Goal: Information Seeking & Learning: Check status

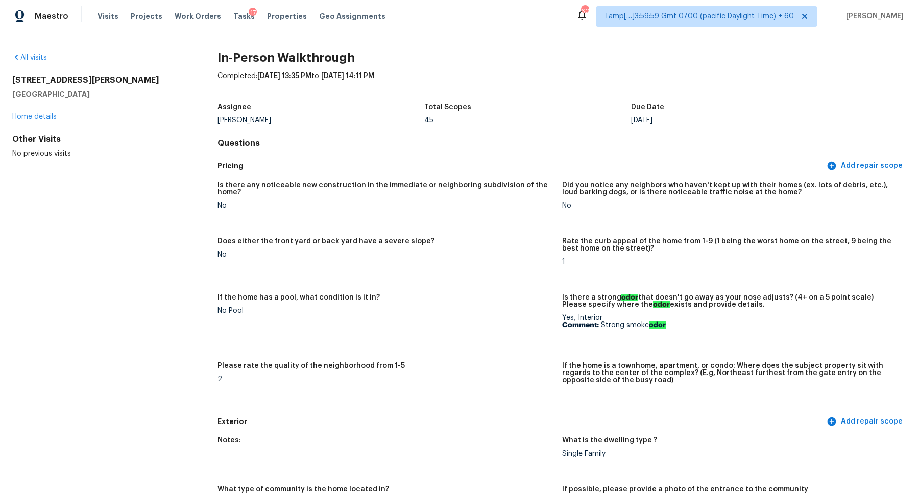
scroll to position [2045, 0]
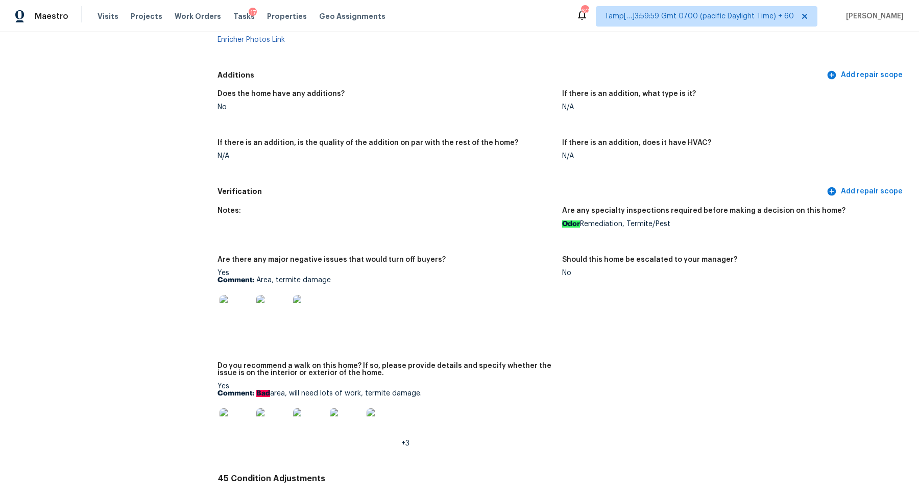
click at [444, 121] on figure "Does the home have any additions? No" at bounding box center [390, 108] width 345 height 37
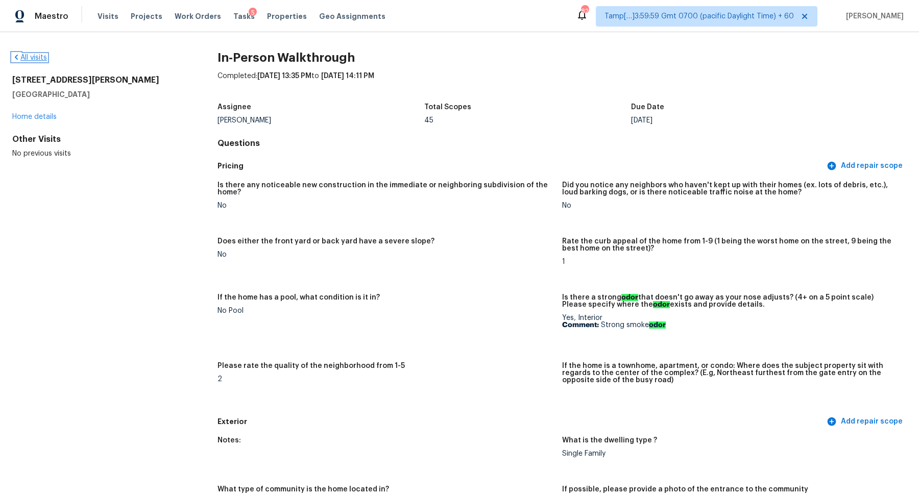
click at [34, 56] on link "All visits" at bounding box center [29, 57] width 35 height 7
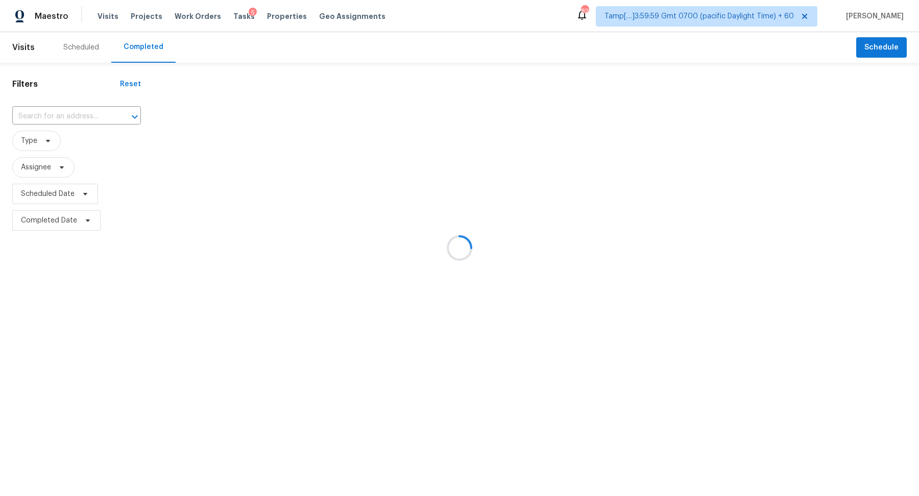
click at [42, 105] on div at bounding box center [459, 248] width 919 height 496
click at [51, 109] on div at bounding box center [459, 248] width 919 height 496
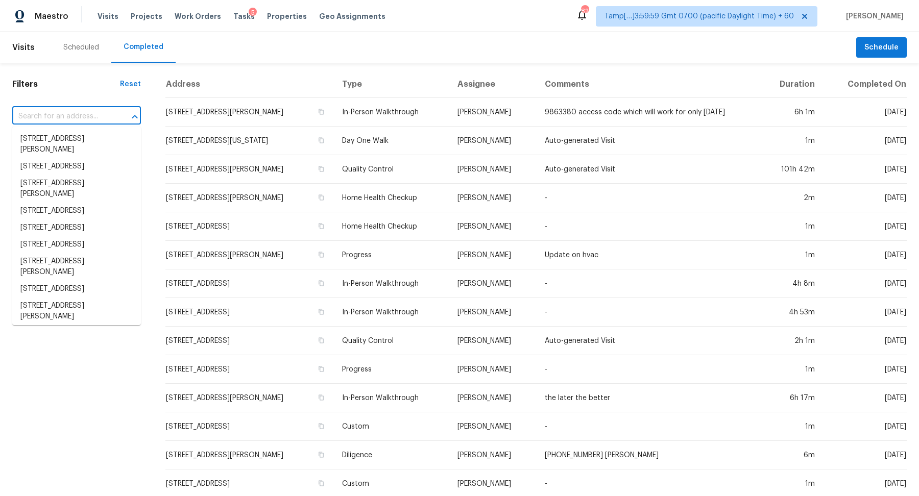
click at [87, 111] on input "text" at bounding box center [62, 117] width 100 height 16
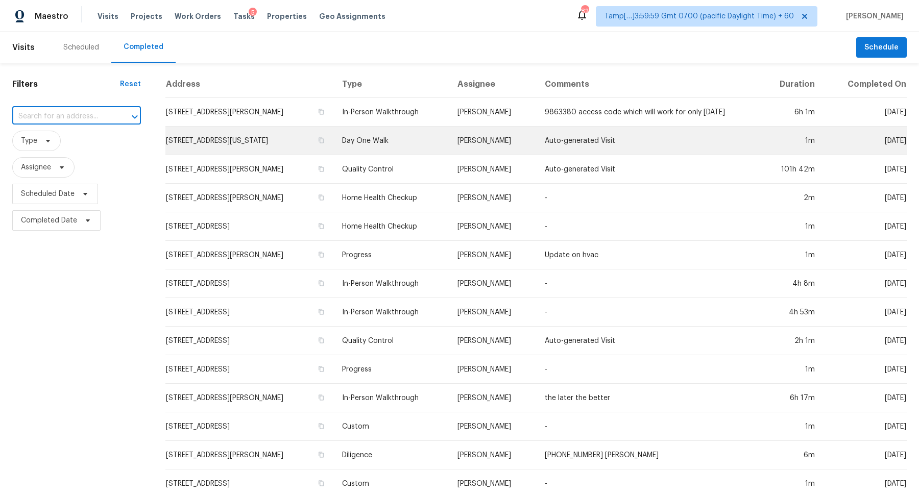
paste input "3934 Makeover Ct Atlanta, GA, 30349"
type input "3934 Makeover Ct Atlanta, GA, 30349"
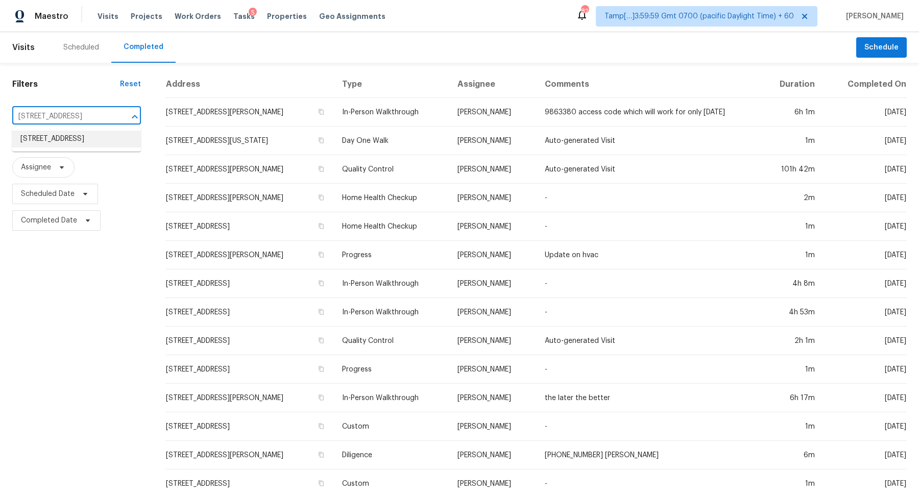
click at [47, 141] on li "3934 Makeover Ct, Atlanta, GA 30349" at bounding box center [76, 139] width 129 height 17
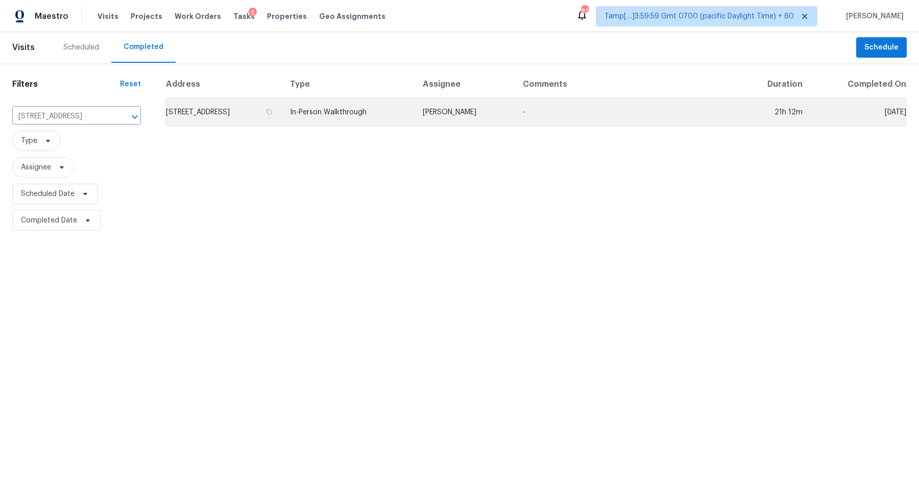
click at [269, 109] on td "3934 Makeover Ct, Atlanta, GA 30349" at bounding box center [223, 112] width 116 height 29
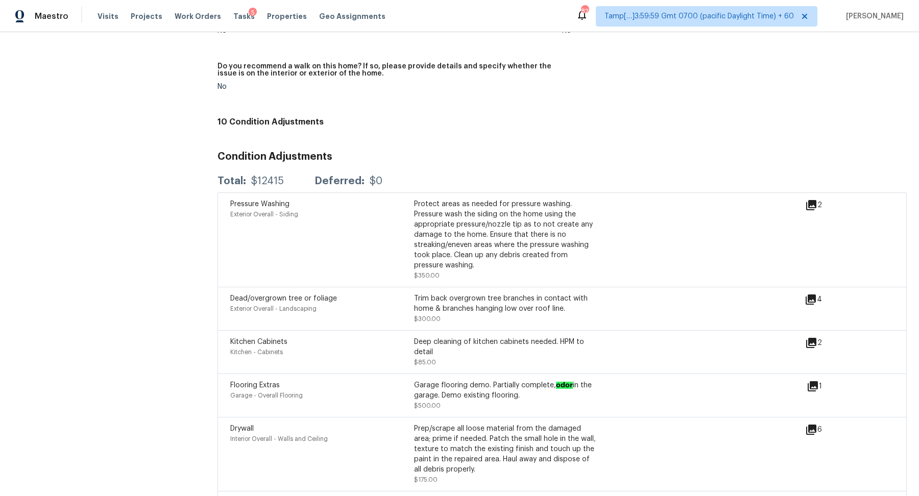
scroll to position [2860, 0]
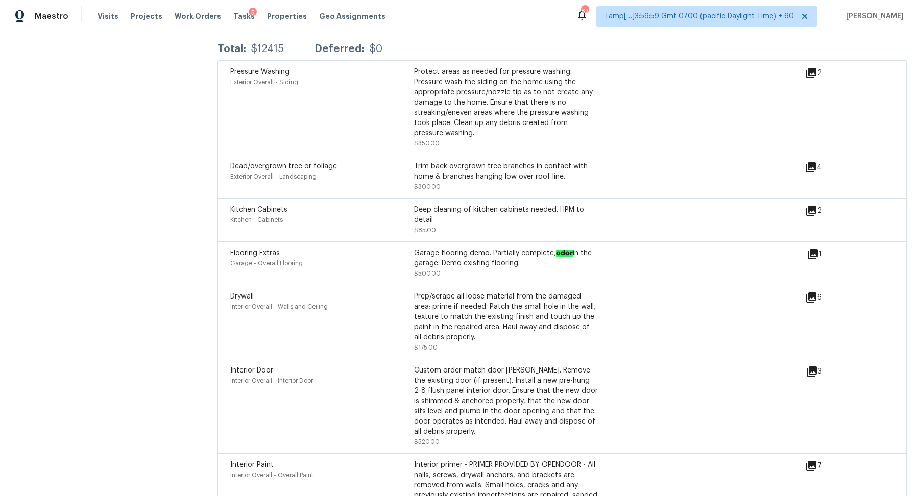
click at [554, 248] on div "Garage flooring demo. Partially complete, odor in the garage. Demo existing flo…" at bounding box center [506, 258] width 184 height 20
click at [586, 263] on div "Garage flooring demo. Partially complete, odor in the garage. Demo existing flo…" at bounding box center [506, 263] width 184 height 31
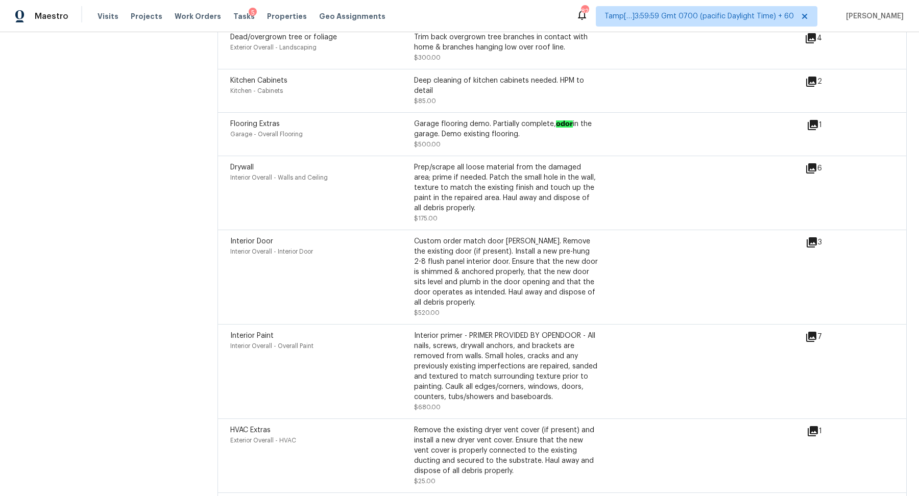
scroll to position [3040, 0]
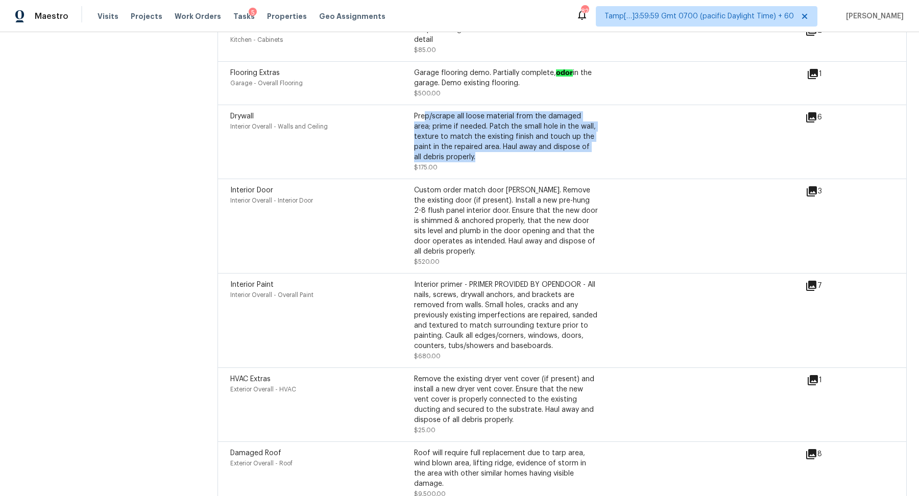
drag, startPoint x: 425, startPoint y: 112, endPoint x: 549, endPoint y: 154, distance: 131.3
click at [549, 154] on div "Prep/scrape all loose material from the damaged area; prime if needed. Patch th…" at bounding box center [506, 136] width 184 height 51
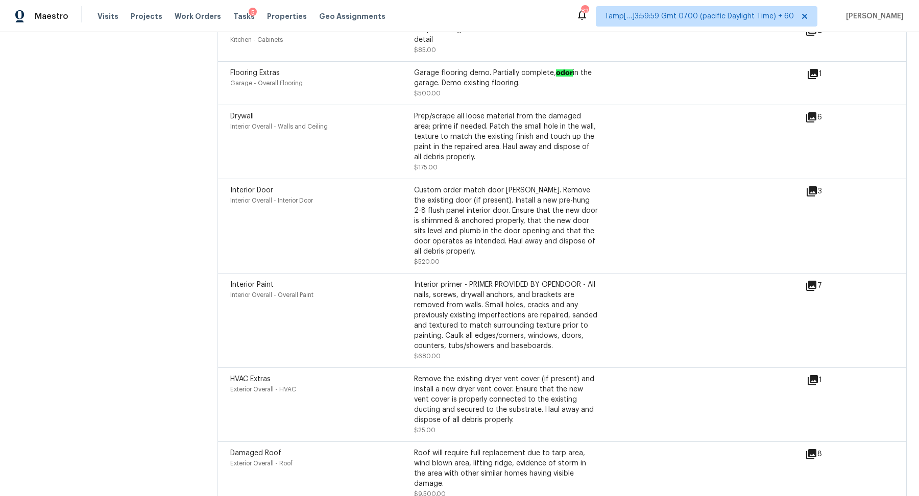
click at [569, 155] on div "Prep/scrape all loose material from the damaged area; prime if needed. Patch th…" at bounding box center [506, 141] width 184 height 61
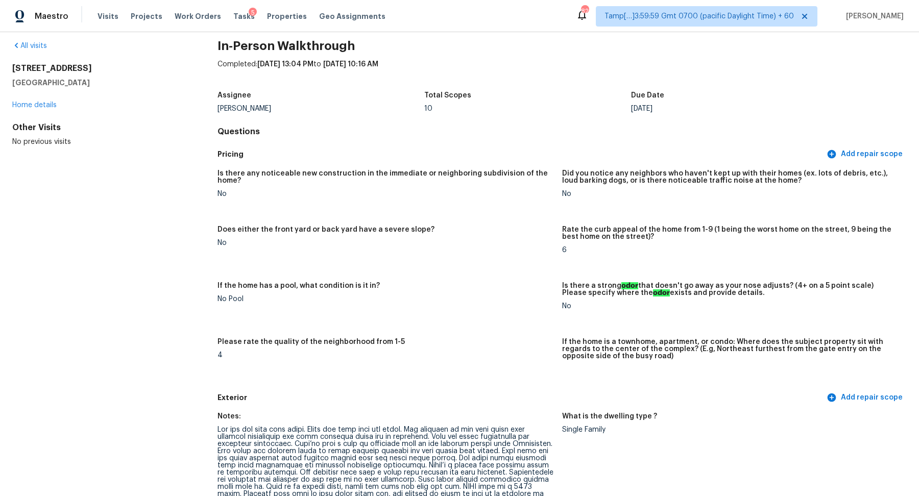
scroll to position [267, 0]
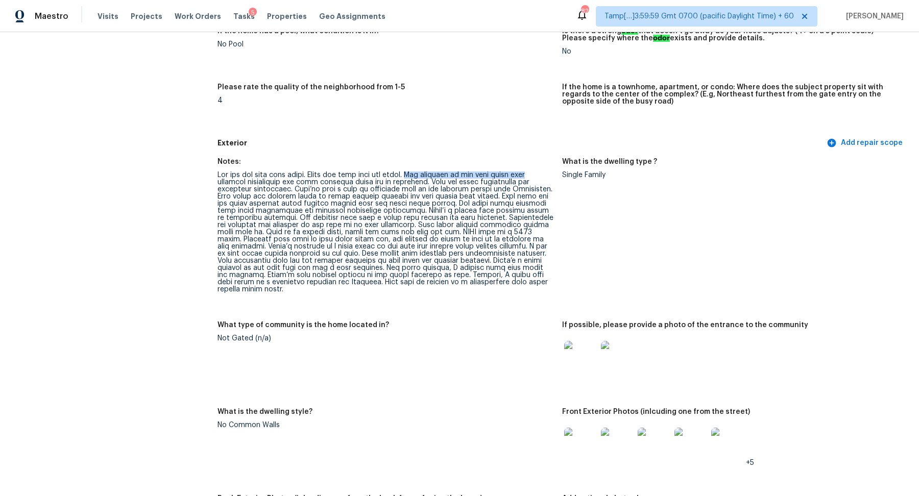
drag, startPoint x: 424, startPoint y: 175, endPoint x: 545, endPoint y: 176, distance: 120.5
click at [545, 176] on div at bounding box center [386, 233] width 337 height 122
click at [417, 199] on div at bounding box center [386, 233] width 337 height 122
drag, startPoint x: 296, startPoint y: 189, endPoint x: 385, endPoint y: 188, distance: 88.9
click at [385, 188] on div at bounding box center [386, 233] width 337 height 122
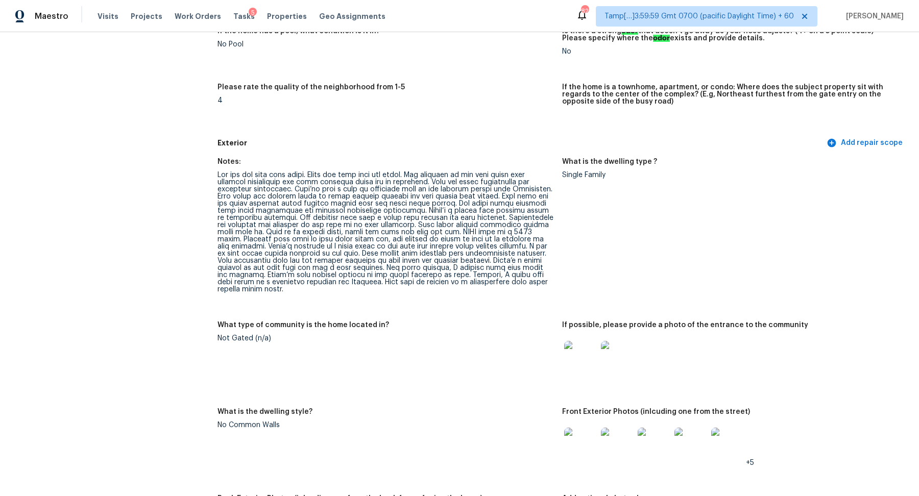
click at [394, 195] on div at bounding box center [386, 233] width 337 height 122
drag, startPoint x: 217, startPoint y: 197, endPoint x: 377, endPoint y: 197, distance: 159.8
click at [377, 197] on div at bounding box center [386, 233] width 337 height 122
click at [428, 200] on div at bounding box center [386, 233] width 337 height 122
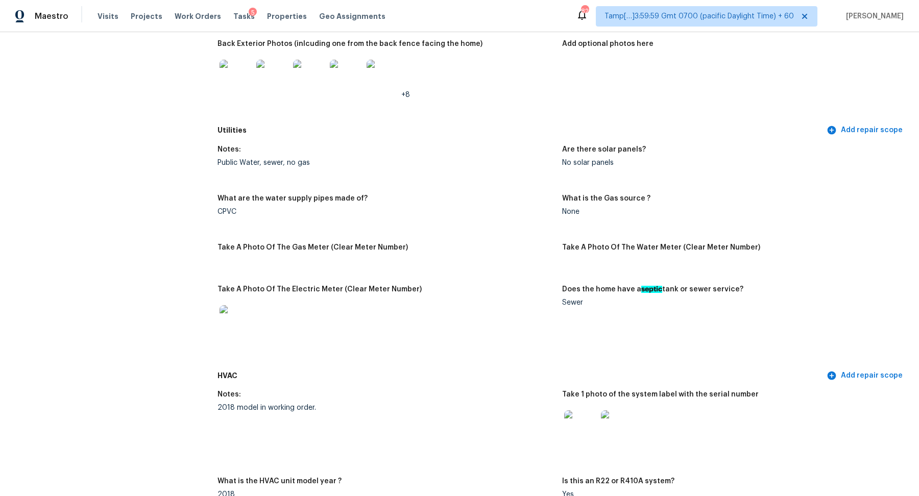
scroll to position [493, 0]
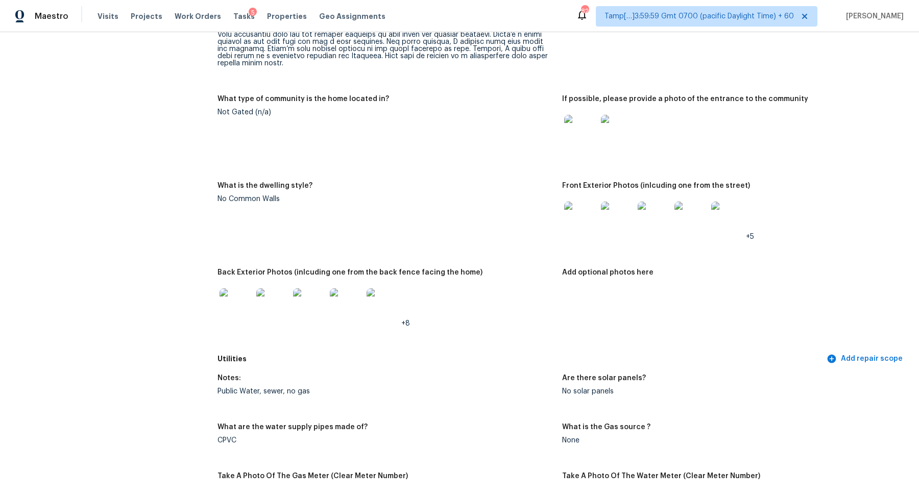
click at [585, 210] on img at bounding box center [580, 218] width 33 height 33
click at [222, 312] on img at bounding box center [236, 305] width 33 height 33
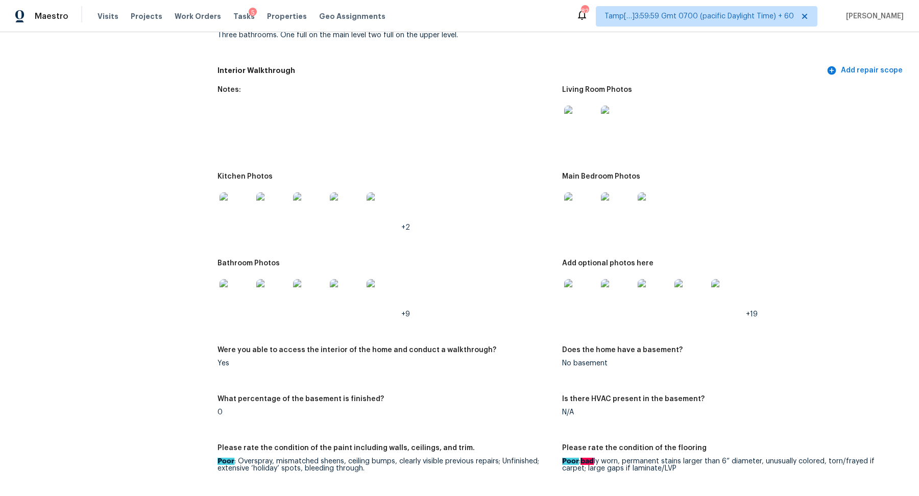
scroll to position [1468, 0]
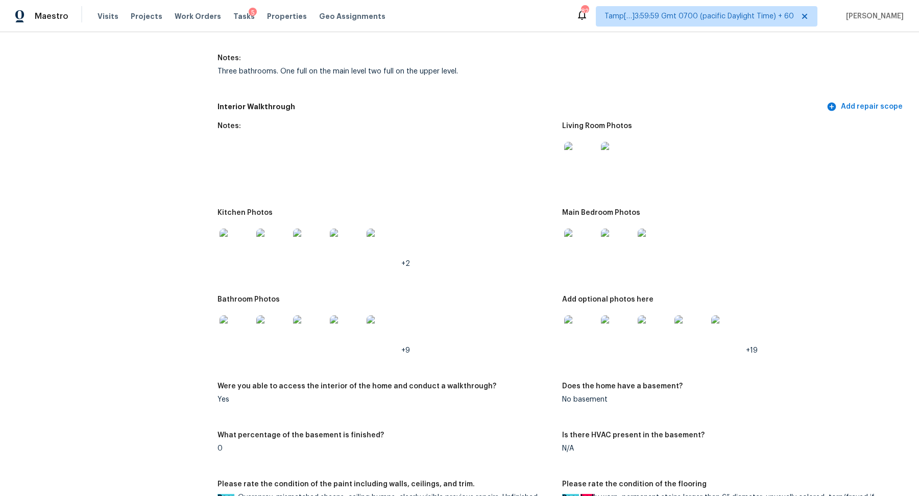
click at [241, 244] on img at bounding box center [236, 245] width 33 height 33
click at [576, 162] on img at bounding box center [580, 158] width 33 height 33
click at [235, 253] on img at bounding box center [236, 245] width 33 height 33
click at [586, 229] on img at bounding box center [580, 245] width 33 height 33
click at [228, 328] on img at bounding box center [236, 332] width 33 height 33
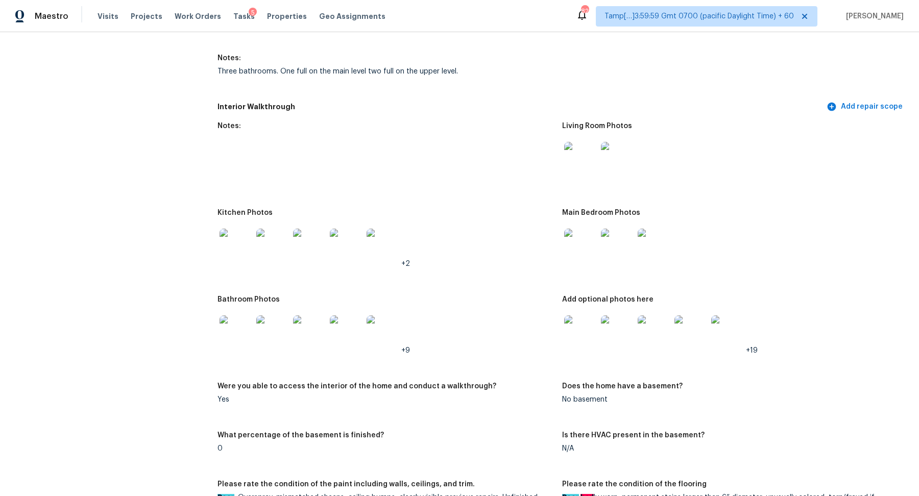
click at [586, 316] on img at bounding box center [580, 332] width 33 height 33
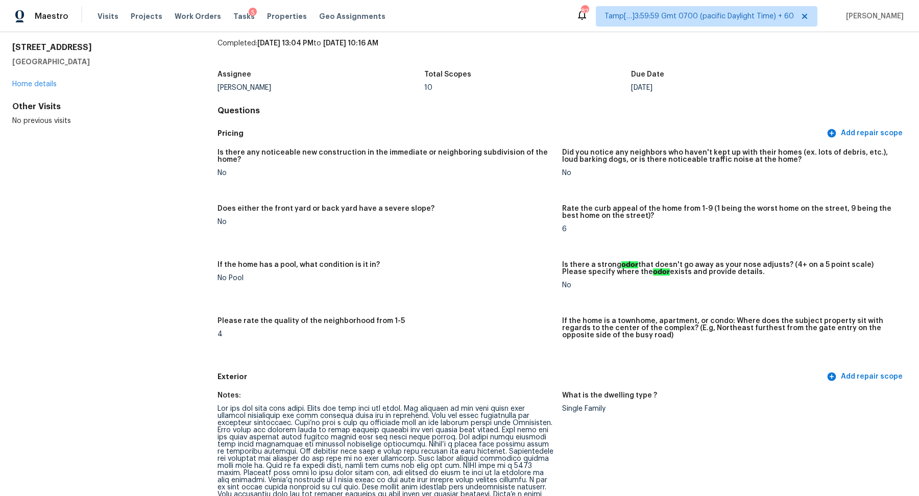
scroll to position [0, 0]
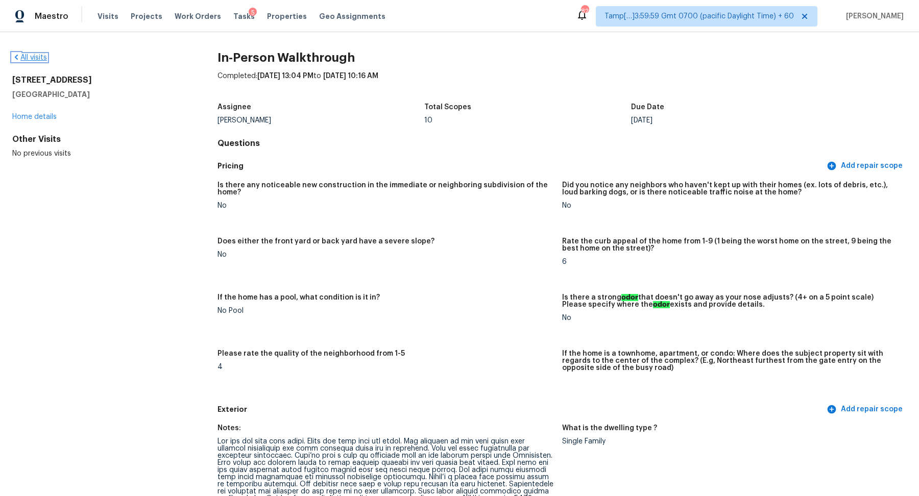
click at [29, 59] on link "All visits" at bounding box center [29, 57] width 35 height 7
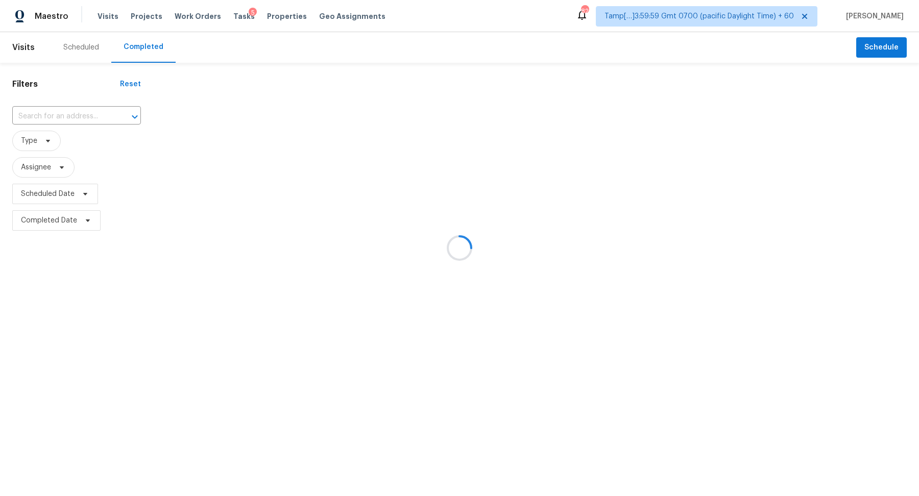
click at [60, 118] on div at bounding box center [459, 248] width 919 height 496
click at [80, 114] on div at bounding box center [459, 248] width 919 height 496
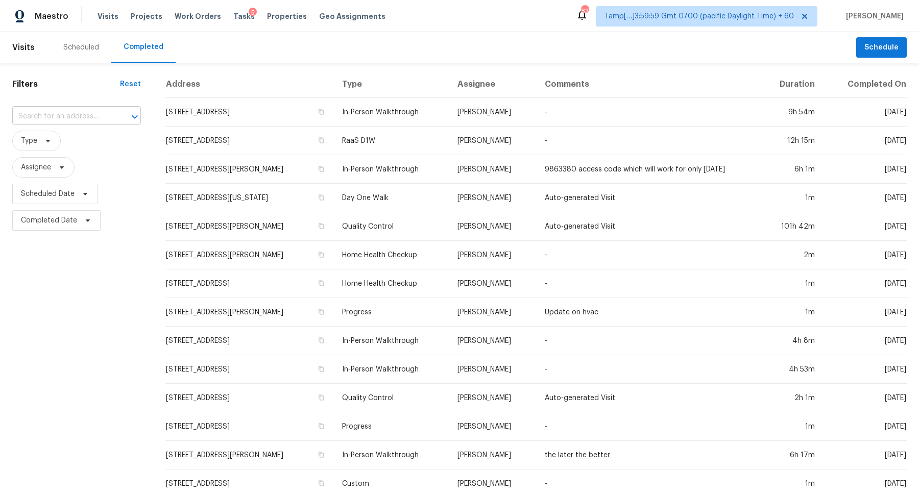
click at [83, 119] on input "text" at bounding box center [62, 117] width 100 height 16
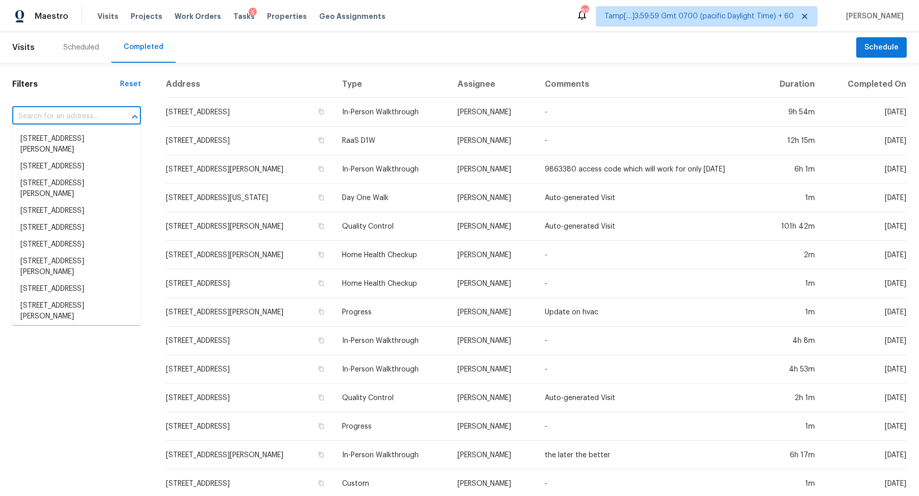
paste input "8358 Balmoral Ln Avon, IN, 46123"
type input "8358 Balmoral Ln Avon, IN, 46123"
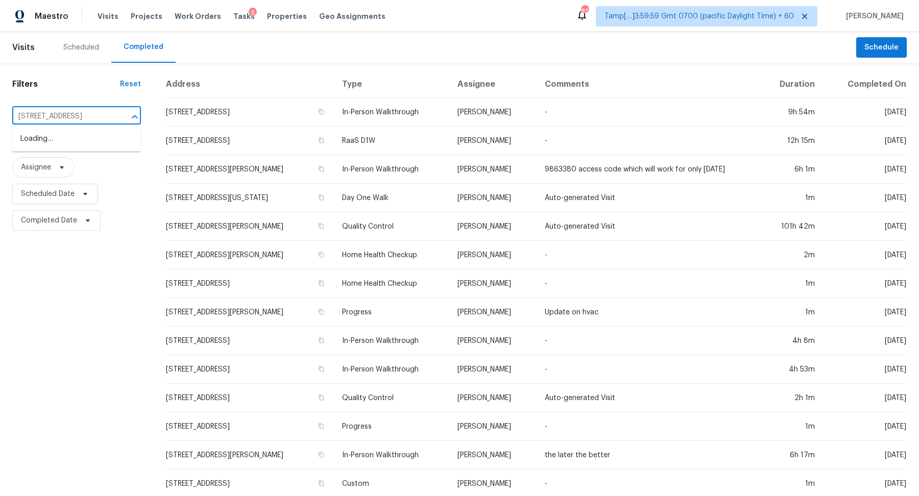
scroll to position [0, 18]
click at [57, 146] on li "8358 Balmoral Ln, Avon, IN 46123" at bounding box center [76, 139] width 129 height 17
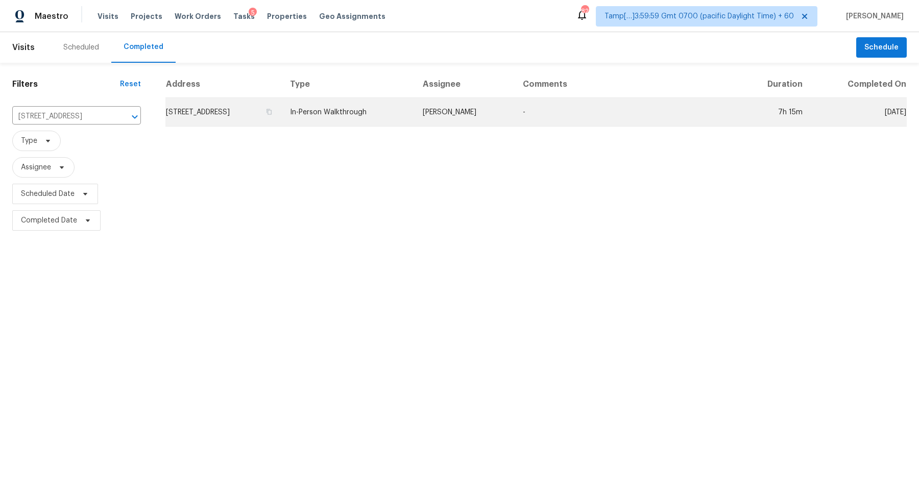
click at [270, 104] on td "8358 Balmoral Ln, Avon, IN 46123" at bounding box center [223, 112] width 116 height 29
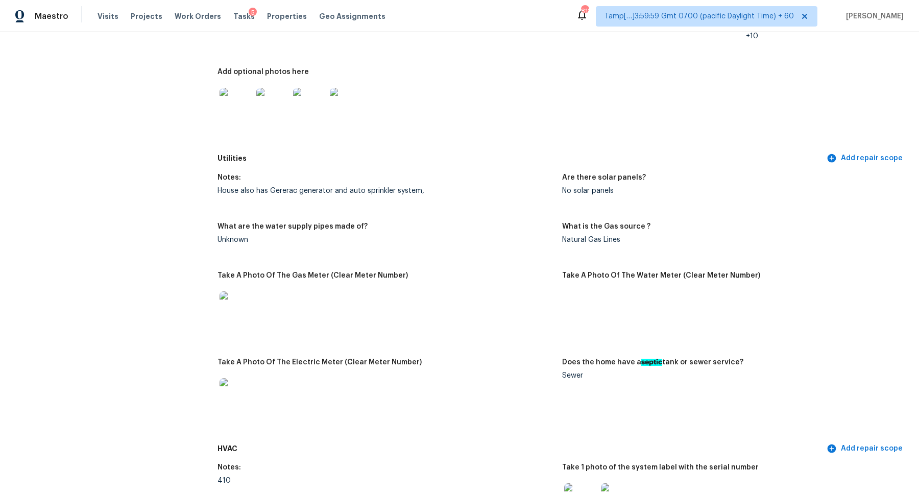
scroll to position [439, 0]
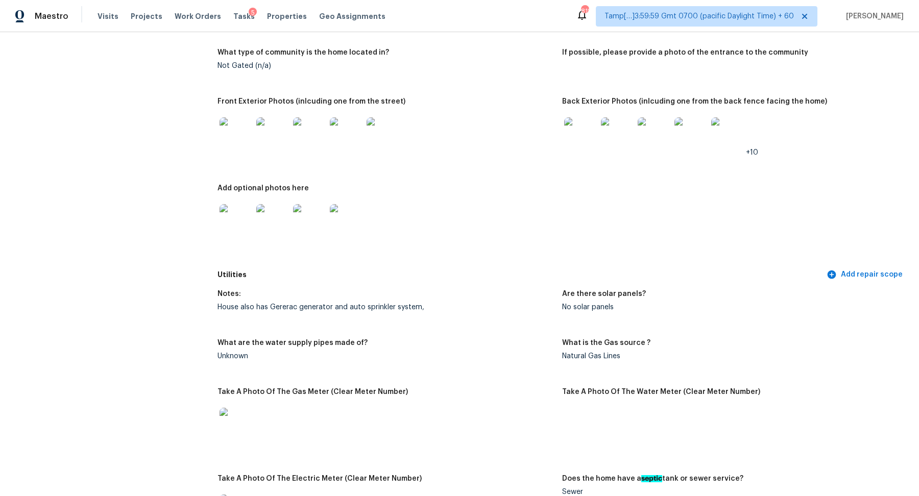
click at [223, 138] on img at bounding box center [236, 133] width 33 height 33
click at [569, 129] on img at bounding box center [580, 133] width 33 height 33
click at [247, 230] on img at bounding box center [236, 220] width 33 height 33
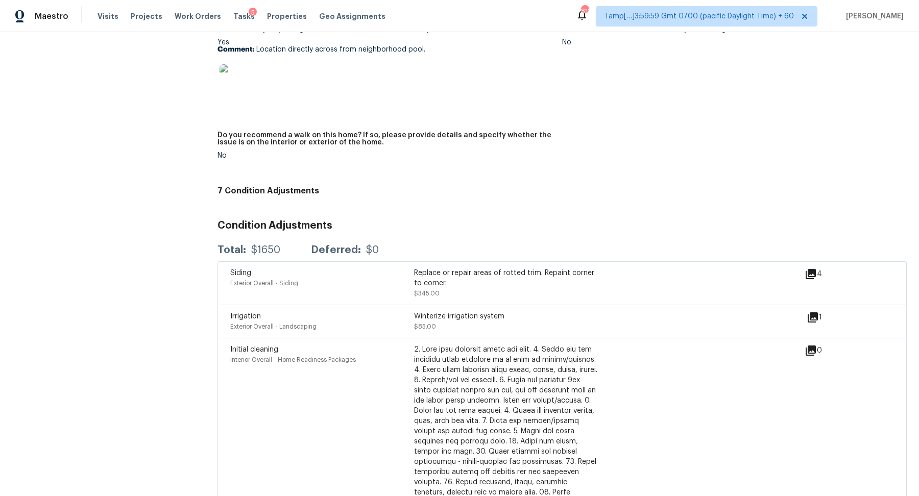
scroll to position [2274, 0]
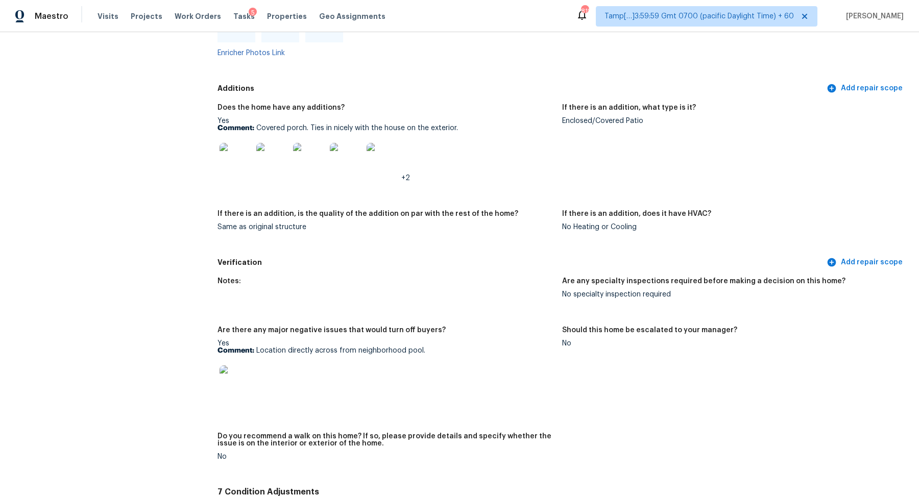
click at [236, 151] on img at bounding box center [236, 159] width 33 height 33
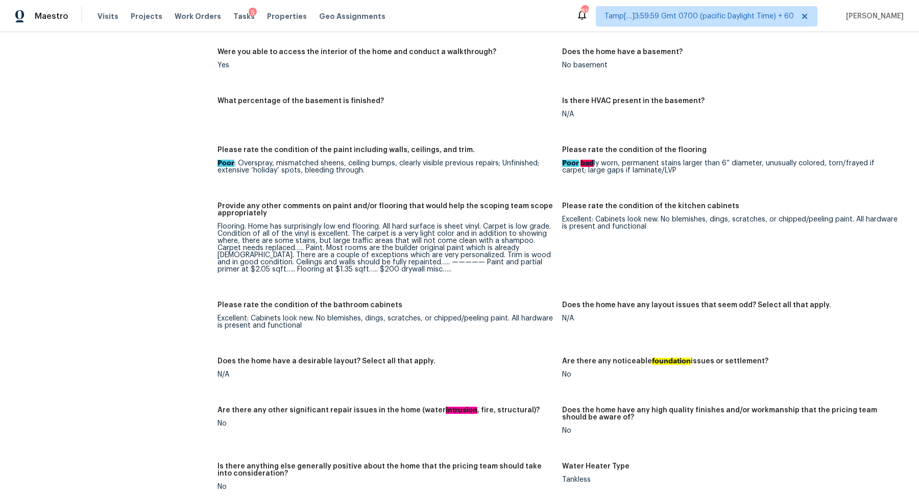
scroll to position [1566, 0]
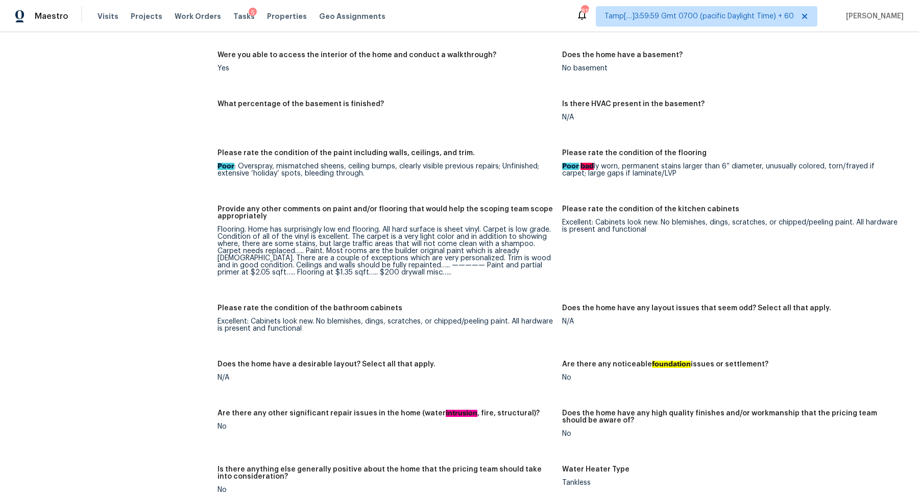
click at [340, 137] on div "Notes: Two-story home. Lower level has formal living room, formal dining room, …" at bounding box center [562, 286] width 689 height 1002
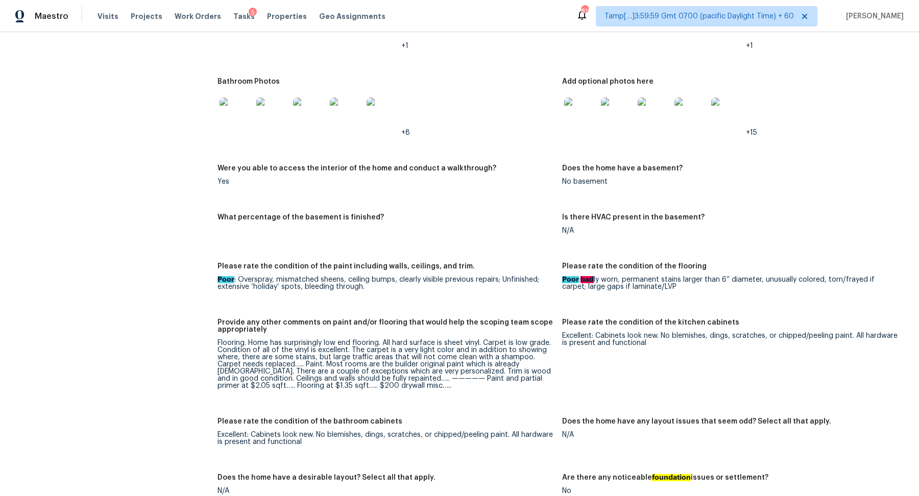
scroll to position [1293, 0]
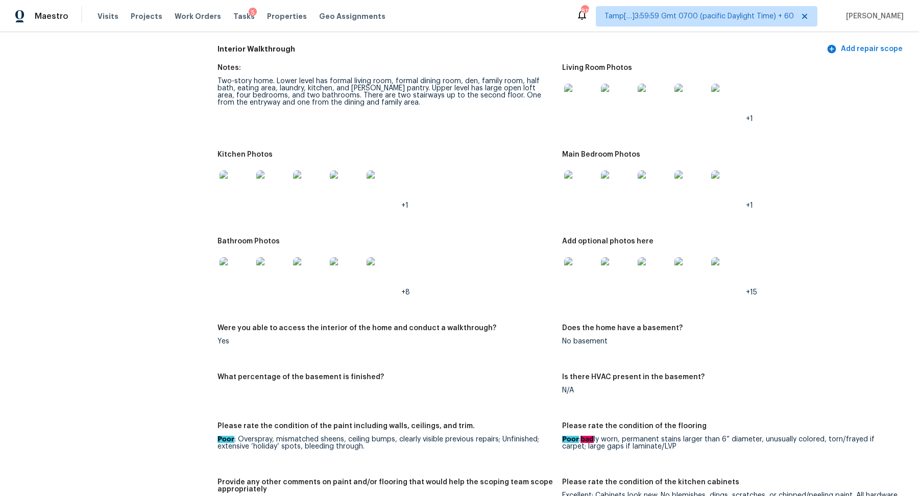
click at [582, 100] on img at bounding box center [580, 100] width 33 height 33
click at [243, 183] on img at bounding box center [236, 187] width 33 height 33
click at [574, 186] on img at bounding box center [580, 187] width 33 height 33
click at [240, 267] on img at bounding box center [236, 273] width 33 height 33
click at [595, 269] on img at bounding box center [580, 273] width 33 height 33
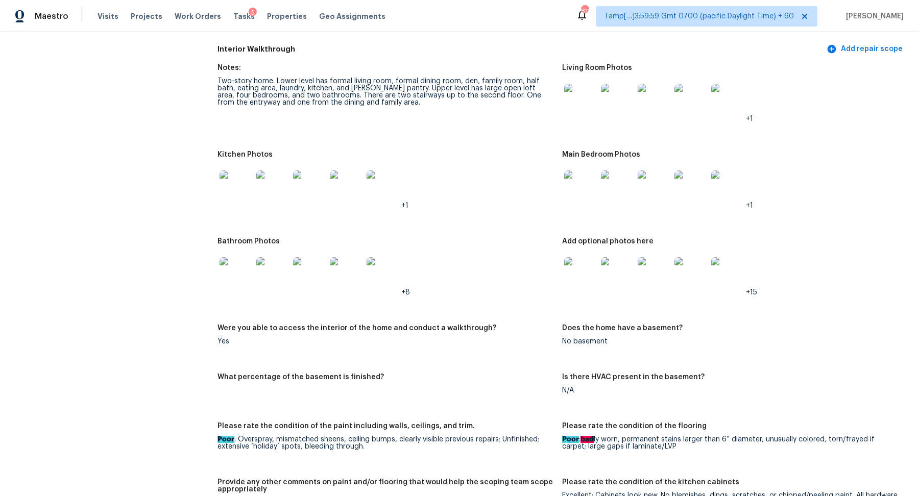
click at [592, 192] on img at bounding box center [580, 187] width 33 height 33
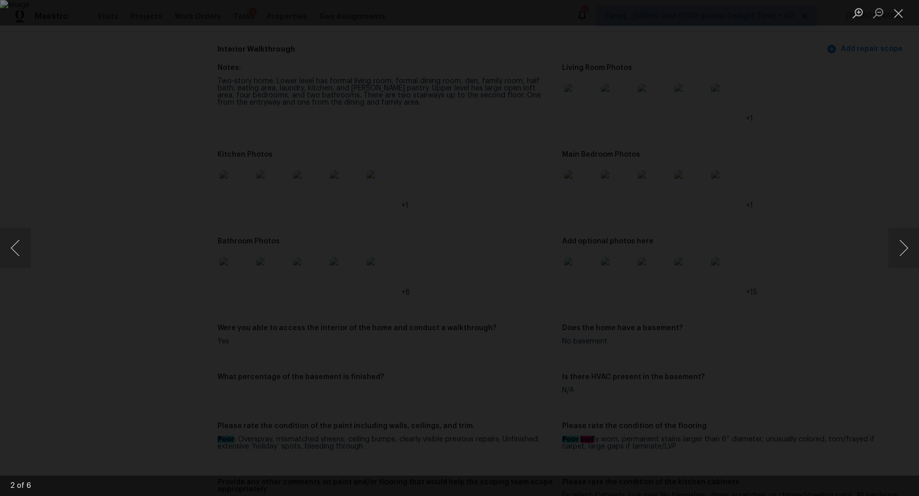
click at [770, 188] on div "Lightbox" at bounding box center [459, 248] width 919 height 496
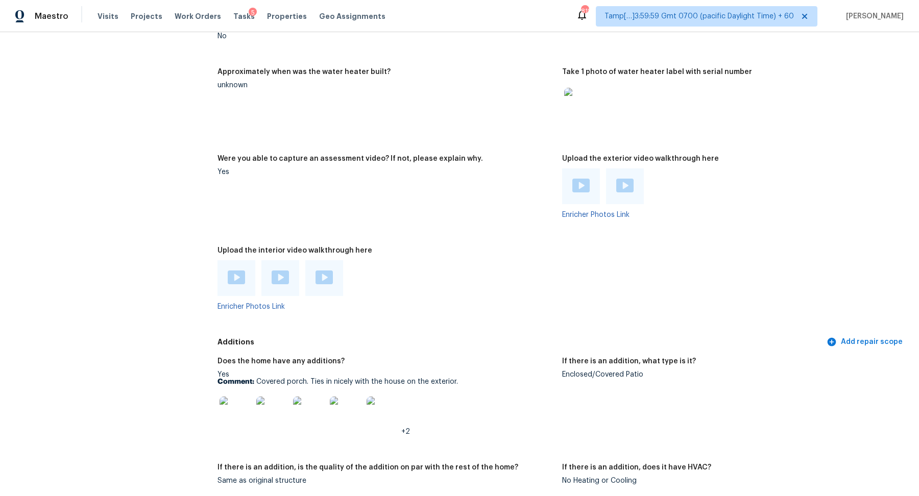
scroll to position [2193, 0]
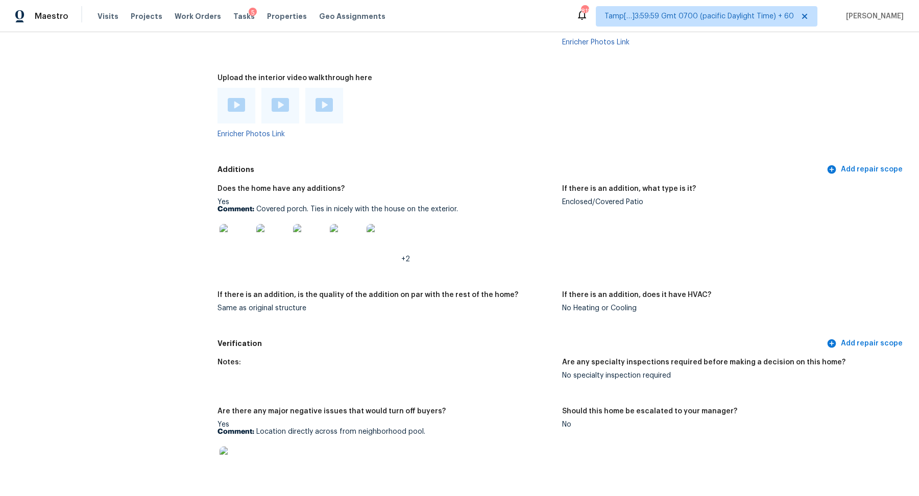
click at [386, 231] on img at bounding box center [383, 240] width 33 height 33
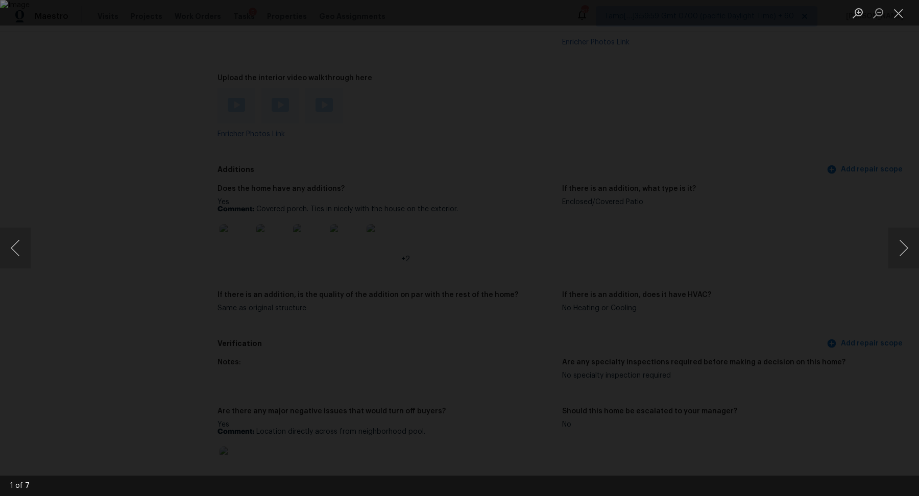
click at [771, 236] on div "Lightbox" at bounding box center [459, 248] width 919 height 496
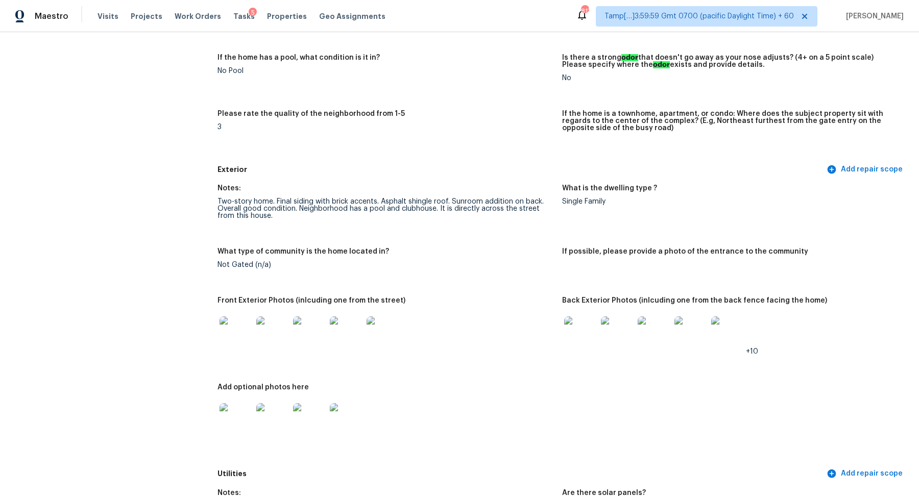
scroll to position [0, 0]
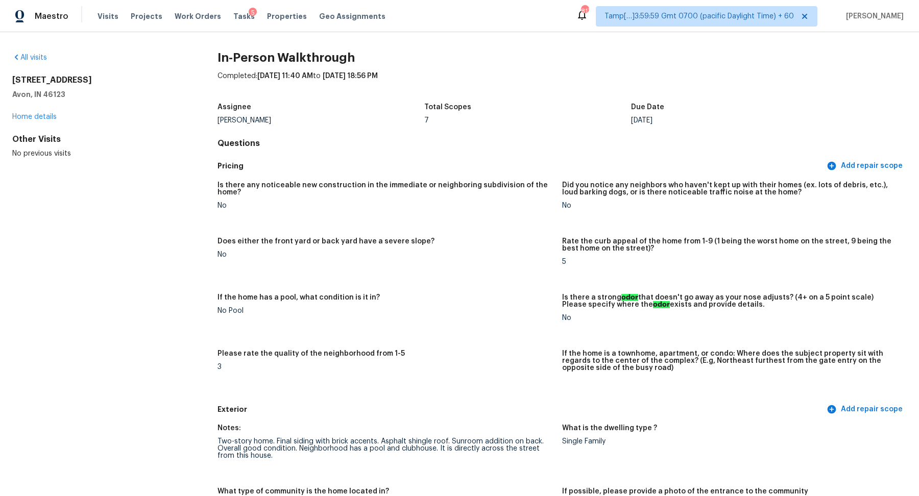
click at [35, 53] on div "All visits" at bounding box center [98, 58] width 173 height 10
click at [35, 55] on link "All visits" at bounding box center [29, 57] width 35 height 7
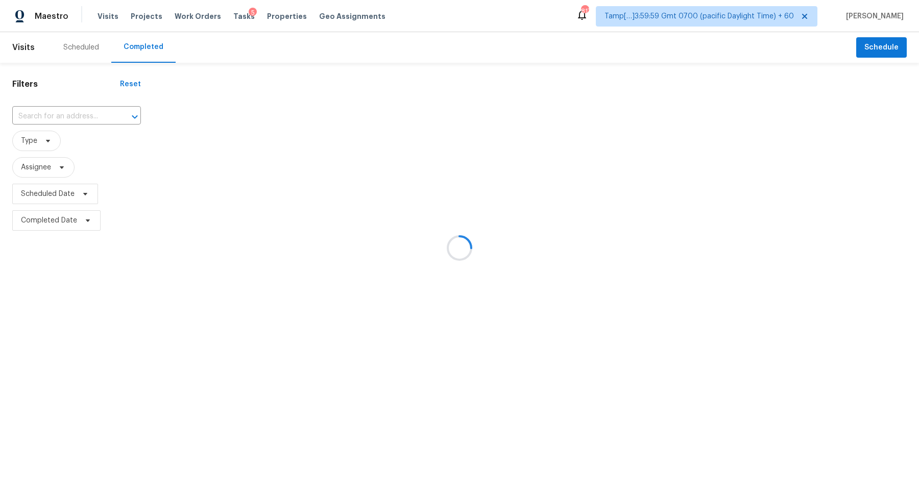
click at [75, 118] on div at bounding box center [459, 248] width 919 height 496
click at [79, 118] on div at bounding box center [459, 248] width 919 height 496
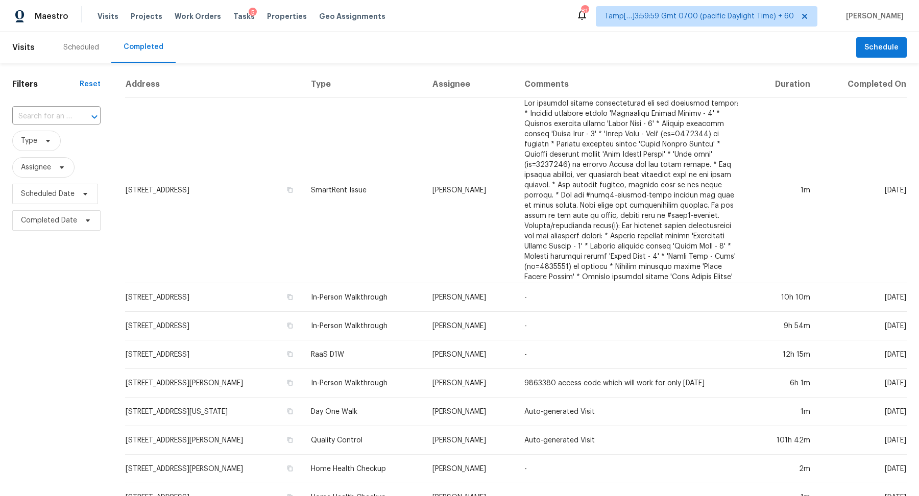
click at [79, 118] on div at bounding box center [87, 117] width 27 height 14
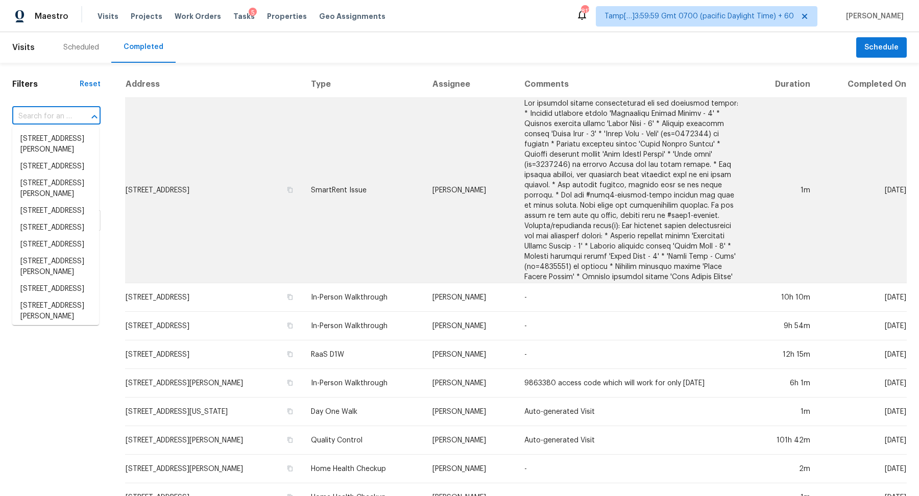
paste input "8250 Longridge Rd, North Charleston, SC 29418"
type input "8250 Longridge Rd, North Charleston, SC 29418"
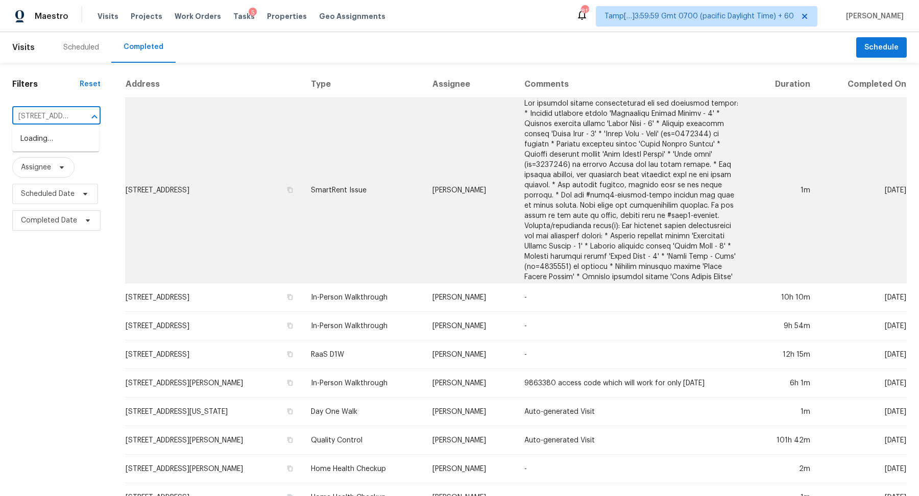
scroll to position [0, 109]
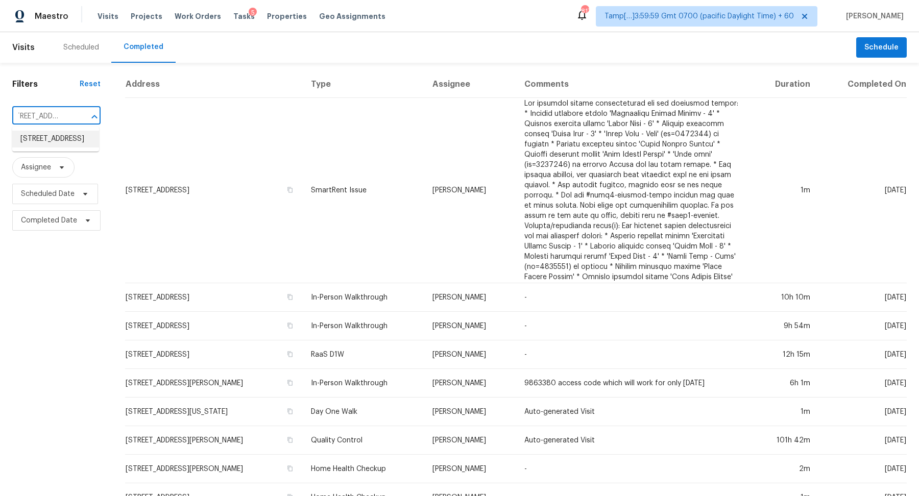
click at [28, 146] on li "8250 Longridge Rd, North Charleston, SC 29418" at bounding box center [55, 139] width 87 height 17
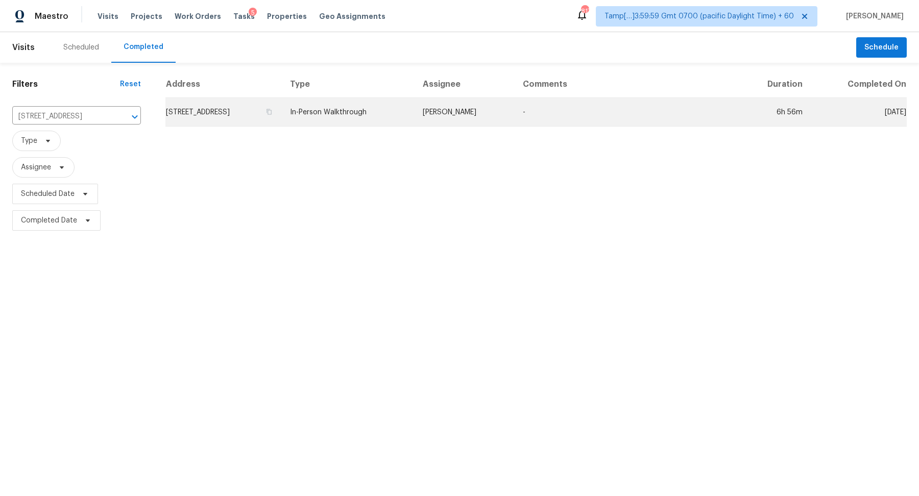
click at [273, 103] on td "8250 Longridge Rd, North Charleston, SC 29418" at bounding box center [223, 112] width 116 height 29
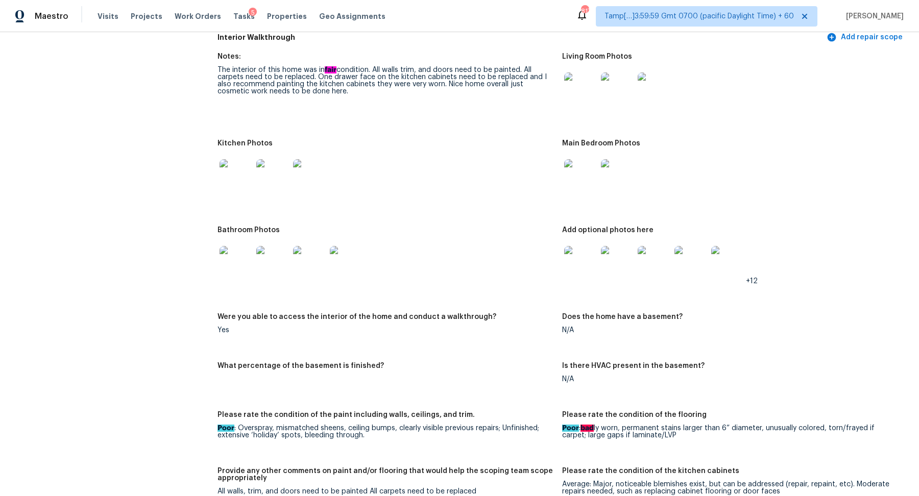
scroll to position [1078, 0]
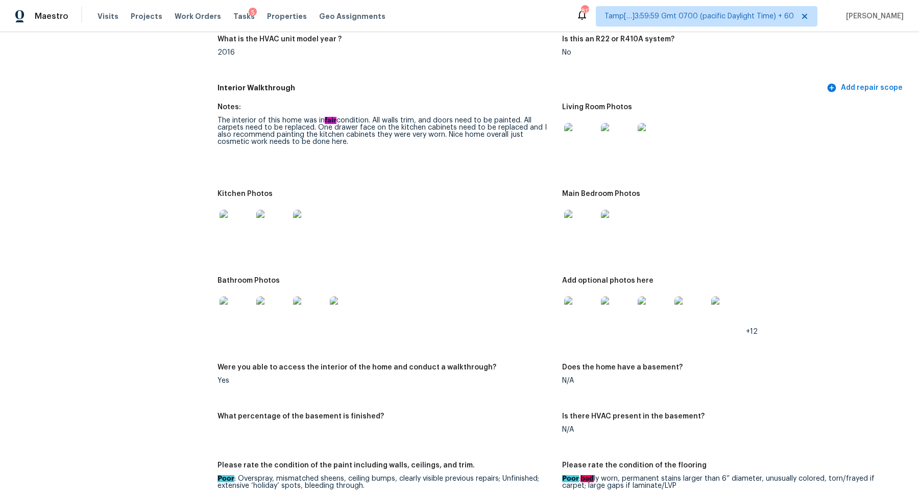
click at [230, 244] on div at bounding box center [236, 226] width 37 height 45
click at [235, 236] on img at bounding box center [236, 226] width 33 height 33
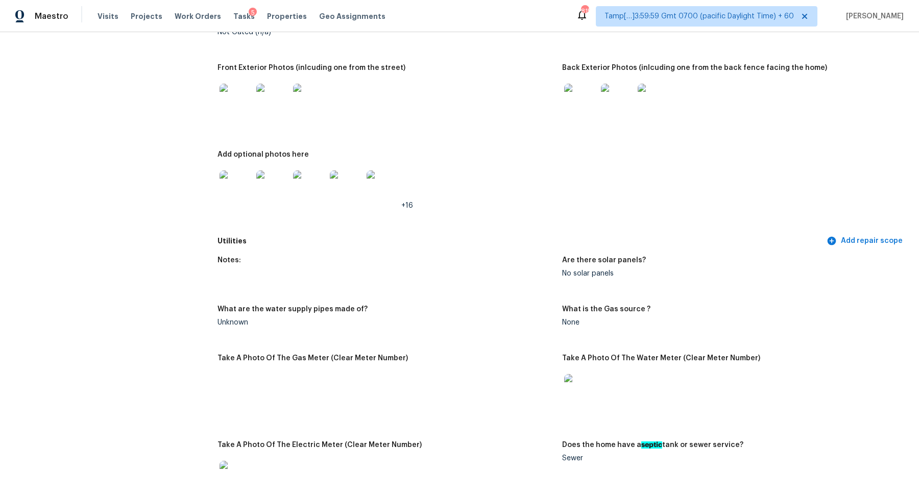
scroll to position [463, 0]
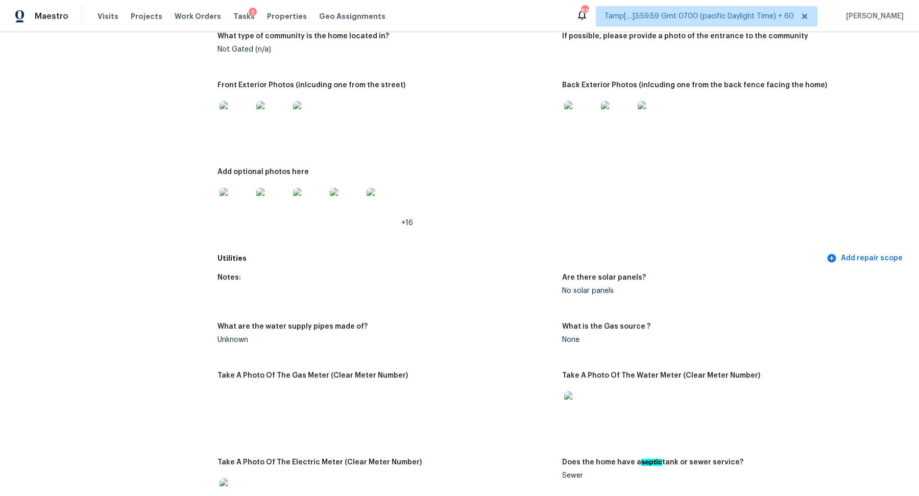
click at [233, 129] on img at bounding box center [236, 117] width 33 height 33
click at [573, 115] on img at bounding box center [580, 117] width 33 height 33
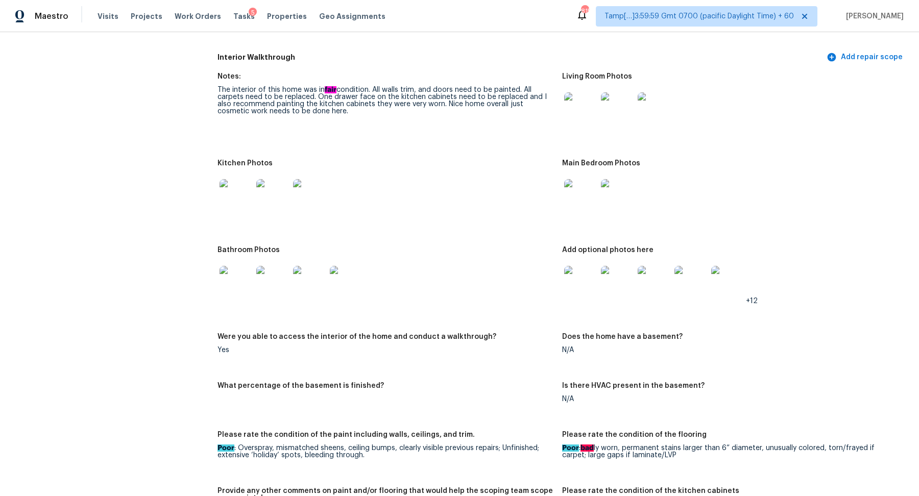
scroll to position [1041, 0]
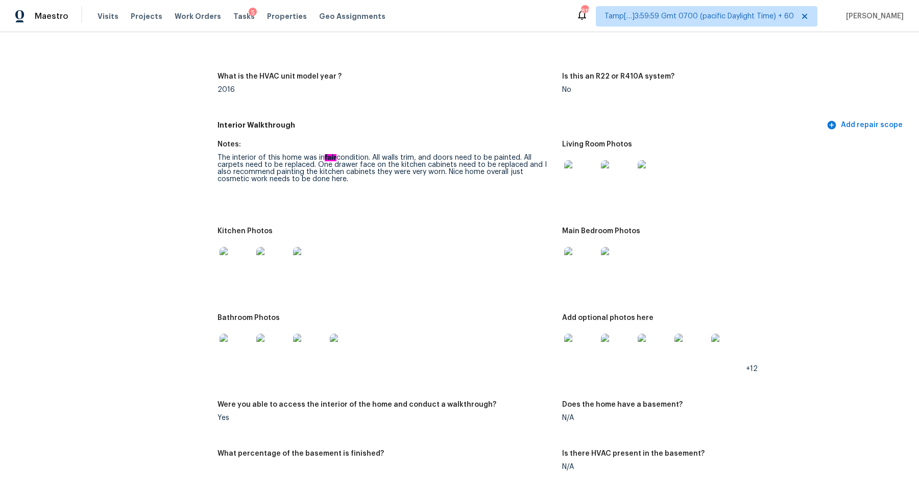
click at [579, 183] on img at bounding box center [580, 176] width 33 height 33
click at [239, 251] on img at bounding box center [236, 263] width 33 height 33
click at [620, 250] on img at bounding box center [617, 263] width 33 height 33
click at [247, 350] on img at bounding box center [236, 350] width 33 height 33
click at [581, 267] on img at bounding box center [580, 263] width 33 height 33
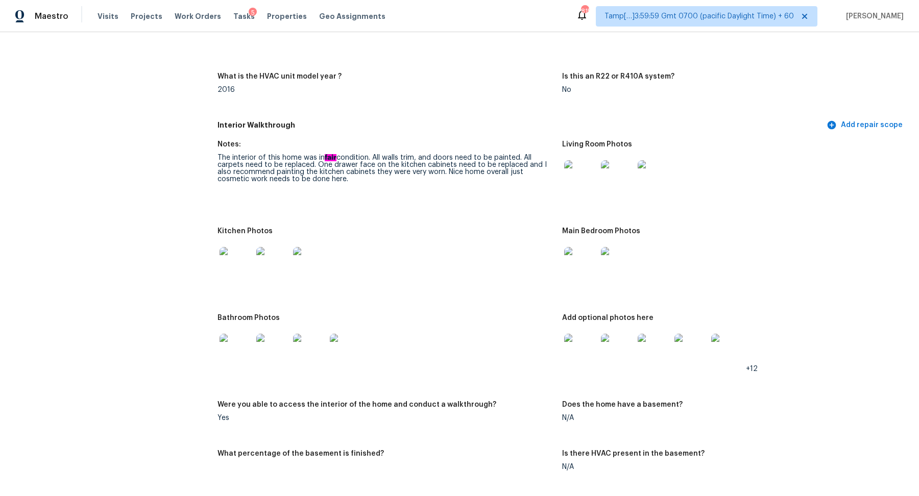
click at [570, 357] on img at bounding box center [580, 350] width 33 height 33
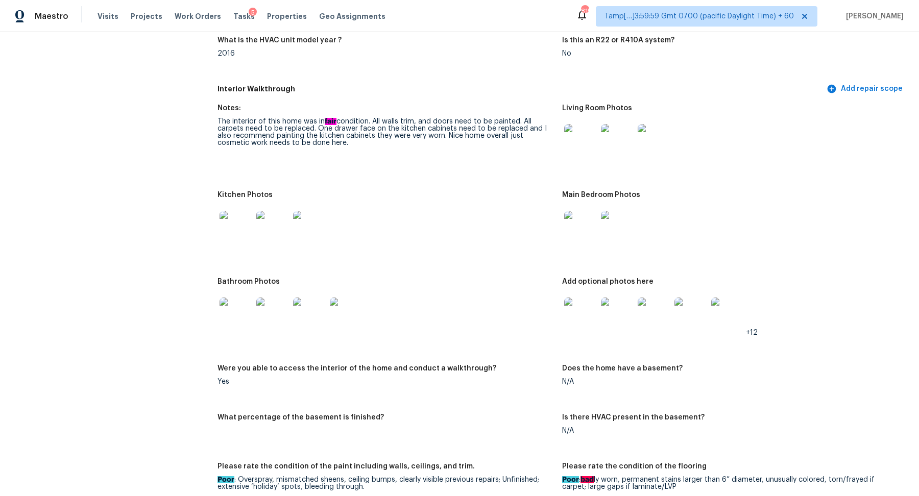
scroll to position [1120, 0]
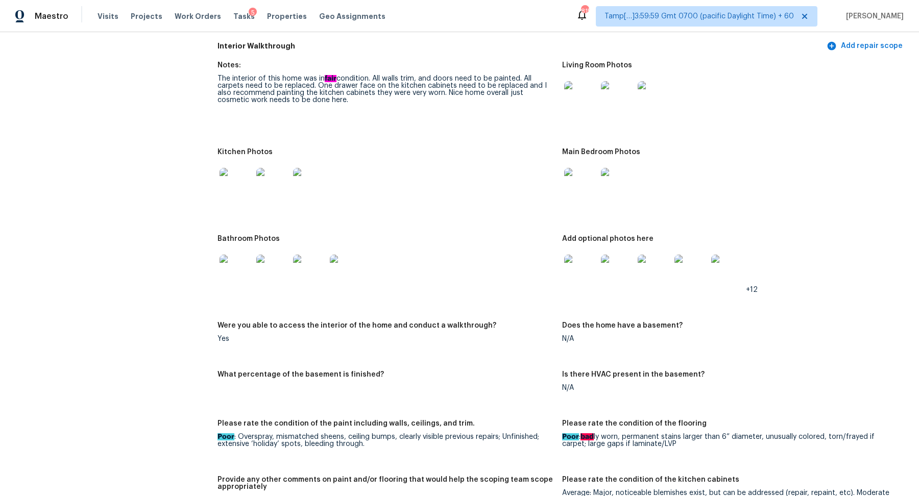
click at [579, 276] on img at bounding box center [580, 271] width 33 height 33
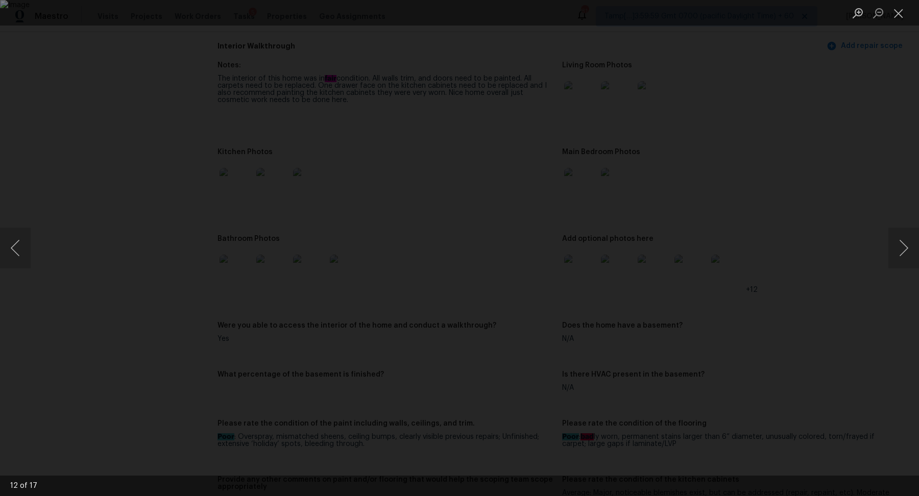
click at [97, 114] on div "Lightbox" at bounding box center [459, 248] width 919 height 496
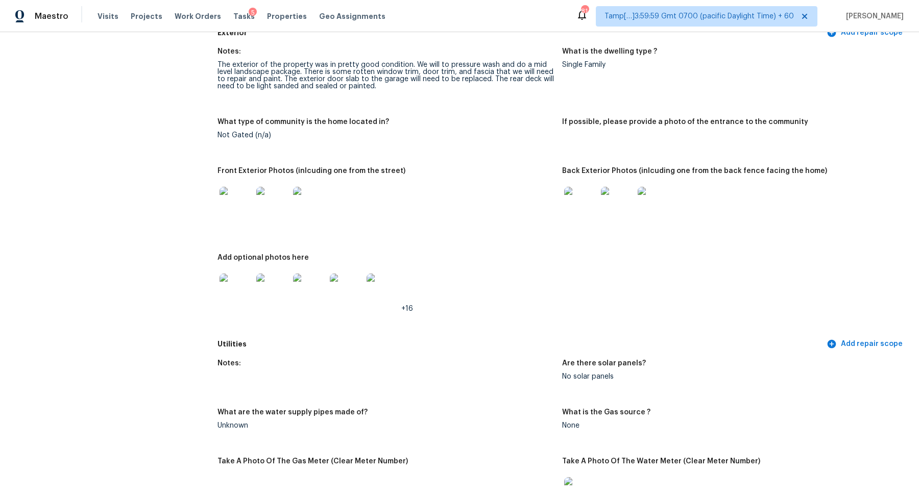
scroll to position [0, 0]
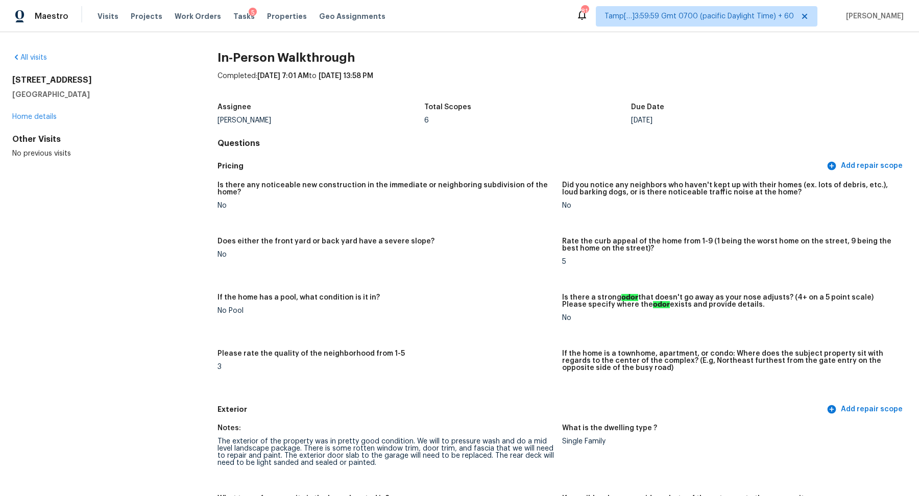
click at [40, 61] on div "All visits" at bounding box center [98, 58] width 173 height 10
click at [34, 58] on link "All visits" at bounding box center [29, 57] width 35 height 7
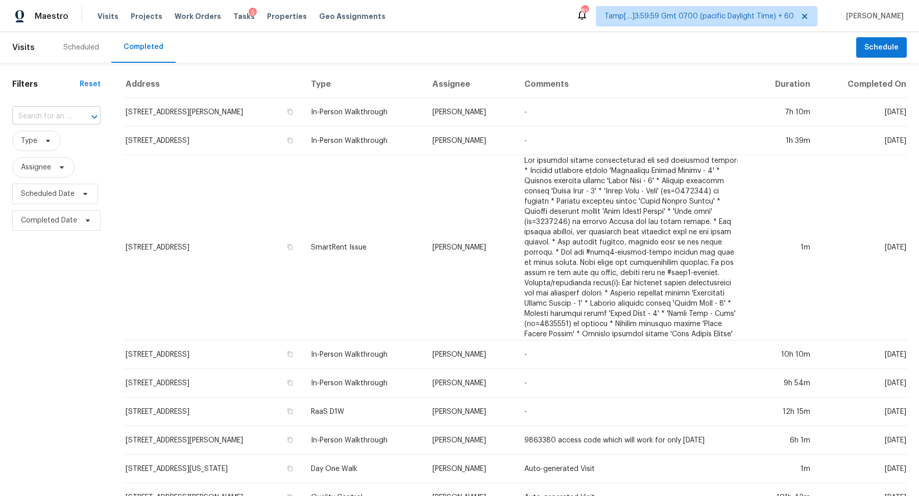
click at [45, 115] on input "text" at bounding box center [42, 117] width 60 height 16
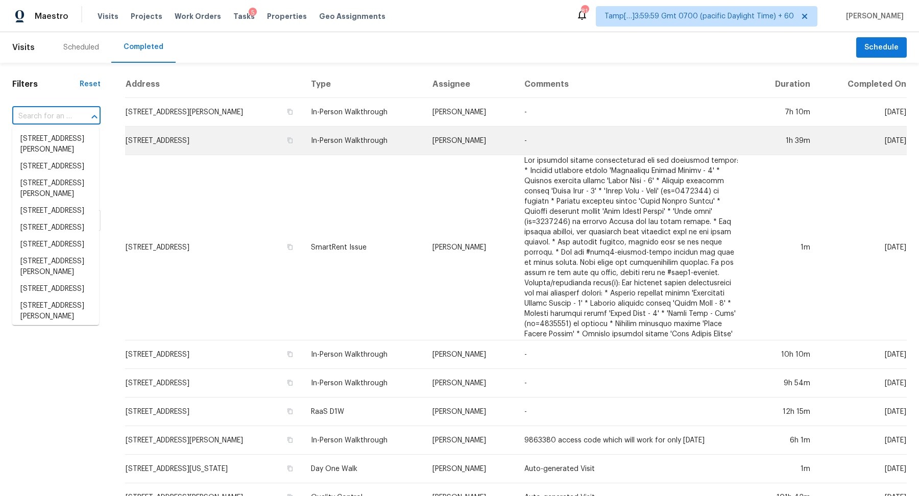
paste input "[STREET_ADDRESS][PERSON_NAME]"
type input "[STREET_ADDRESS][PERSON_NAME]"
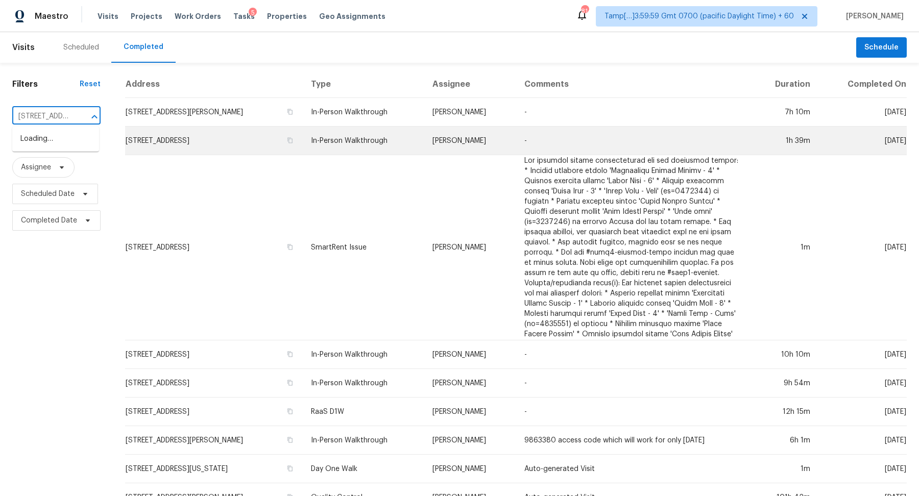
scroll to position [0, 78]
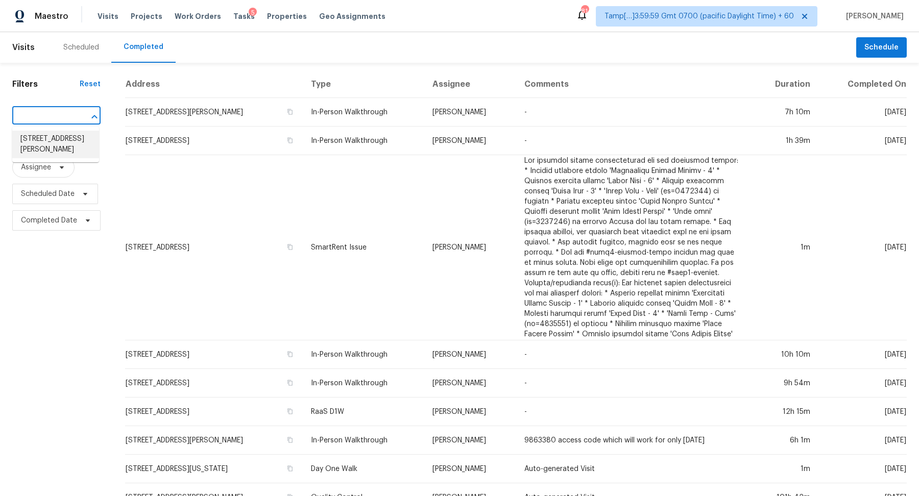
click at [33, 141] on li "[STREET_ADDRESS][PERSON_NAME]" at bounding box center [55, 145] width 87 height 28
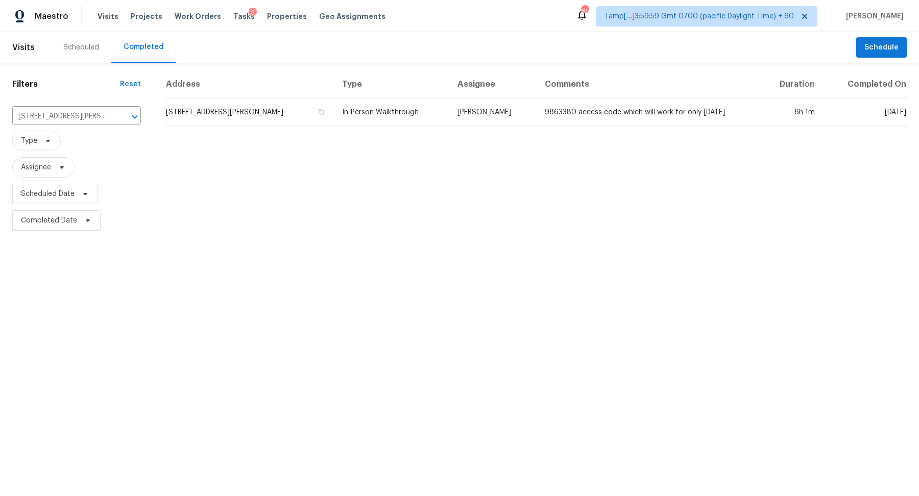
click at [238, 117] on td "[STREET_ADDRESS][PERSON_NAME]" at bounding box center [249, 112] width 169 height 29
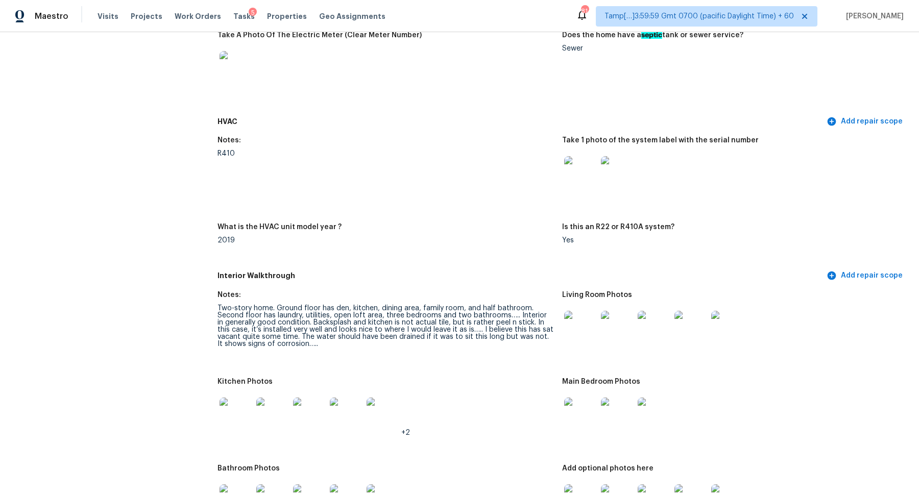
scroll to position [860, 0]
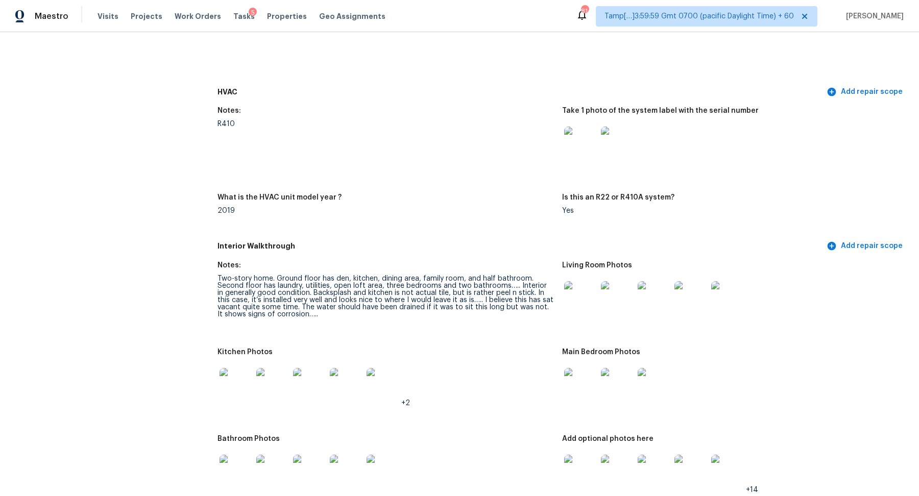
click at [570, 294] on img at bounding box center [580, 297] width 33 height 33
click at [245, 377] on img at bounding box center [236, 384] width 33 height 33
click at [593, 385] on img at bounding box center [580, 384] width 33 height 33
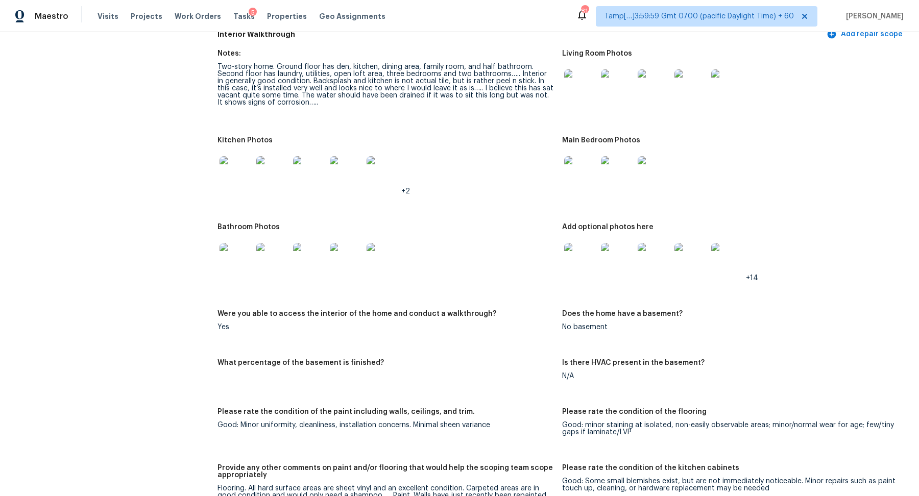
click at [241, 265] on img at bounding box center [236, 259] width 33 height 33
click at [581, 275] on img at bounding box center [580, 259] width 33 height 33
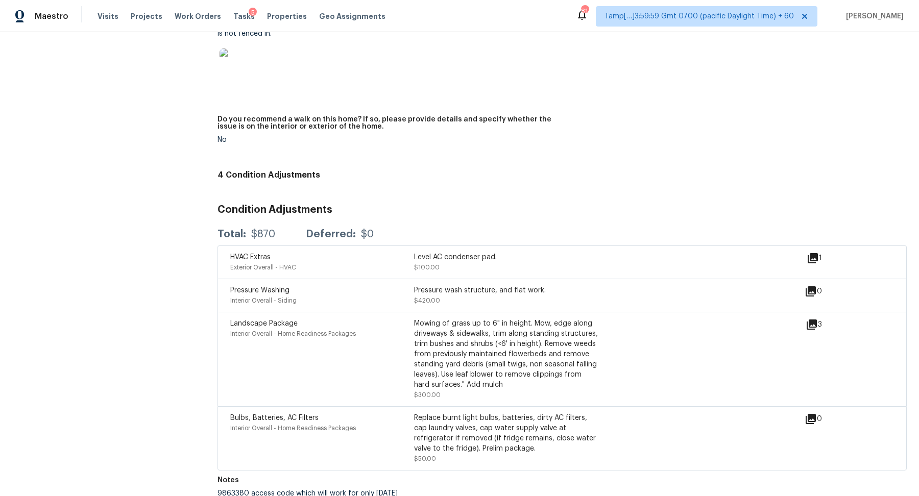
scroll to position [2101, 0]
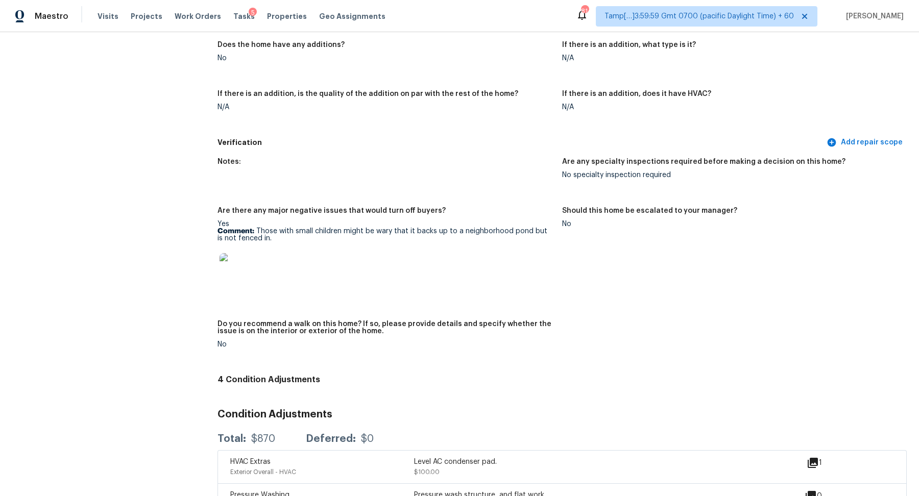
click at [246, 272] on img at bounding box center [236, 269] width 33 height 33
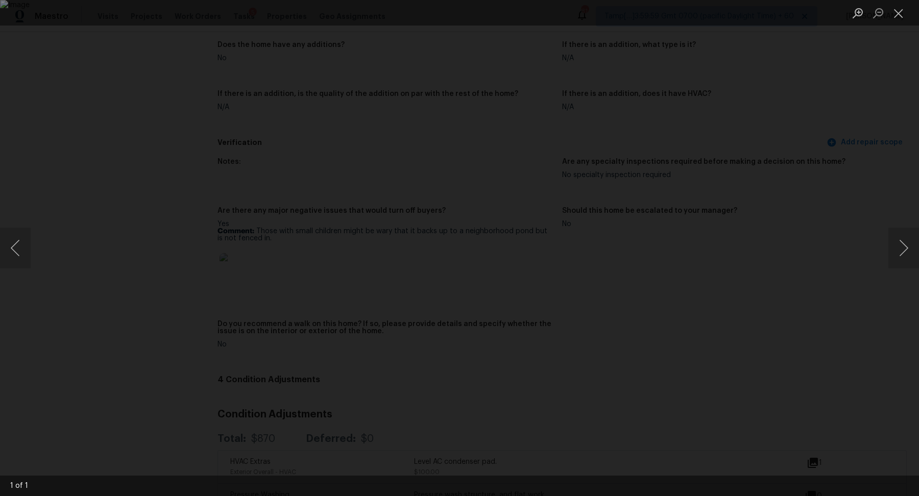
click at [800, 304] on div "Lightbox" at bounding box center [459, 248] width 919 height 496
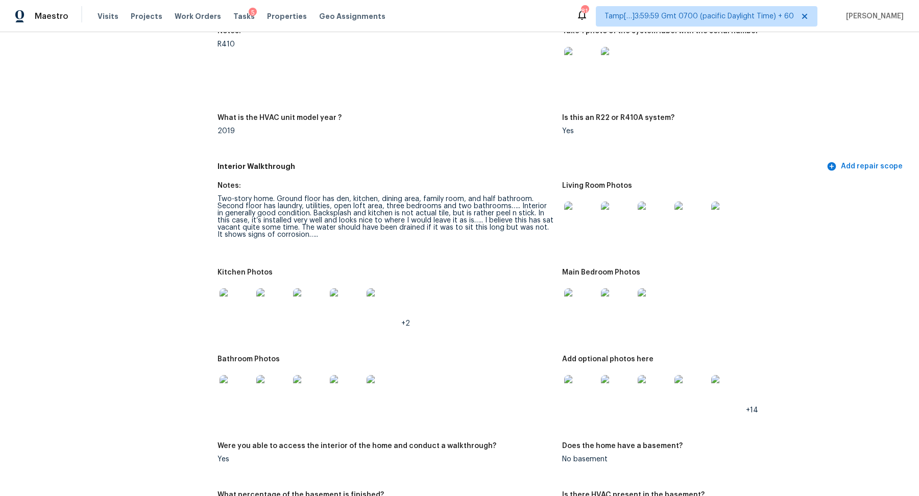
scroll to position [952, 0]
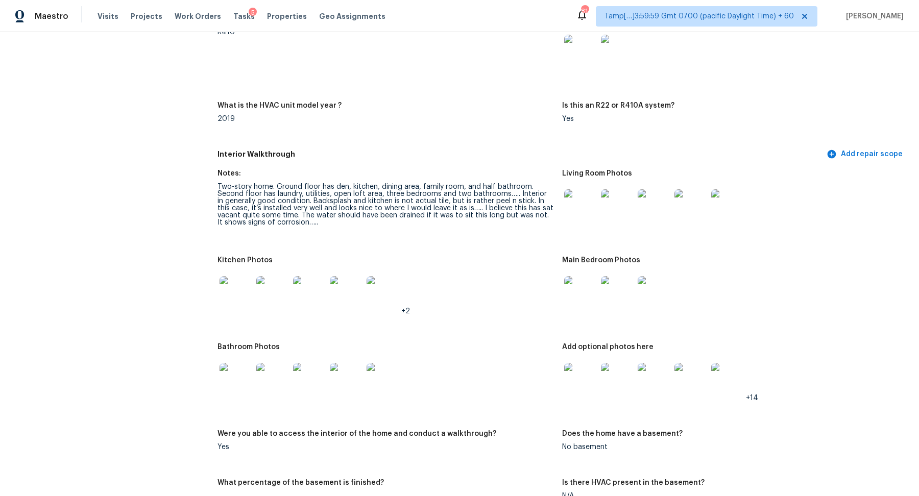
click at [573, 217] on img at bounding box center [580, 205] width 33 height 33
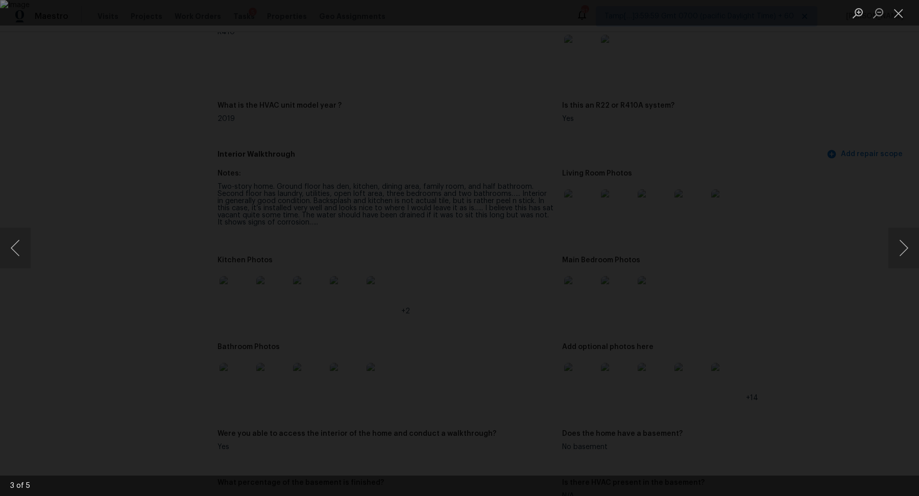
click at [773, 259] on div "Lightbox" at bounding box center [459, 248] width 919 height 496
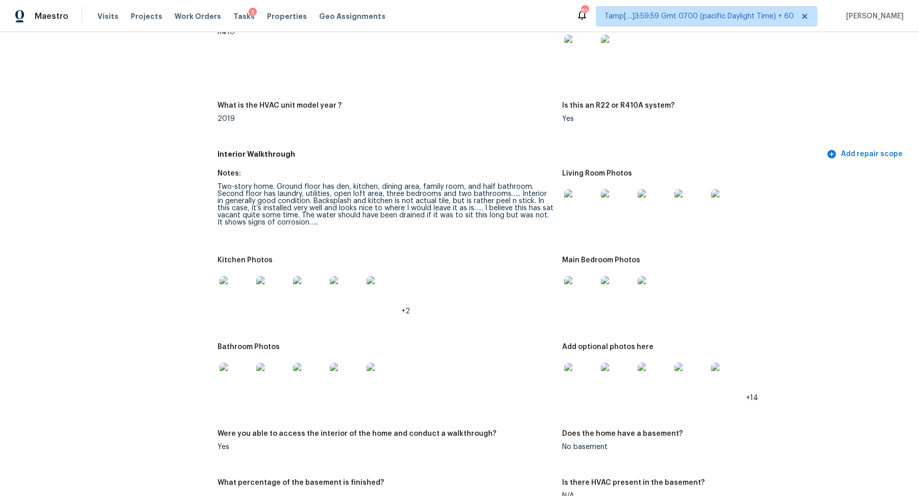
scroll to position [1104, 0]
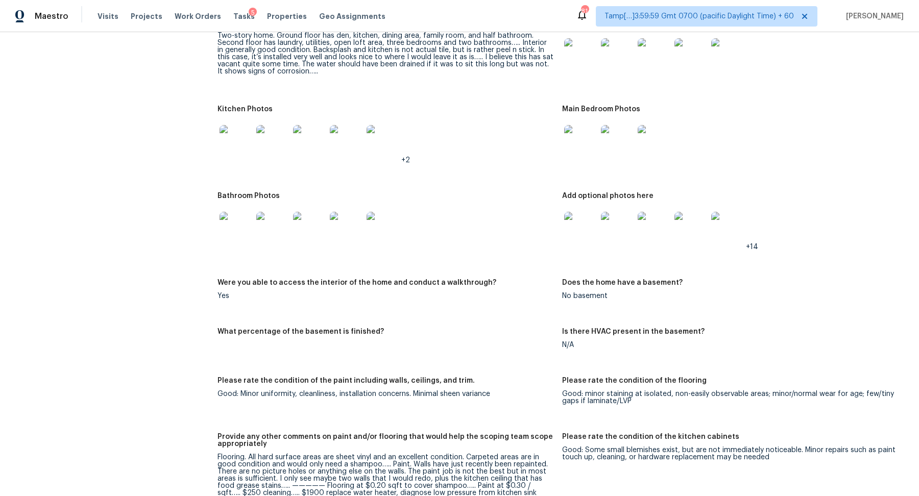
click at [584, 232] on img at bounding box center [580, 228] width 33 height 33
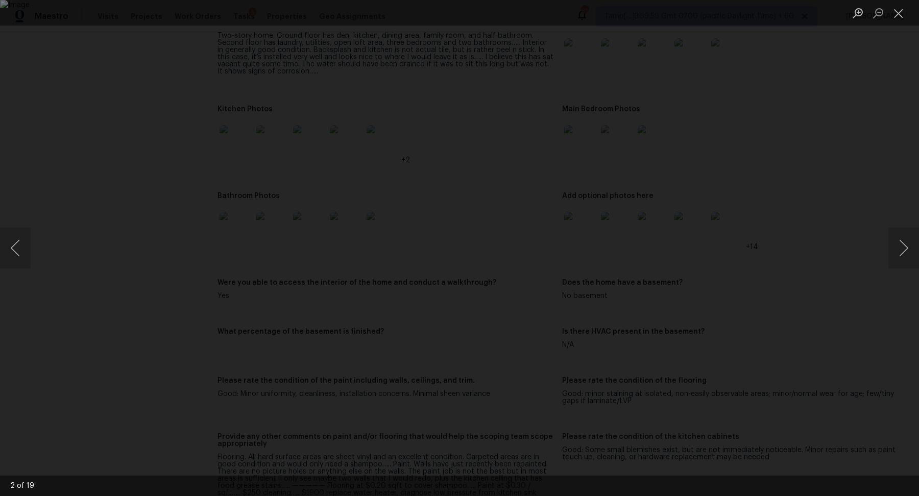
click at [919, 278] on ah_el_jm_-matches-list at bounding box center [914, 248] width 10 height 496
click at [843, 302] on div "Lightbox" at bounding box center [459, 248] width 919 height 496
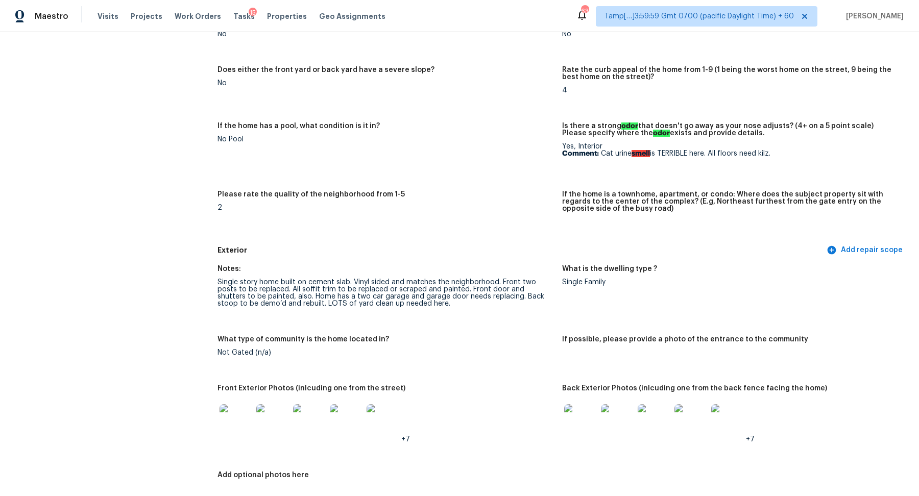
scroll to position [189, 0]
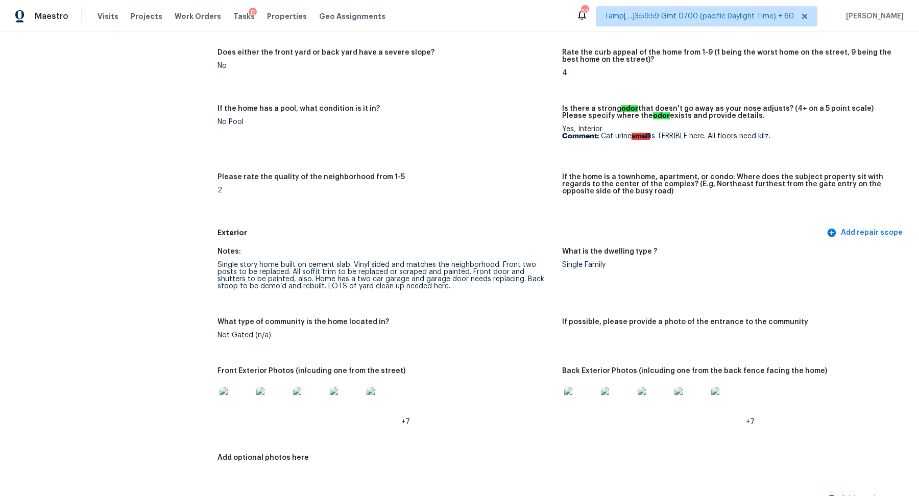
click at [240, 412] on img at bounding box center [236, 403] width 33 height 33
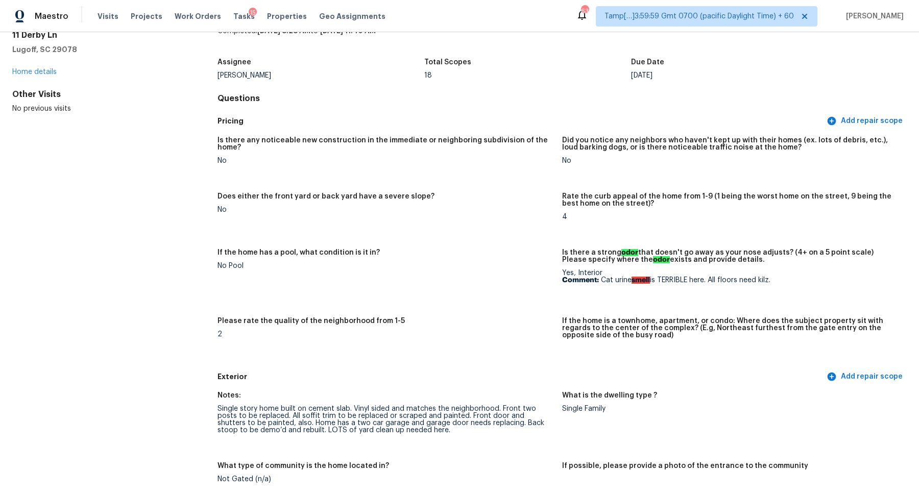
scroll to position [0, 0]
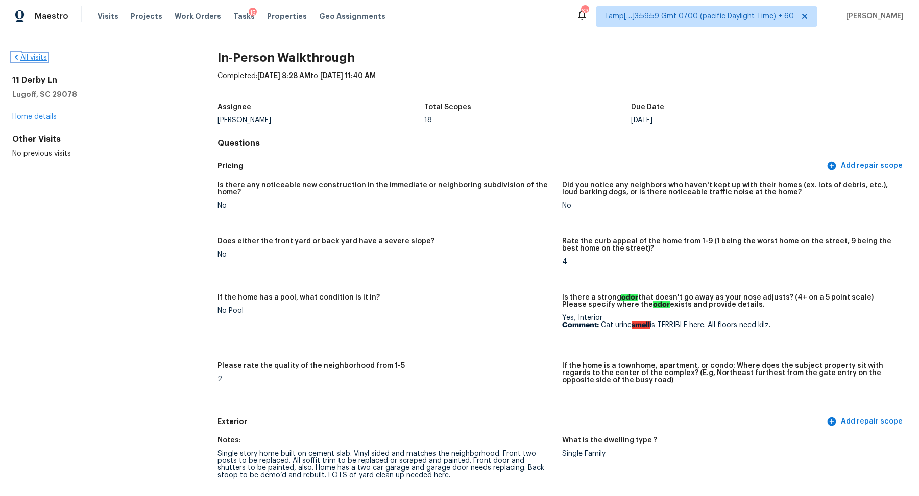
click at [40, 59] on link "All visits" at bounding box center [29, 57] width 35 height 7
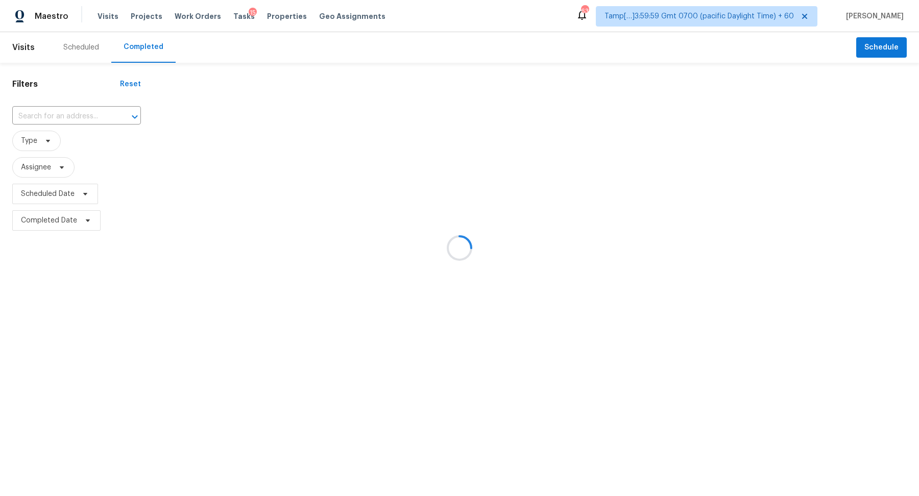
click at [51, 112] on div at bounding box center [459, 248] width 919 height 496
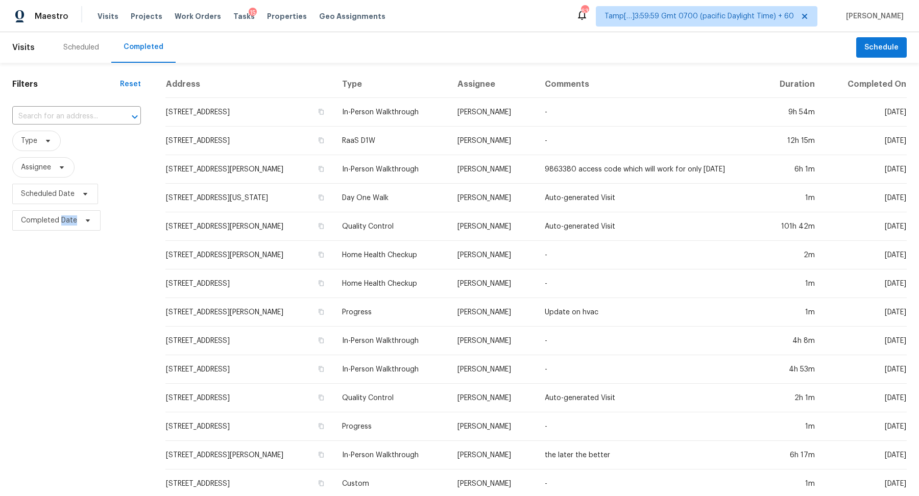
click at [51, 112] on input "text" at bounding box center [62, 117] width 100 height 16
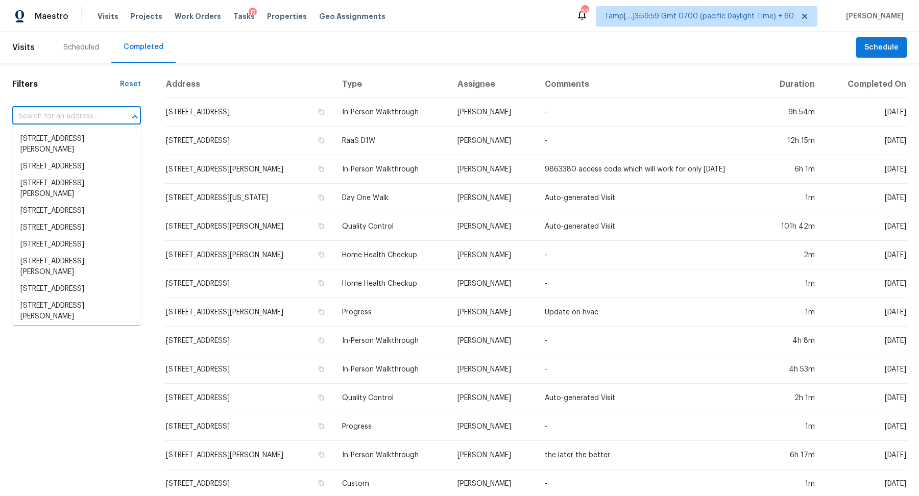
paste input "3002 Quail Ct Greenbrier, TN, 37073"
type input "3002 Quail Ct Greenbrier, TN, 37073"
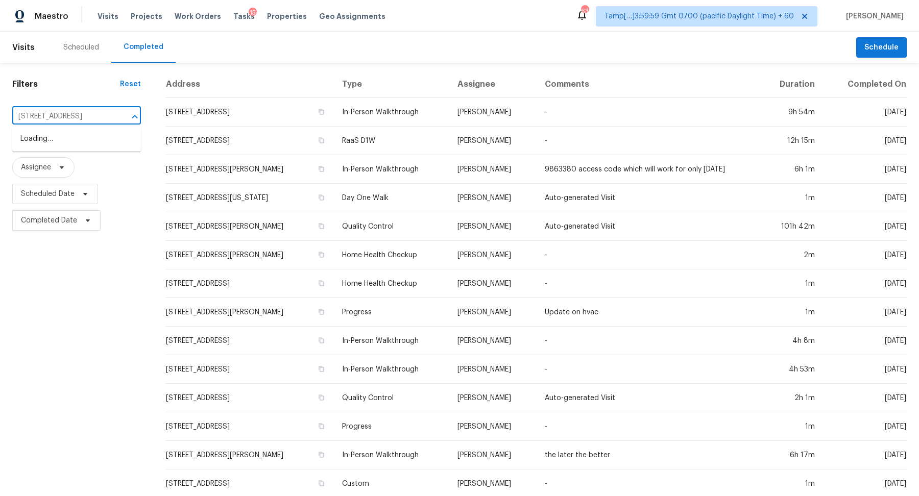
scroll to position [0, 28]
click at [67, 144] on li "3002 Quail Ct, Greenbrier, TN 37073" at bounding box center [76, 139] width 129 height 17
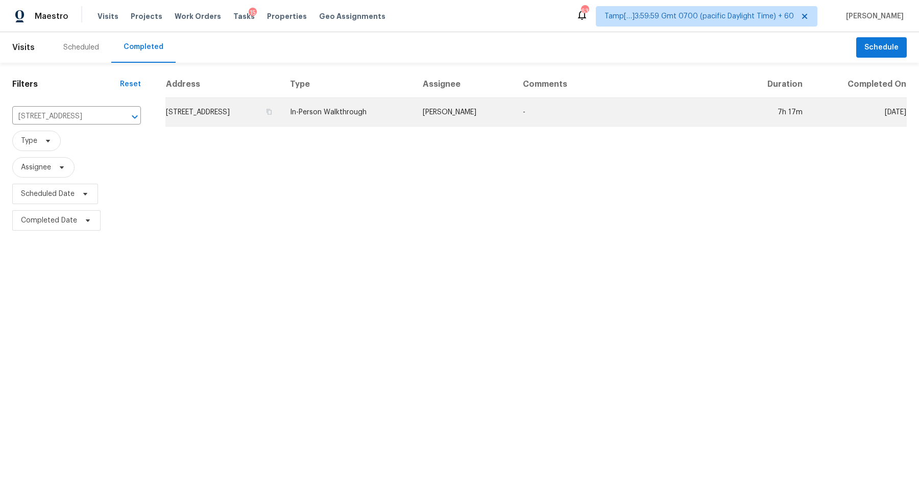
click at [244, 105] on td "3002 Quail Ct, Greenbrier, TN 37073" at bounding box center [223, 112] width 116 height 29
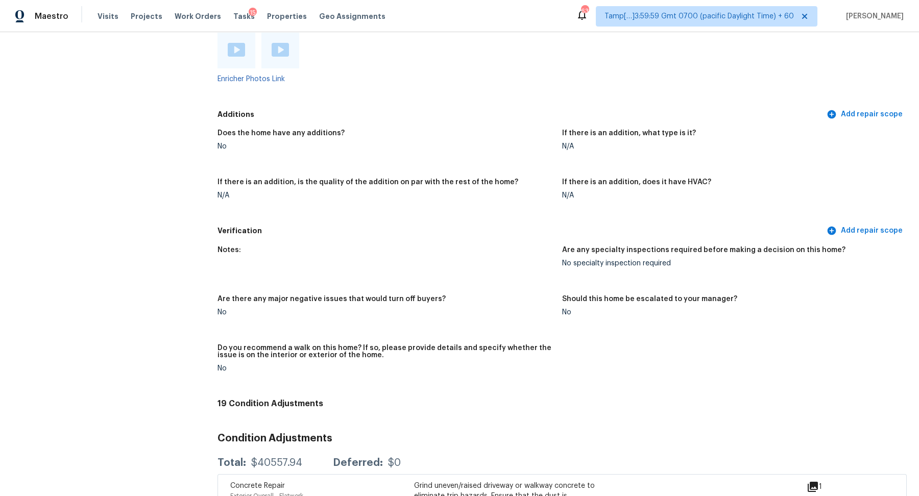
scroll to position [1968, 0]
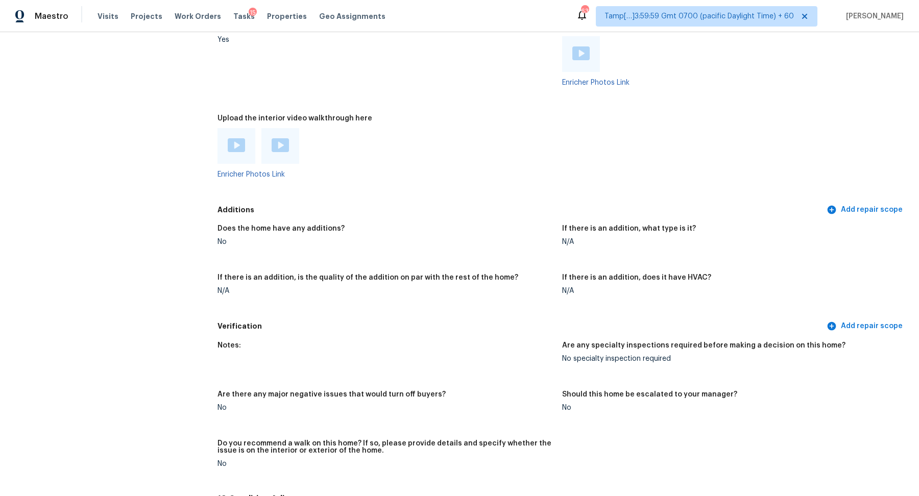
click at [236, 141] on img at bounding box center [236, 145] width 17 height 14
click at [283, 151] on img at bounding box center [280, 145] width 17 height 14
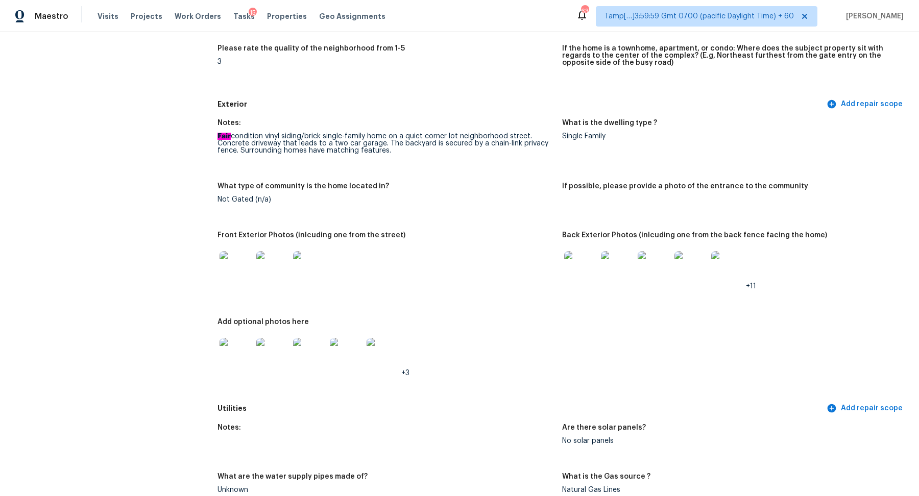
scroll to position [330, 0]
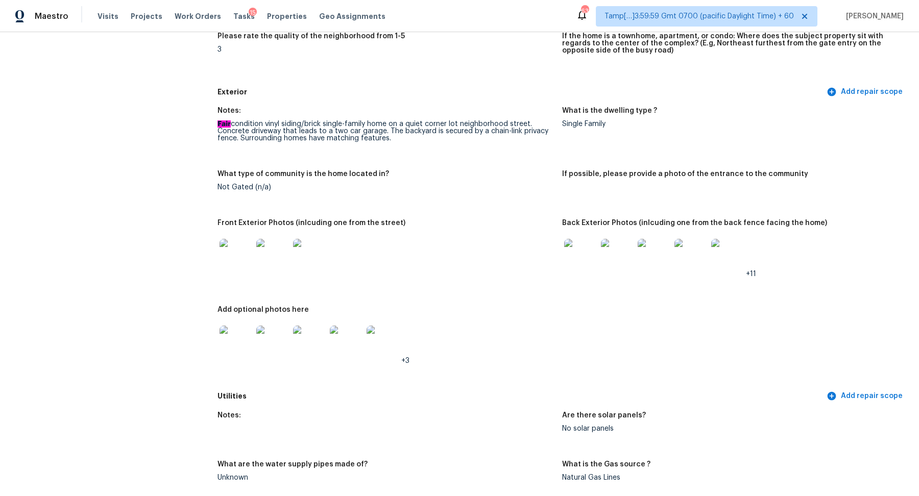
click at [230, 268] on img at bounding box center [236, 255] width 33 height 33
click at [244, 349] on img at bounding box center [236, 342] width 33 height 33
drag, startPoint x: 570, startPoint y: 235, endPoint x: 544, endPoint y: 237, distance: 26.1
click at [557, 235] on div "Notes: Fair condition vinyl siding/brick single-family home on a quiet corner l…" at bounding box center [562, 244] width 689 height 286
click at [578, 245] on img at bounding box center [580, 255] width 33 height 33
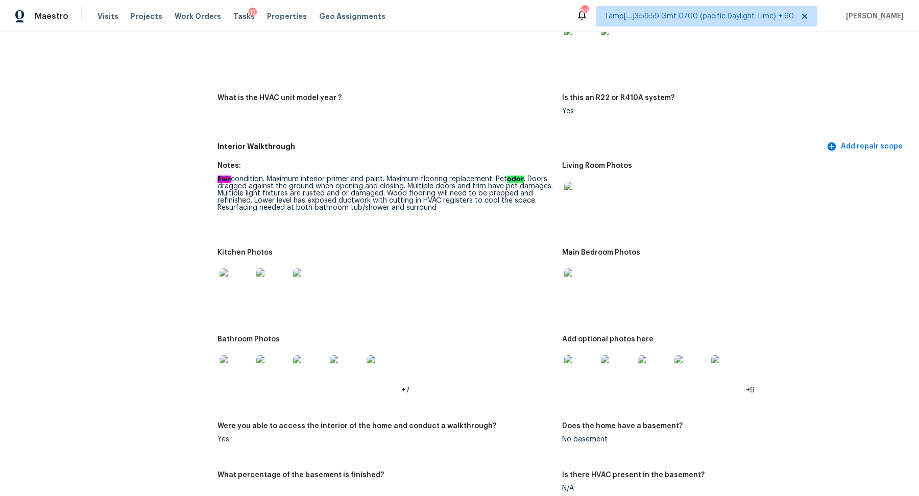
scroll to position [1083, 0]
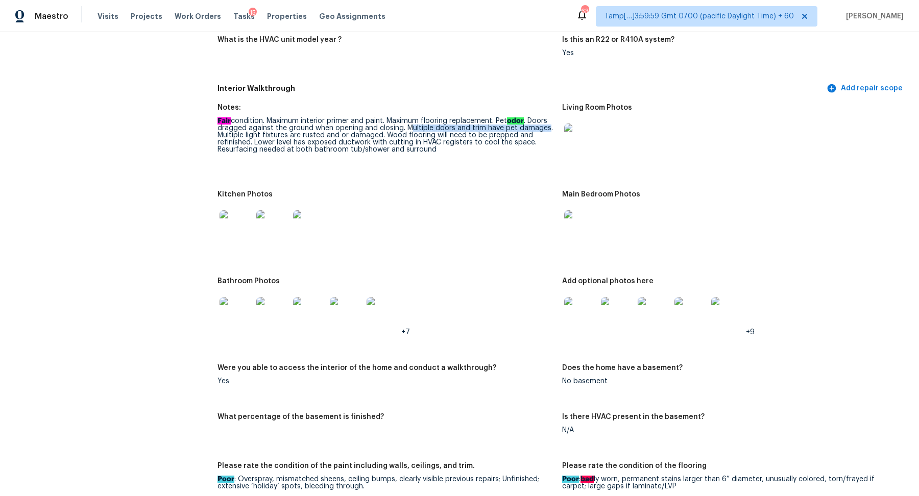
drag, startPoint x: 412, startPoint y: 130, endPoint x: 546, endPoint y: 130, distance: 134.8
click at [546, 130] on div "Fair condition. Maximum interior primer and paint. Maximum flooring replacement…" at bounding box center [386, 135] width 337 height 36
drag, startPoint x: 289, startPoint y: 137, endPoint x: 457, endPoint y: 137, distance: 168.0
click at [457, 137] on div "Fair condition. Maximum interior primer and paint. Maximum flooring replacement…" at bounding box center [386, 135] width 337 height 36
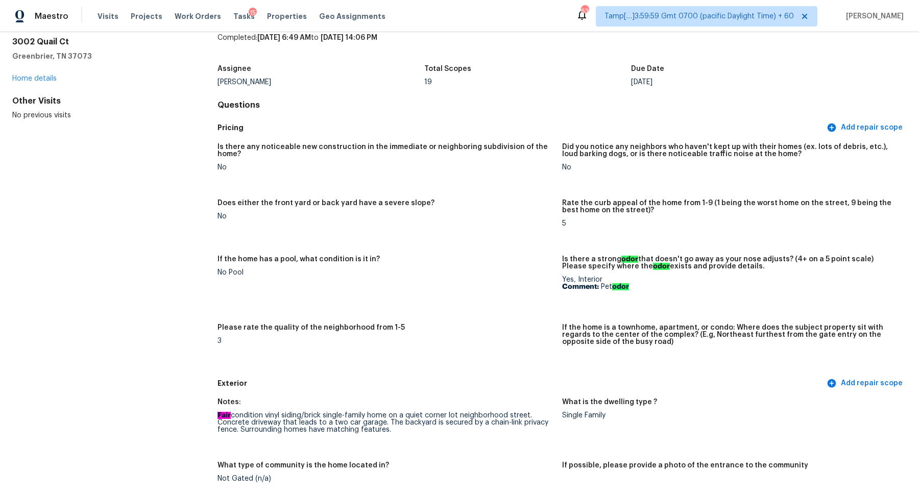
scroll to position [0, 0]
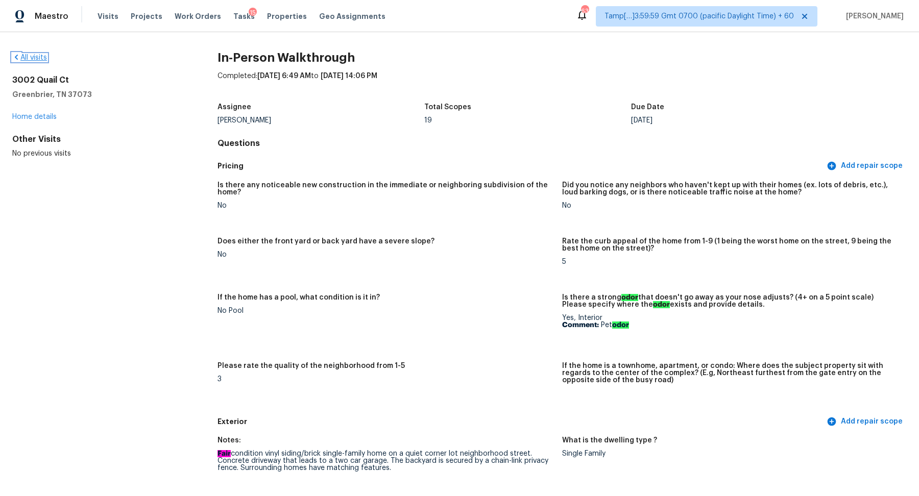
click at [42, 56] on link "All visits" at bounding box center [29, 57] width 35 height 7
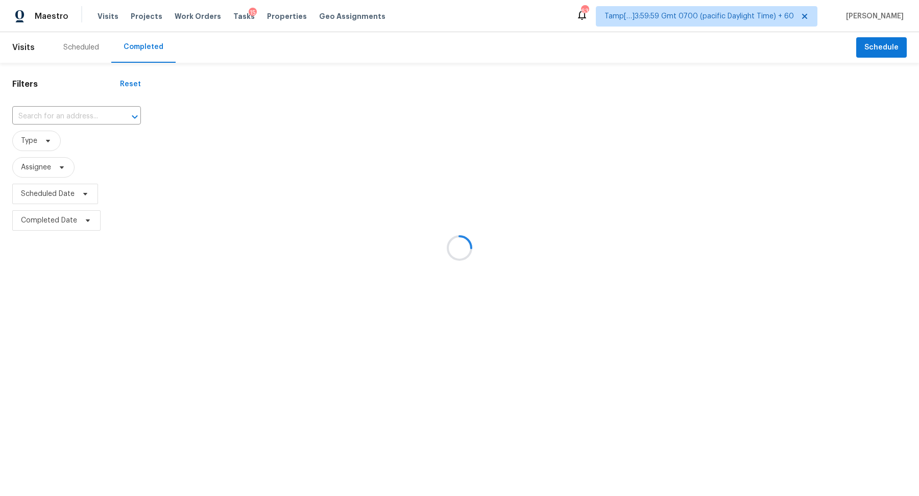
click at [61, 117] on div at bounding box center [459, 248] width 919 height 496
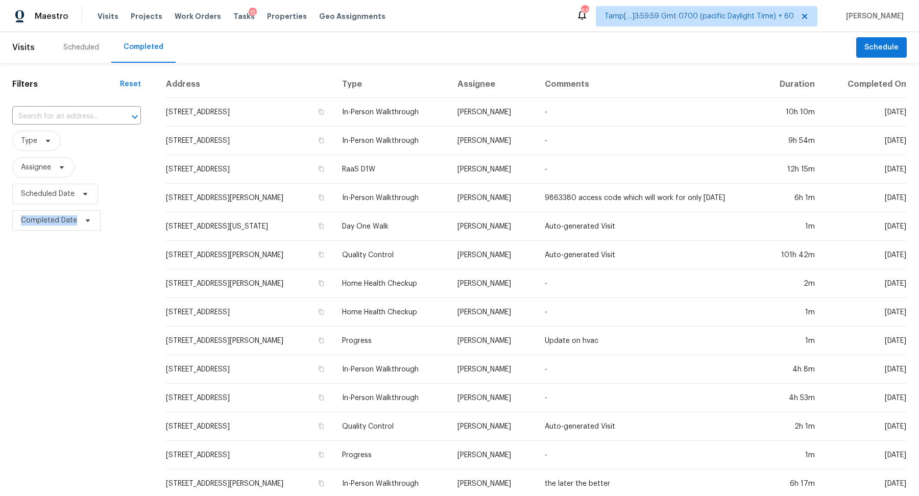
click at [61, 117] on input "text" at bounding box center [62, 117] width 100 height 16
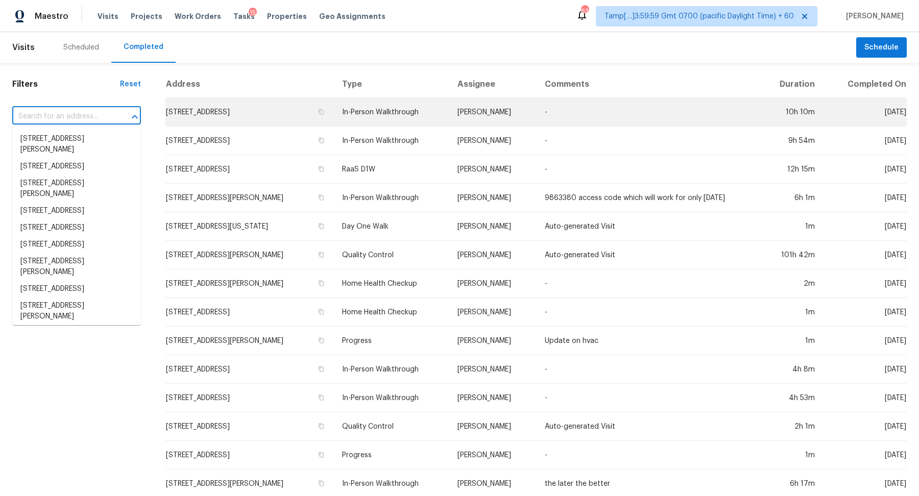
paste input "2037 Wiley Oaks Ln, Jacksonville, FL 32210"
type input "2037 Wiley Oaks Ln, Jacksonville, FL 32210"
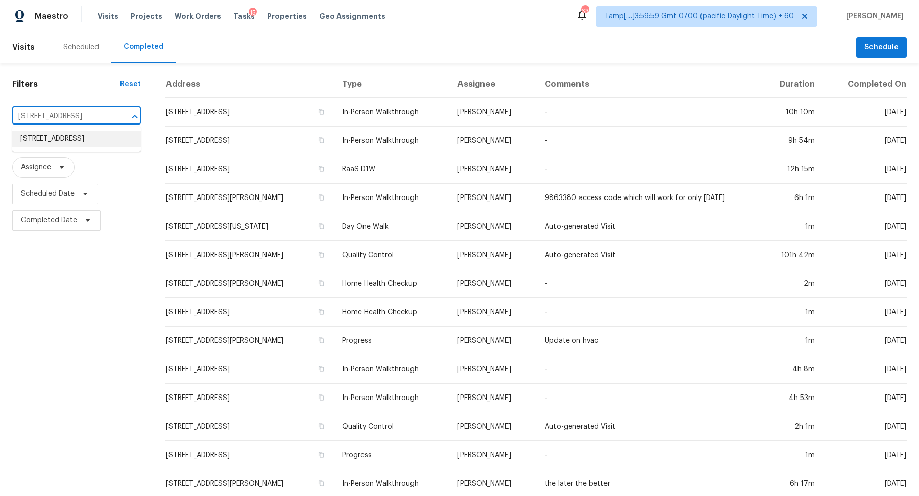
click at [108, 146] on li "2037 Wiley Oaks Ln, Jacksonville, FL 32210" at bounding box center [76, 139] width 129 height 17
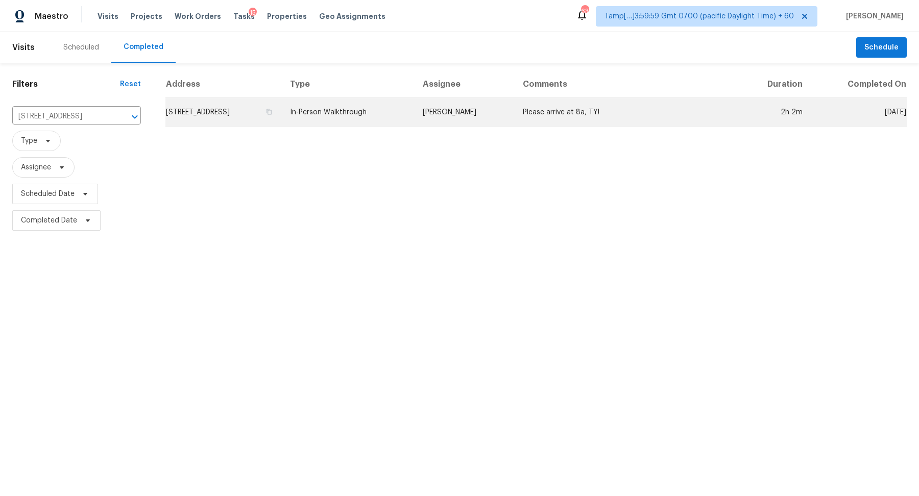
click at [259, 112] on td "2037 Wiley Oaks Ln, Jacksonville, FL 32210" at bounding box center [223, 112] width 116 height 29
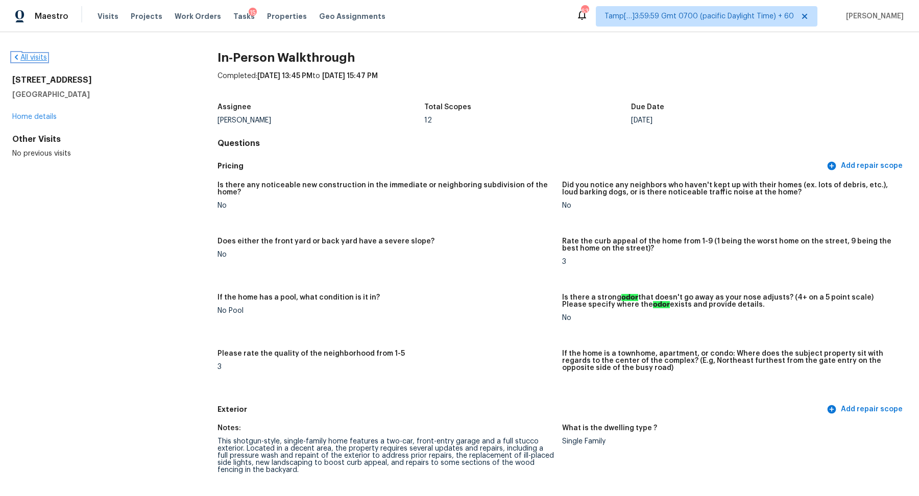
click at [40, 55] on link "All visits" at bounding box center [29, 57] width 35 height 7
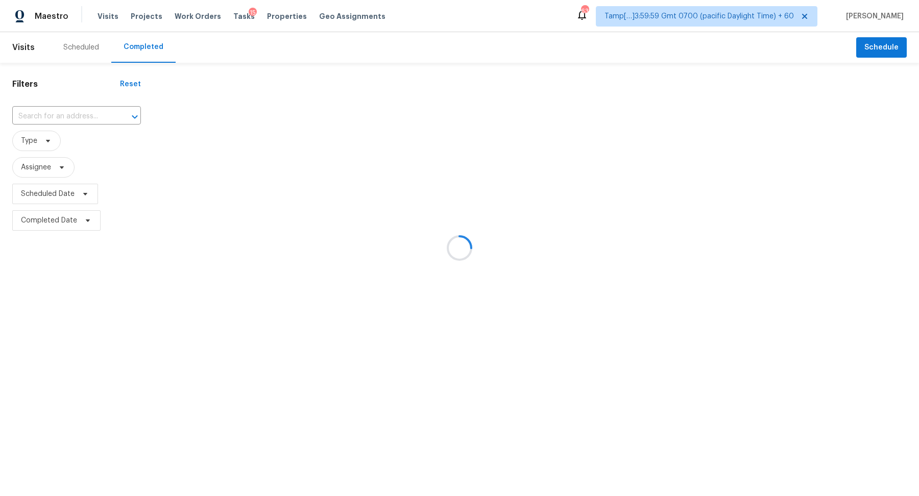
click at [74, 112] on div at bounding box center [459, 248] width 919 height 496
click at [76, 114] on div at bounding box center [459, 248] width 919 height 496
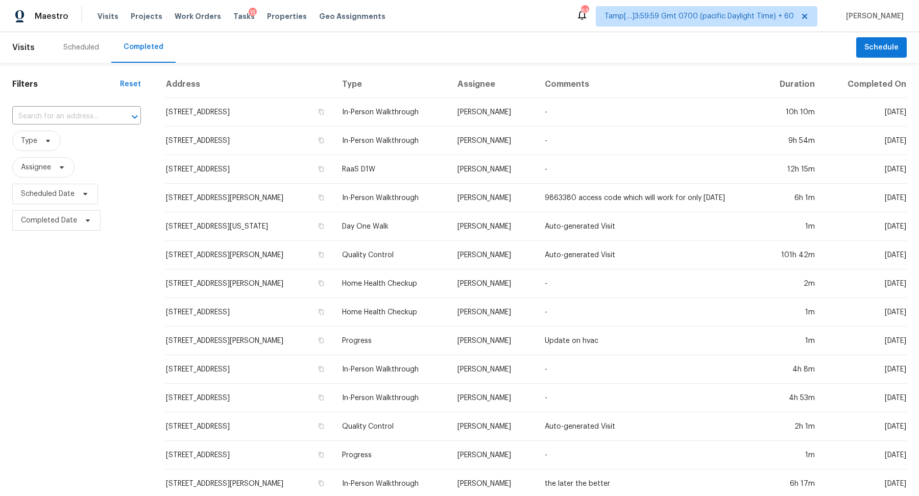
click at [82, 115] on input "text" at bounding box center [62, 117] width 100 height 16
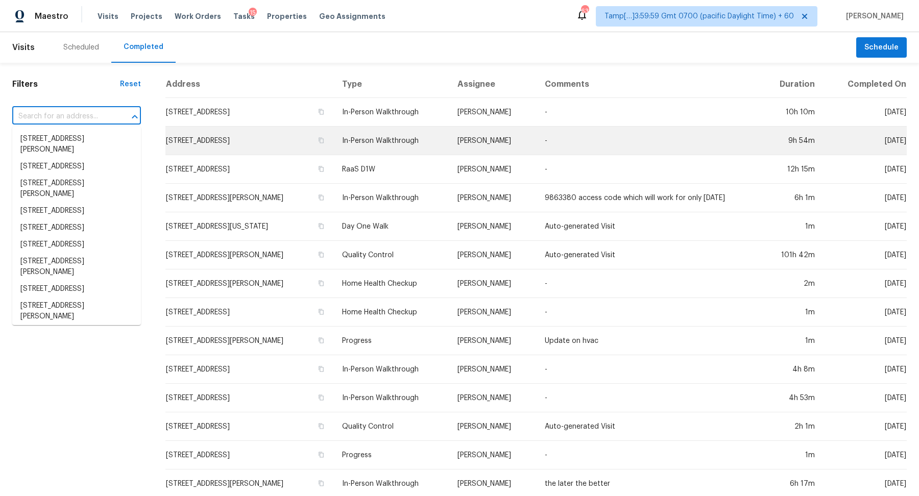
paste input "3364 Amberway Ct # 45, Cincinnati, OH 45251"
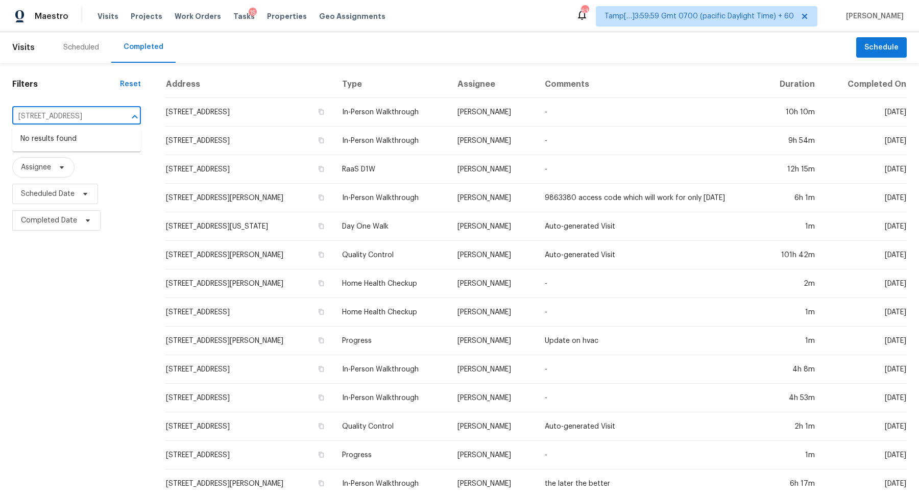
click at [38, 114] on input "3364 Amberway Ct # 45, Cincinnati, OH 45251" at bounding box center [62, 117] width 100 height 16
type input "3364 Amberway Ct, Cincinnati, OH 45251"
click at [46, 140] on li "3364 Amberway Ct # 45, Cincinnati, OH 45251" at bounding box center [76, 139] width 129 height 17
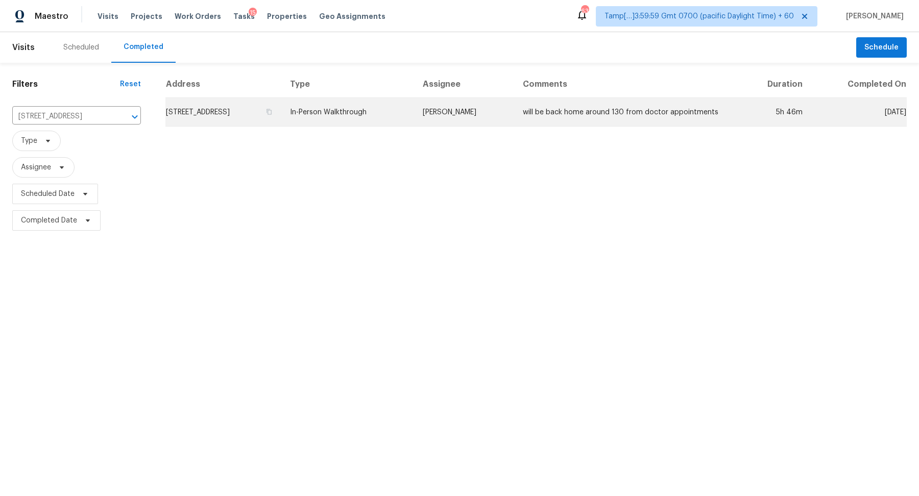
click at [221, 120] on td "3364 Amberway Ct # 45, Cincinnati, OH 45251" at bounding box center [223, 112] width 116 height 29
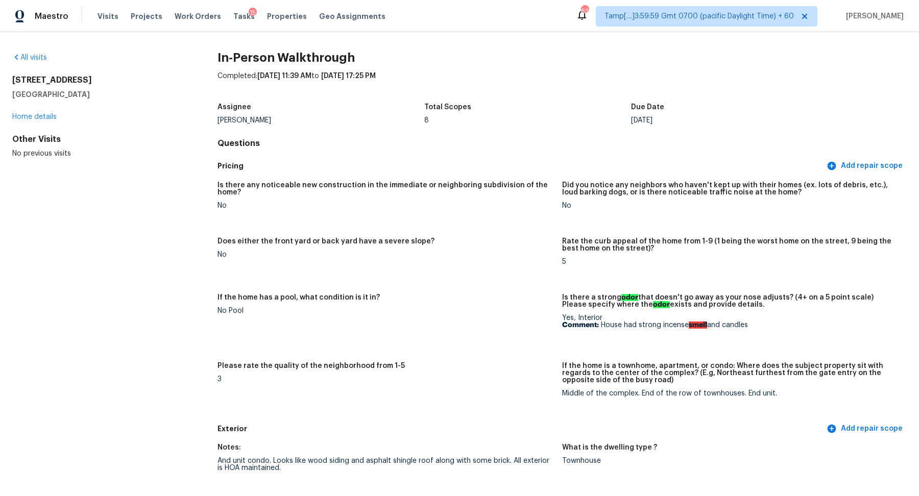
click at [27, 51] on div "All visits 3364 Amberway Ct # 45 Cincinnati, OH 45251 Home details Other Visits…" at bounding box center [459, 264] width 919 height 464
click at [37, 57] on link "All visits" at bounding box center [29, 57] width 35 height 7
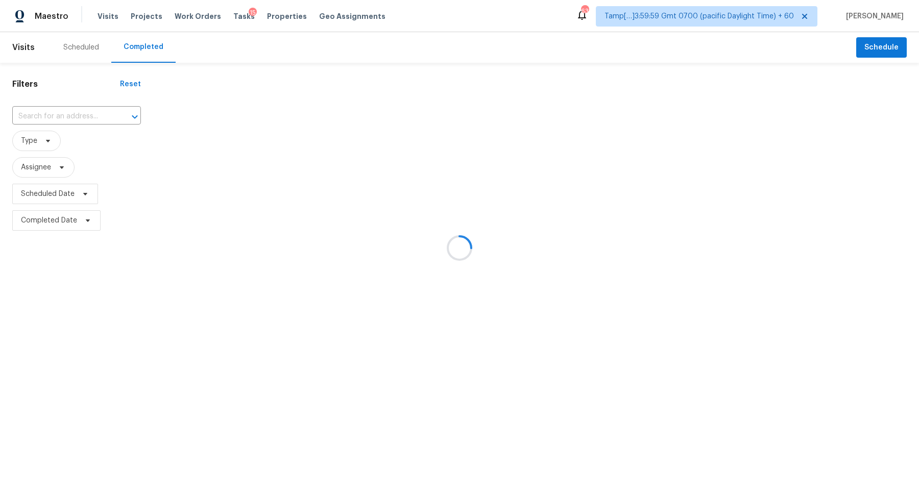
click at [61, 104] on div at bounding box center [459, 248] width 919 height 496
click at [63, 106] on div at bounding box center [459, 248] width 919 height 496
click at [67, 108] on div at bounding box center [459, 248] width 919 height 496
click at [79, 111] on div at bounding box center [459, 248] width 919 height 496
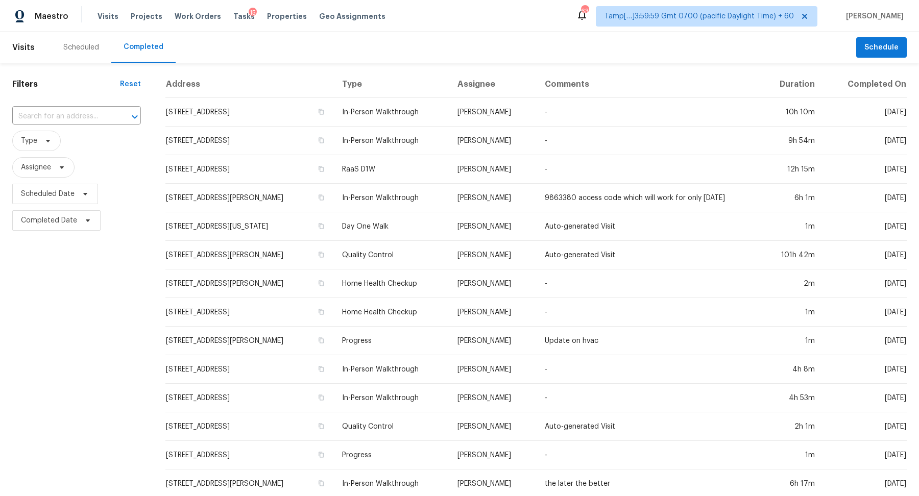
click at [79, 111] on input "text" at bounding box center [62, 117] width 100 height 16
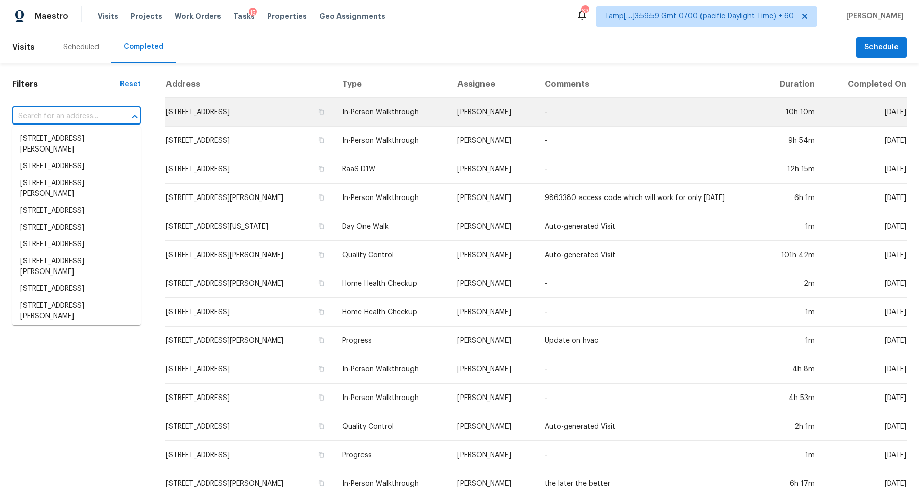
paste input "17011 Star Lake Ct, Humble, TX 77396"
type input "17011 Star Lake Ct, Humble, TX 77396"
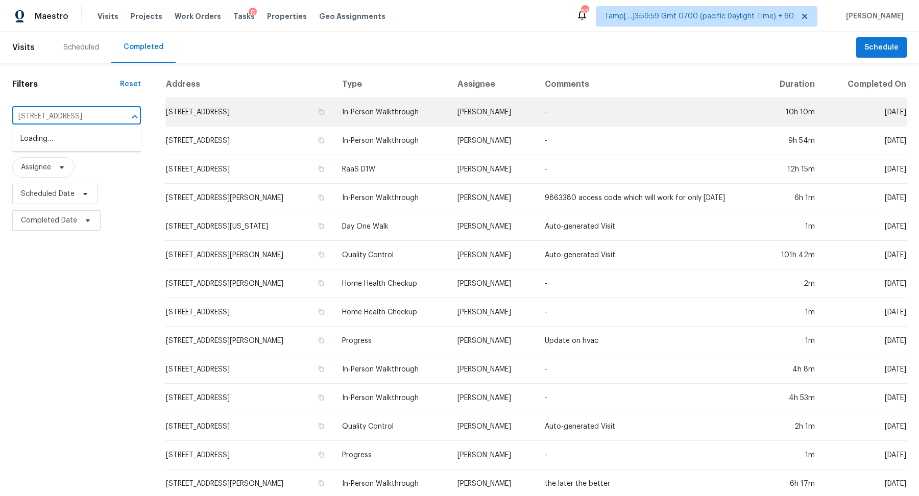
scroll to position [0, 31]
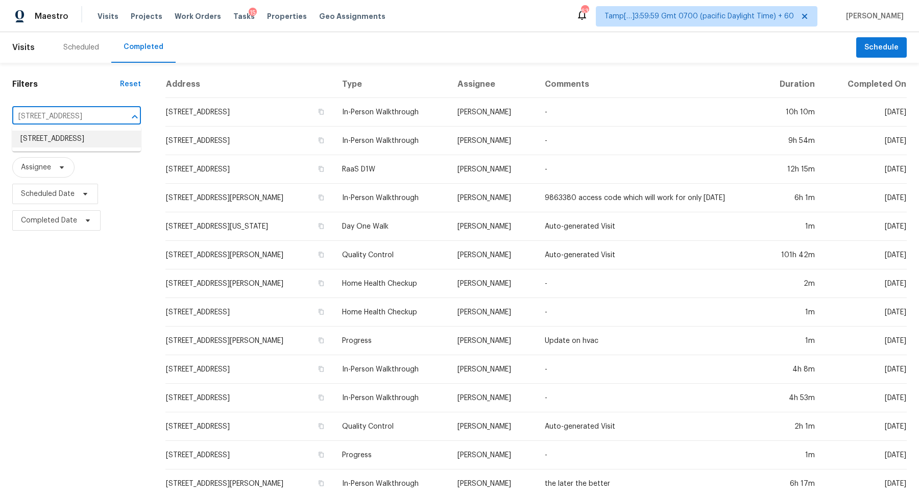
click at [77, 140] on li "17011 Star Lake Ct, Humble, TX 77396" at bounding box center [76, 139] width 129 height 17
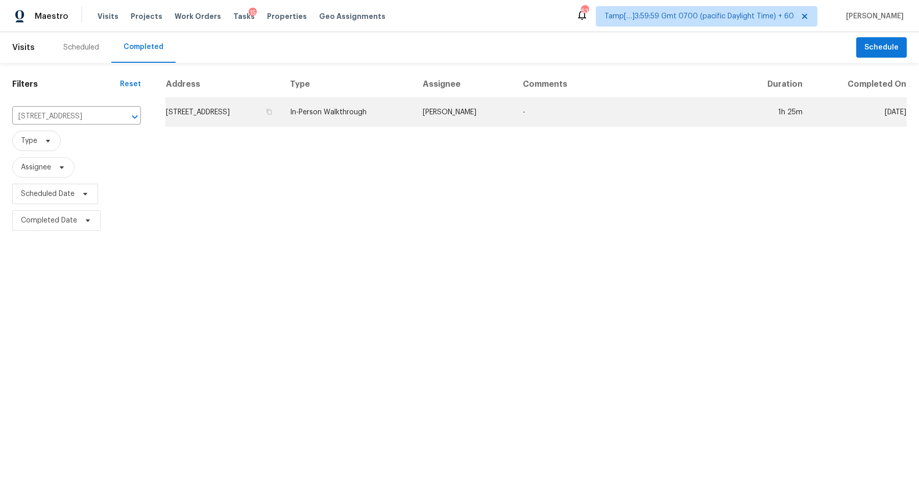
click at [277, 108] on td "17011 Star Lake Ct, Humble, TX 77396" at bounding box center [223, 112] width 116 height 29
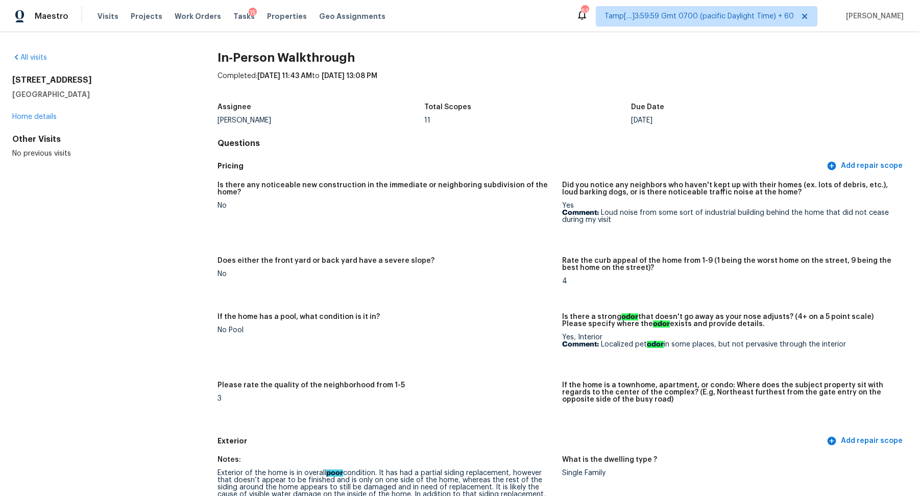
click at [23, 53] on div "All visits" at bounding box center [98, 58] width 173 height 10
click at [29, 56] on link "All visits" at bounding box center [29, 57] width 35 height 7
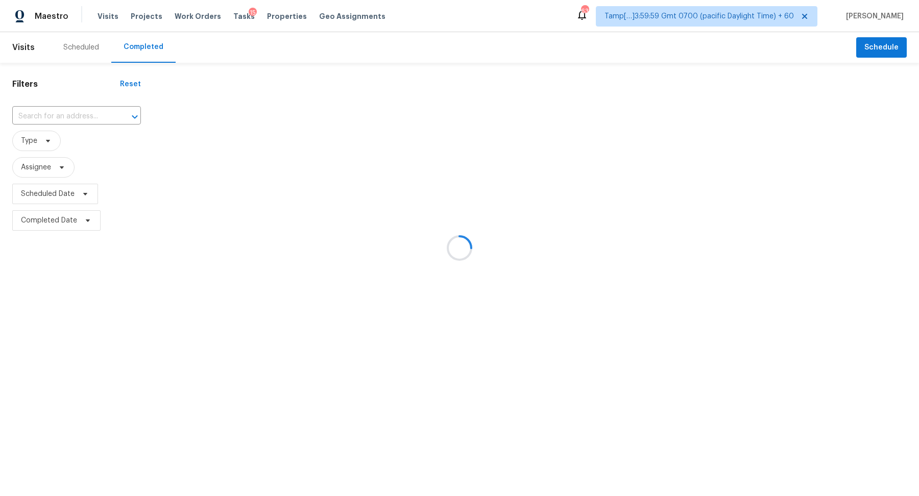
click at [92, 114] on div at bounding box center [459, 248] width 919 height 496
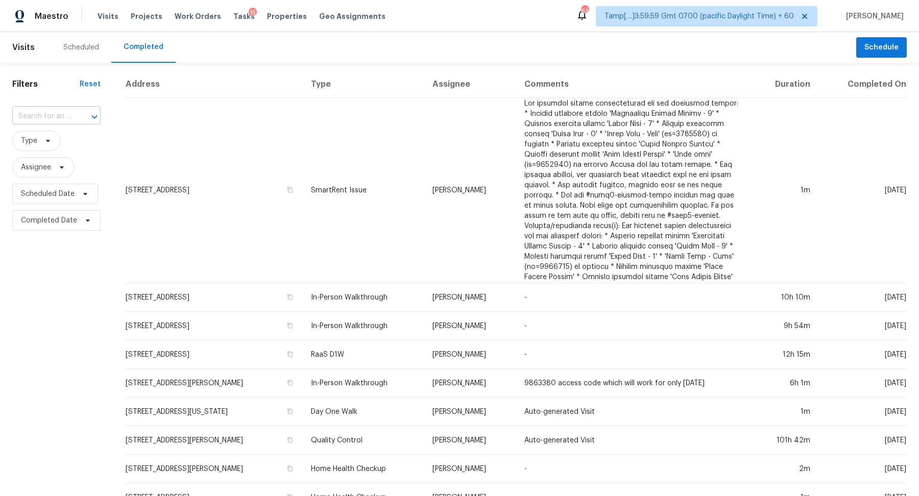
click at [76, 114] on div at bounding box center [87, 117] width 27 height 14
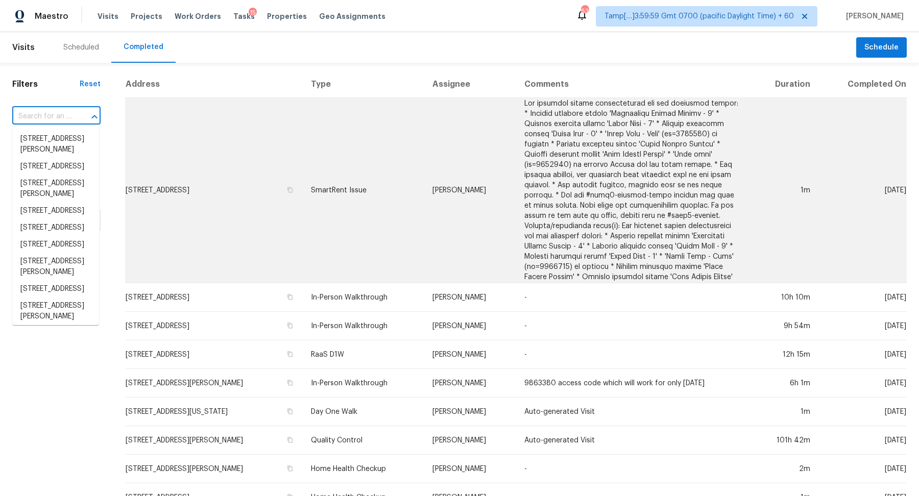
paste input "2204 Paris Ave, Lincoln Park, MI 48146"
type input "2204 Paris Ave, Lincoln Park, MI 48146"
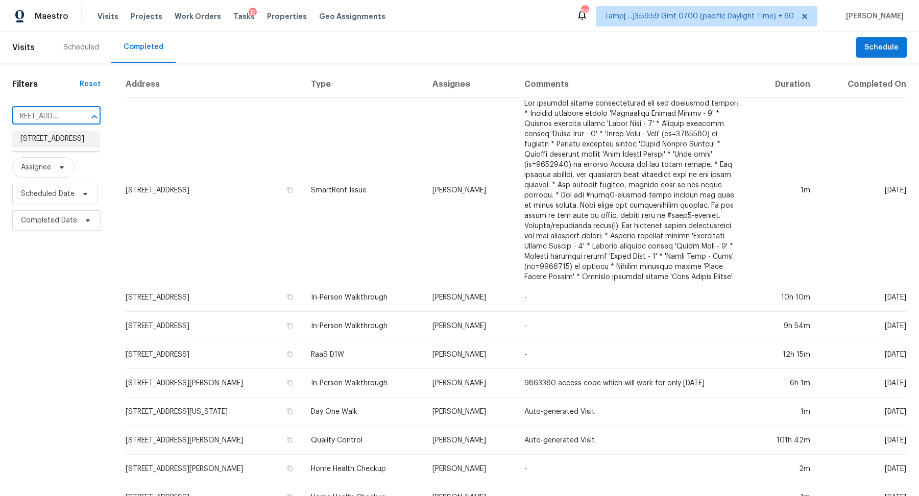
click at [58, 139] on li "2204 Paris Ave, Lincoln Park, MI 48146" at bounding box center [55, 139] width 87 height 17
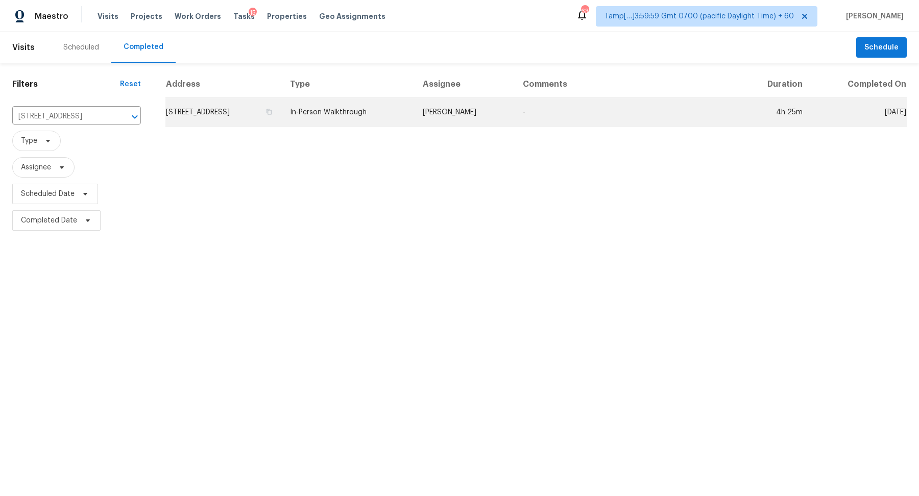
click at [223, 99] on td "2204 Paris Ave, Lincoln Park, MI 48146" at bounding box center [223, 112] width 116 height 29
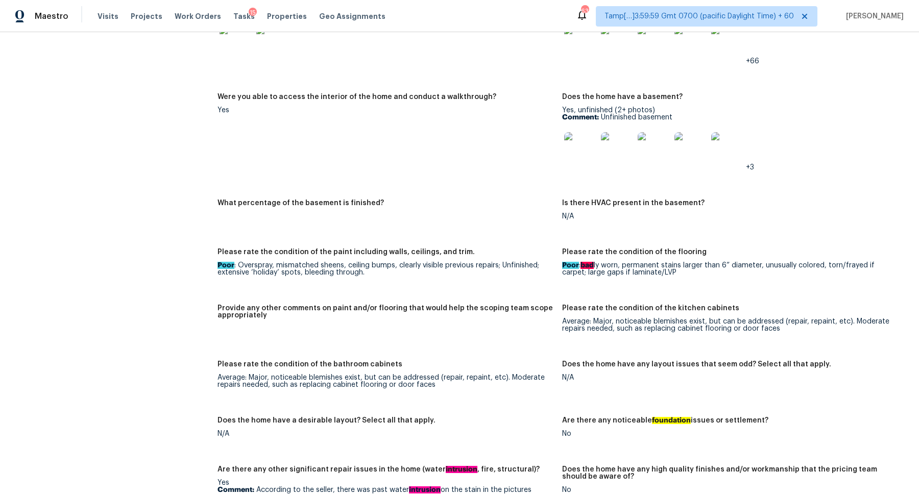
scroll to position [1193, 0]
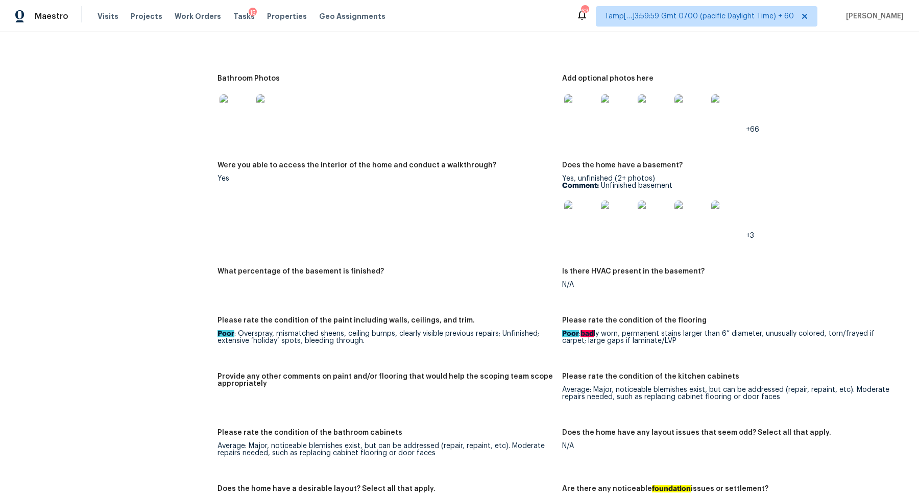
click at [588, 118] on img at bounding box center [580, 110] width 33 height 33
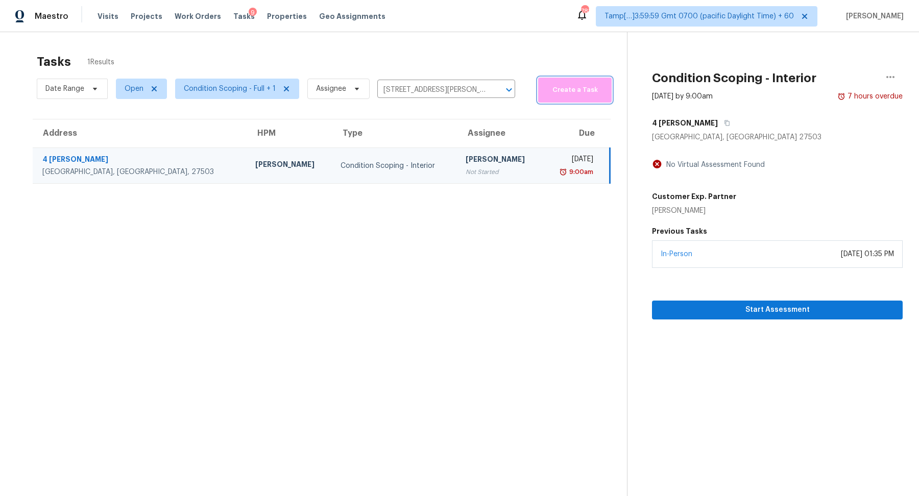
click at [601, 89] on span "Create a Task" at bounding box center [574, 90] width 63 height 12
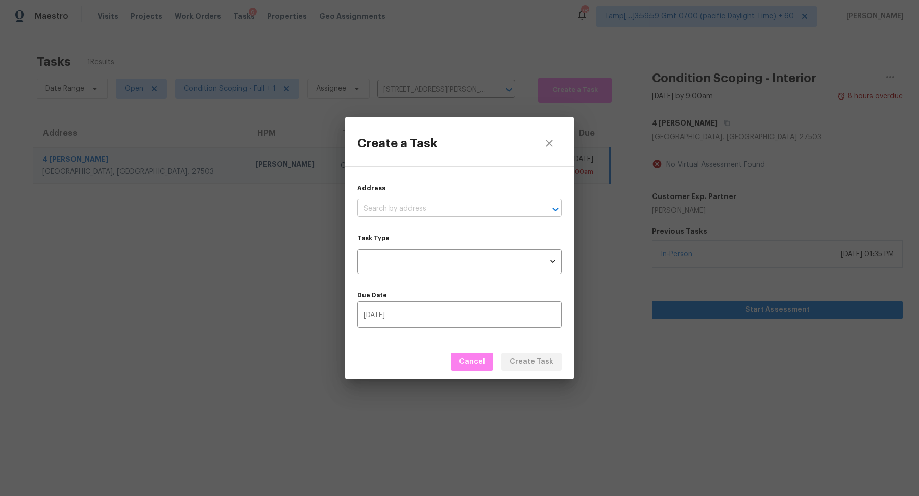
click at [419, 208] on input "text" at bounding box center [445, 209] width 176 height 16
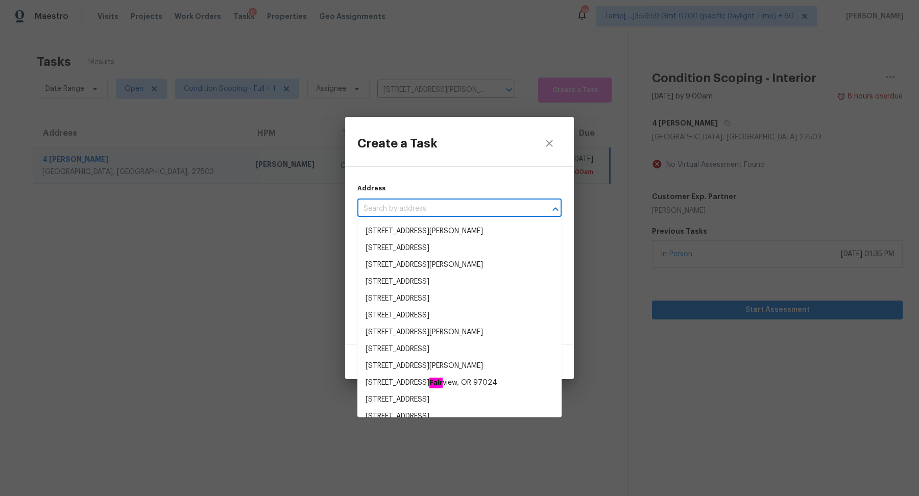
paste input "3330 Peacock Ln Mulberry, FL, 33860"
type input "3330 Peacock Ln Mulberry, FL, 33860"
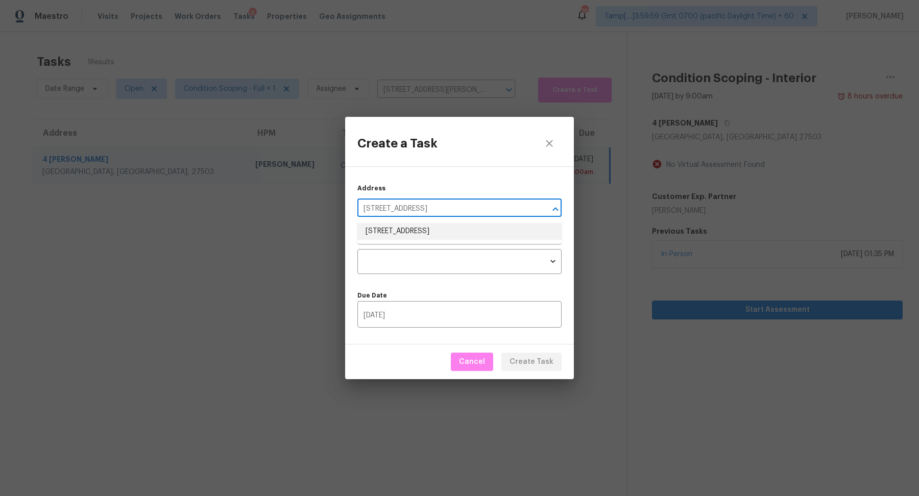
click at [432, 227] on li "3330 Peacock Ln, Mulberry, FL 33860" at bounding box center [459, 231] width 204 height 17
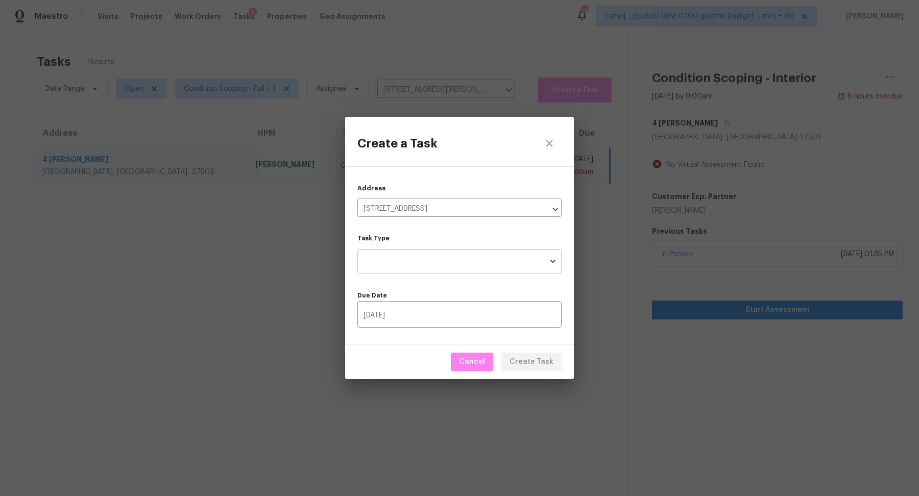
click at [424, 269] on body "Maestro Visits Projects Work Orders Tasks 9 Properties Geo Assignments 783 Tamp…" at bounding box center [459, 248] width 919 height 496
click at [448, 266] on li "Condition Scoping - Full" at bounding box center [459, 261] width 204 height 17
type input "virtual_full_assessment"
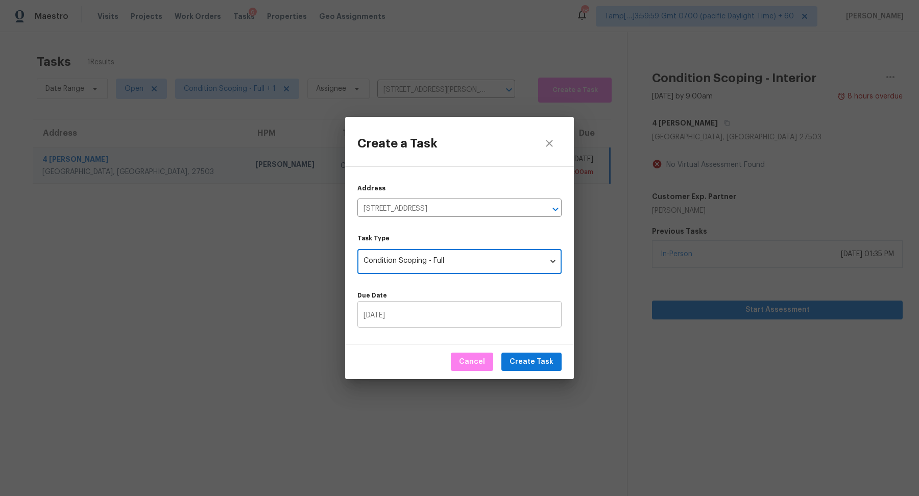
click at [435, 313] on input "08/26/2025" at bounding box center [459, 316] width 204 height 24
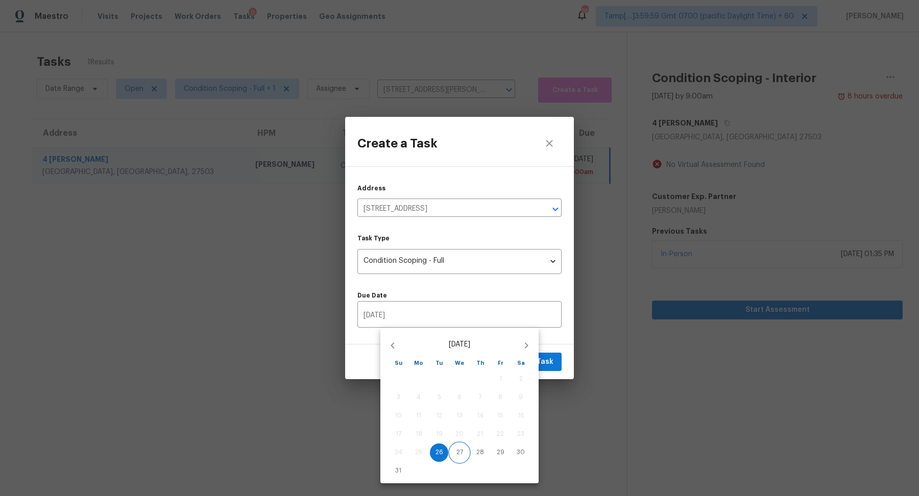
click at [460, 450] on p "27" at bounding box center [460, 452] width 7 height 9
type input "08/27/2025"
click at [559, 344] on div at bounding box center [459, 248] width 919 height 496
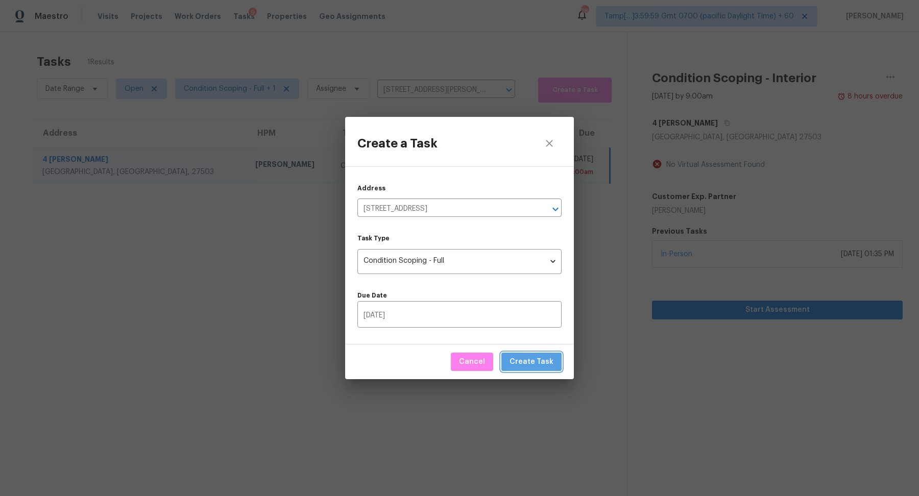
click at [551, 356] on span "Create Task" at bounding box center [532, 362] width 44 height 13
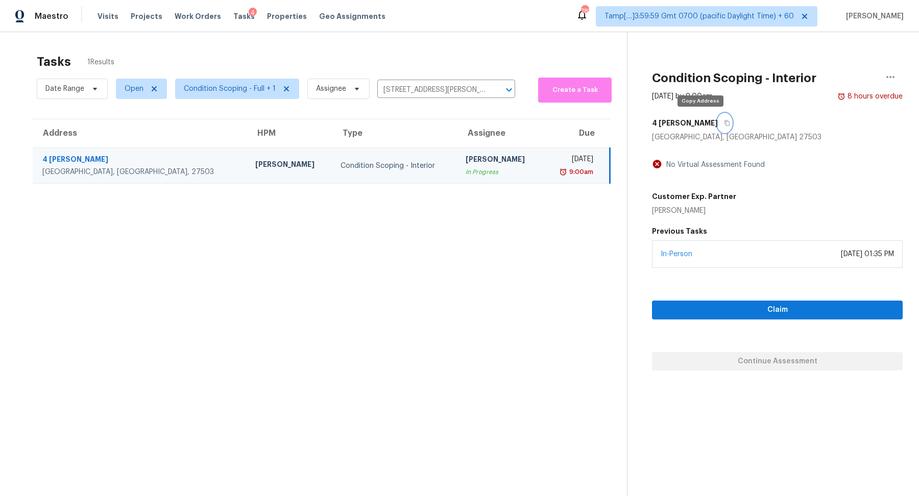
click at [724, 122] on icon "button" at bounding box center [727, 123] width 6 height 6
click at [414, 96] on input "4 Joanna Ct, Bahama, NC 27503" at bounding box center [431, 90] width 109 height 16
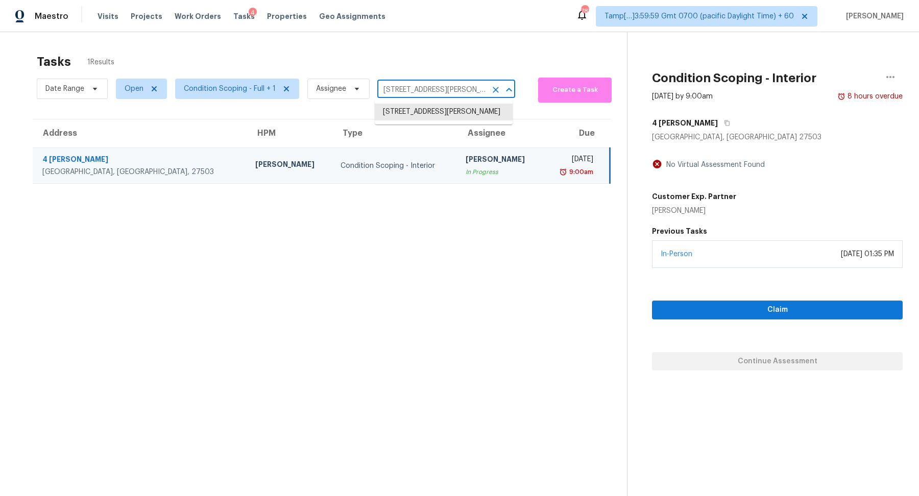
click at [414, 96] on input "4 Joanna Ct, Bahama, NC 27503" at bounding box center [431, 90] width 109 height 16
paste input "3934 Makeover Ct Atlanta, GA, 30349"
type input "3934 Makeover Ct Atlanta, GA, 30349"
click at [421, 112] on li "3934 Makeover Ct, Atlanta, GA 30349" at bounding box center [444, 112] width 138 height 17
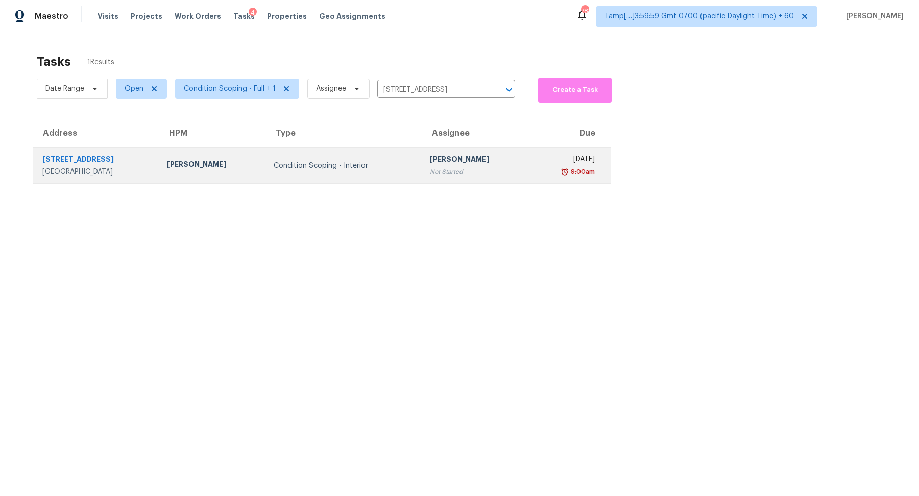
click at [465, 153] on td "Hariharan GV Not Started" at bounding box center [475, 166] width 107 height 36
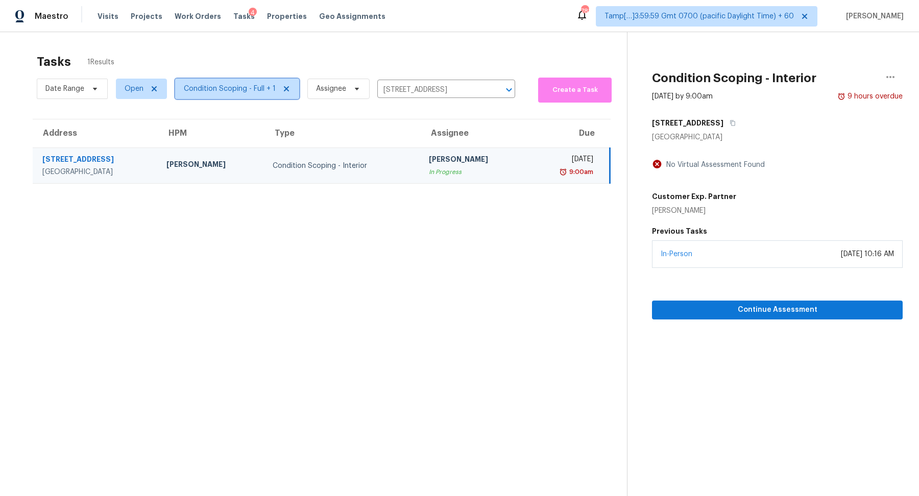
click at [229, 94] on span "Condition Scoping - Full + 1" at bounding box center [237, 89] width 124 height 20
click at [491, 91] on icon "Clear" at bounding box center [496, 90] width 10 height 10
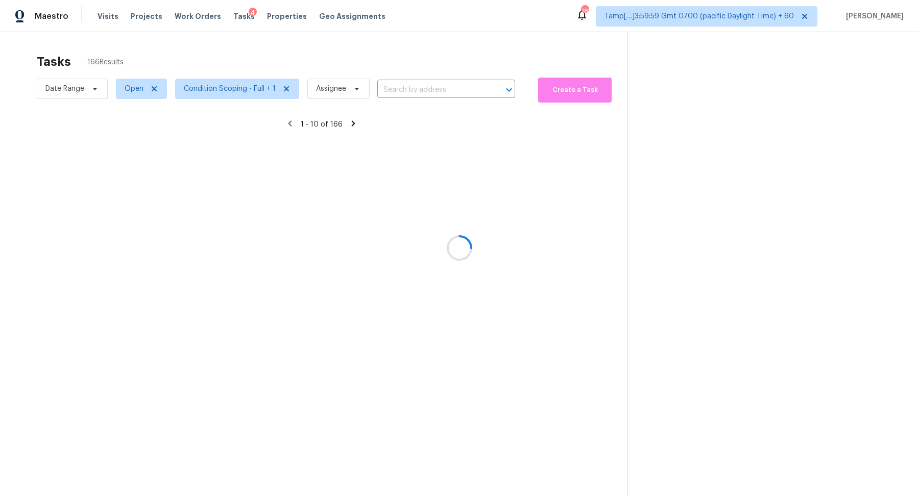
click at [225, 86] on div at bounding box center [459, 248] width 919 height 496
click at [73, 91] on div at bounding box center [459, 248] width 919 height 496
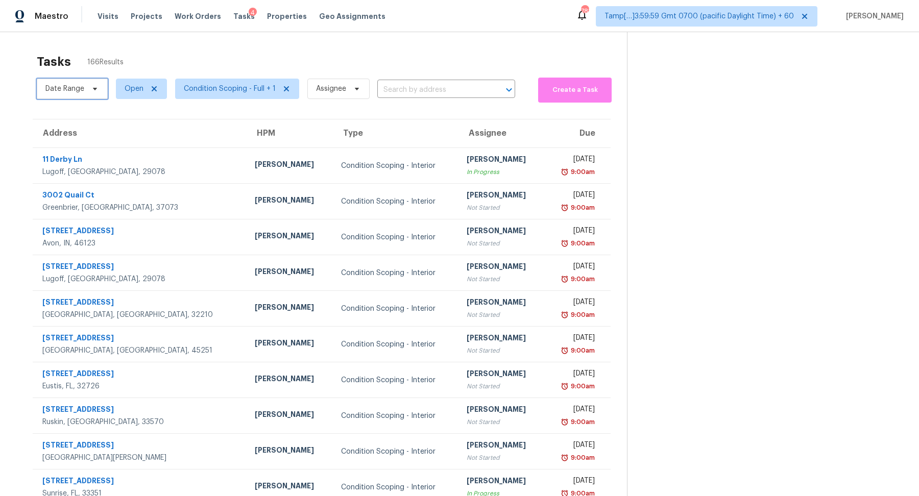
click at [73, 91] on span "Date Range" at bounding box center [64, 89] width 39 height 10
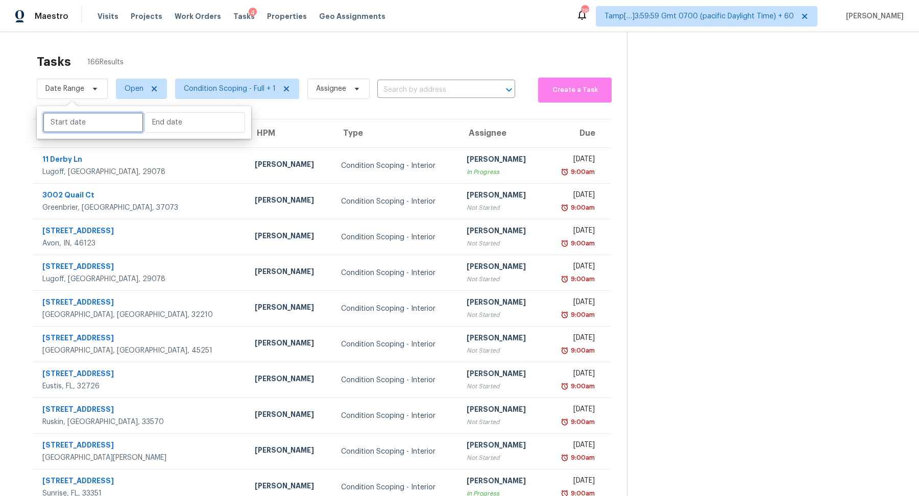
select select "7"
select select "2025"
select select "8"
select select "2025"
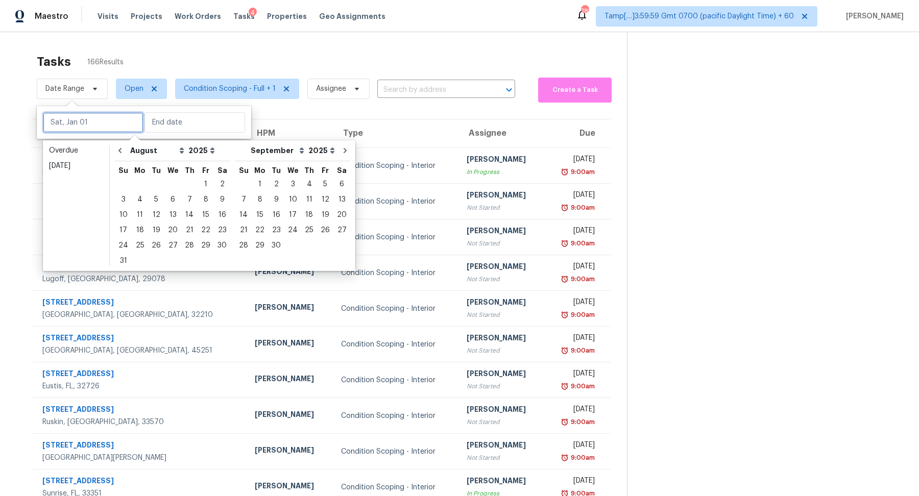
click at [105, 127] on input "text" at bounding box center [93, 122] width 101 height 20
click at [102, 170] on div "Today" at bounding box center [76, 166] width 54 height 10
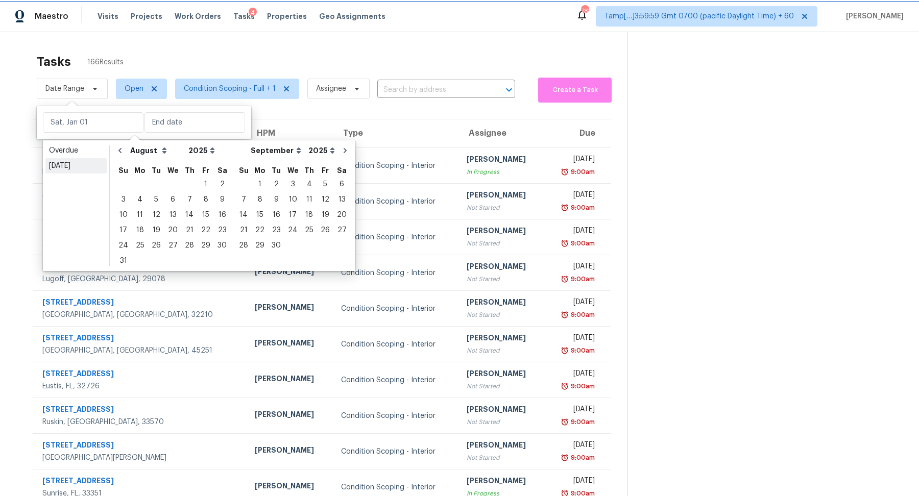
type input "[DATE]"
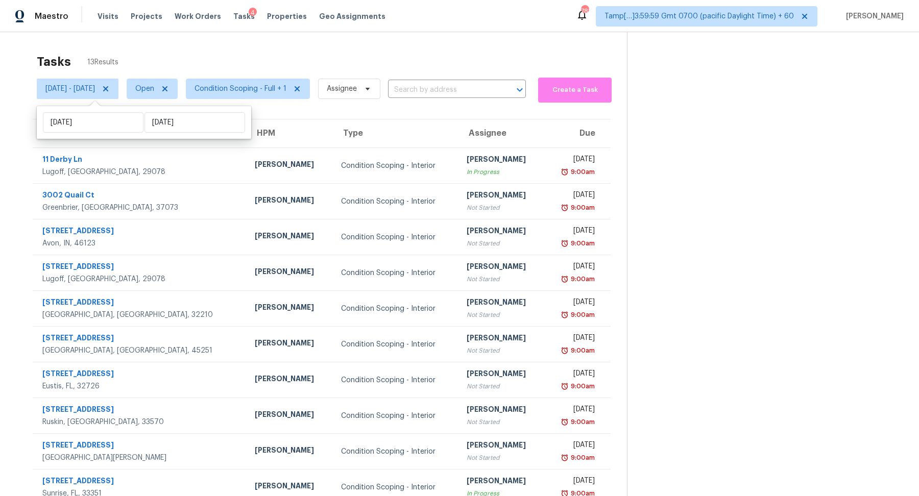
click at [289, 67] on div "Tasks 13 Results" at bounding box center [332, 62] width 590 height 27
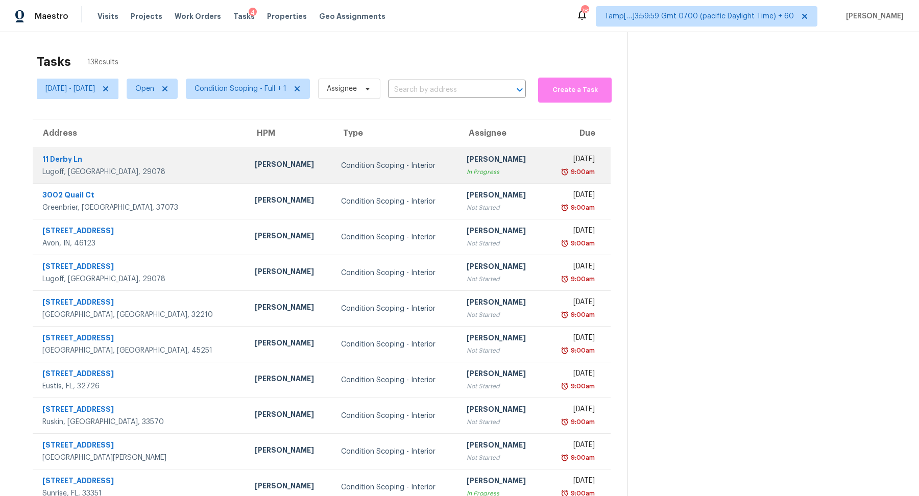
scroll to position [35, 0]
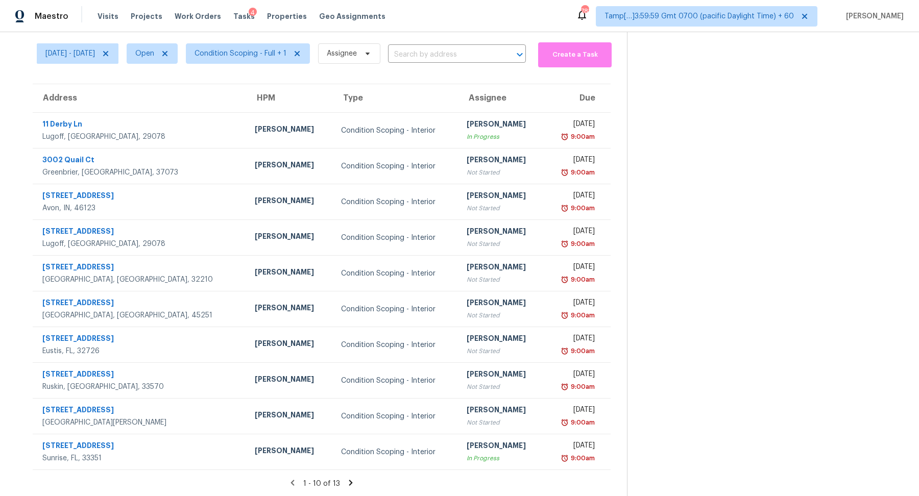
click at [352, 481] on icon at bounding box center [351, 483] width 4 height 6
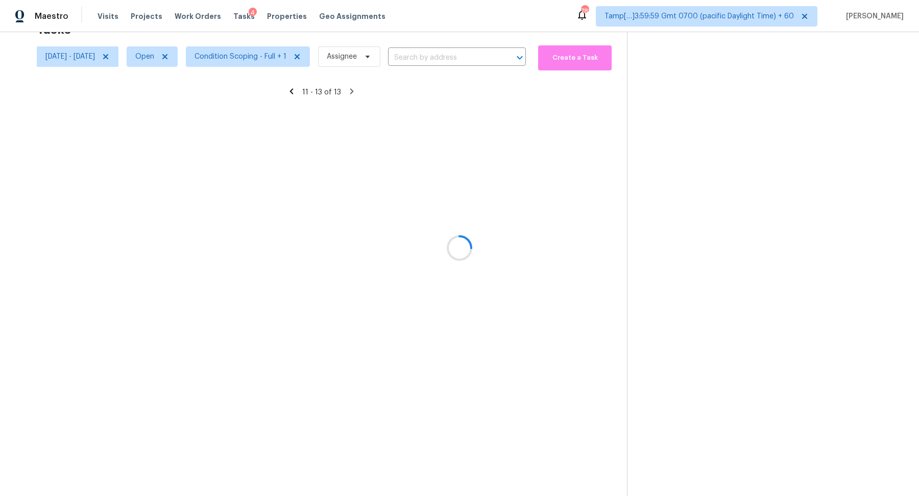
scroll to position [32, 0]
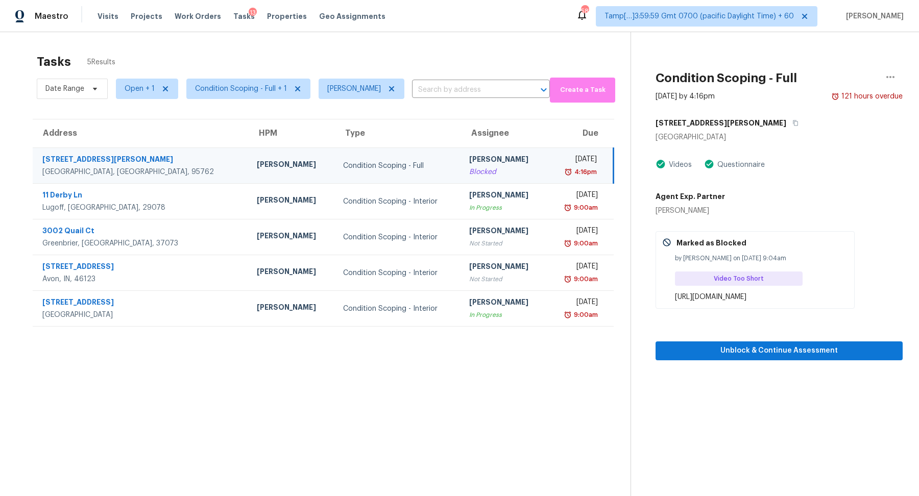
click at [244, 86] on span "Condition Scoping - Full + 1" at bounding box center [241, 89] width 92 height 10
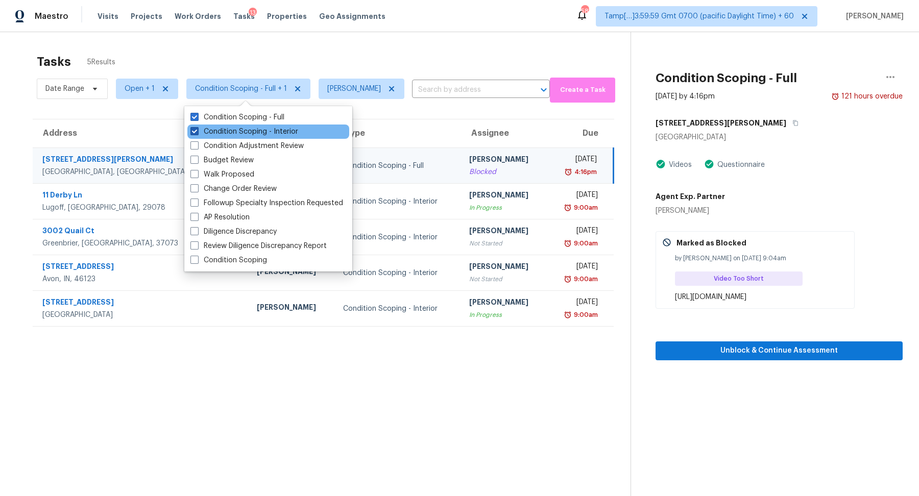
click at [250, 130] on label "Condition Scoping - Interior" at bounding box center [244, 132] width 108 height 10
click at [197, 130] on input "Condition Scoping - Interior" at bounding box center [193, 130] width 7 height 7
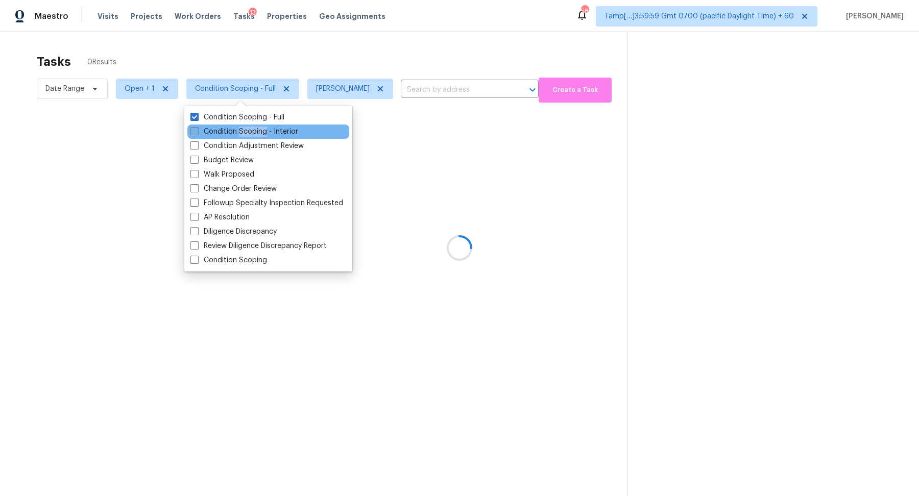
click at [250, 130] on label "Condition Scoping - Interior" at bounding box center [244, 132] width 108 height 10
click at [197, 130] on input "Condition Scoping - Interior" at bounding box center [193, 130] width 7 height 7
checkbox input "true"
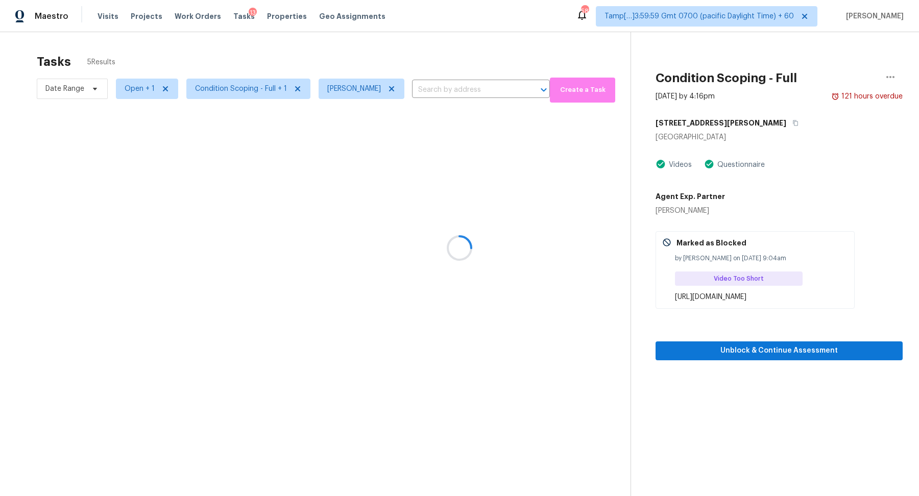
click at [366, 68] on div at bounding box center [459, 248] width 919 height 496
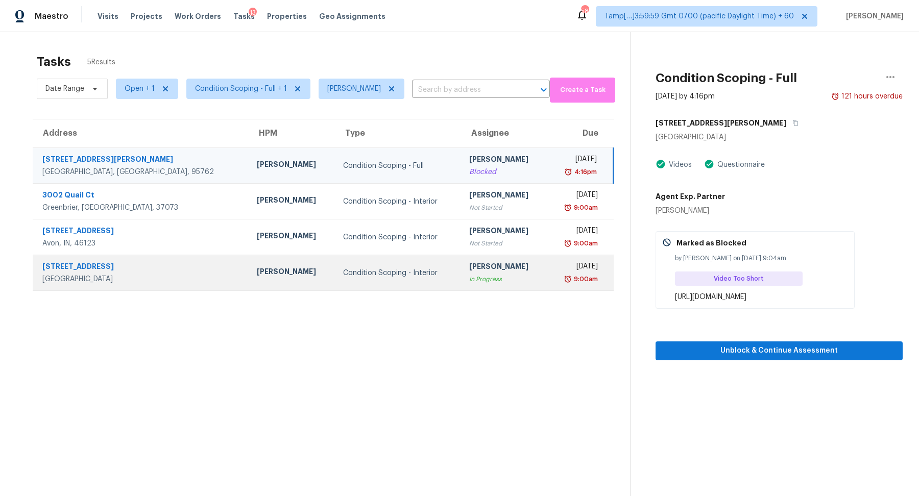
click at [478, 283] on div "In Progress" at bounding box center [504, 279] width 70 height 10
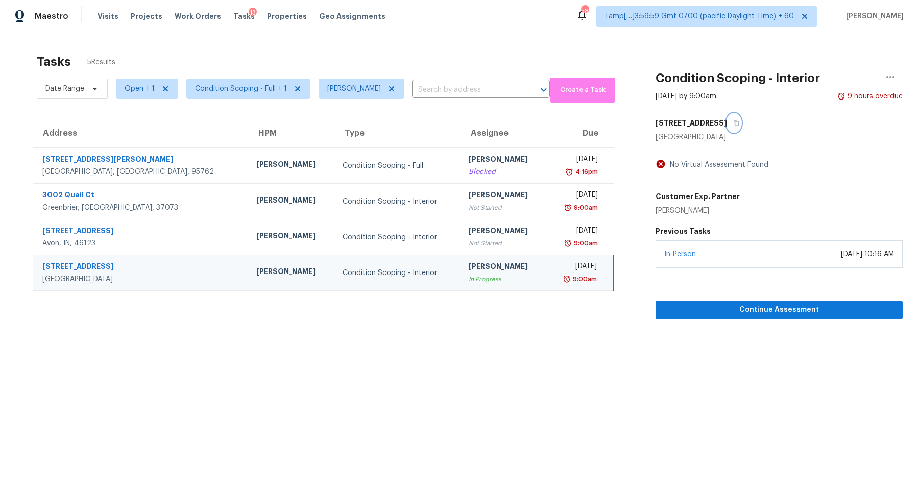
click at [727, 127] on button "button" at bounding box center [734, 123] width 14 height 18
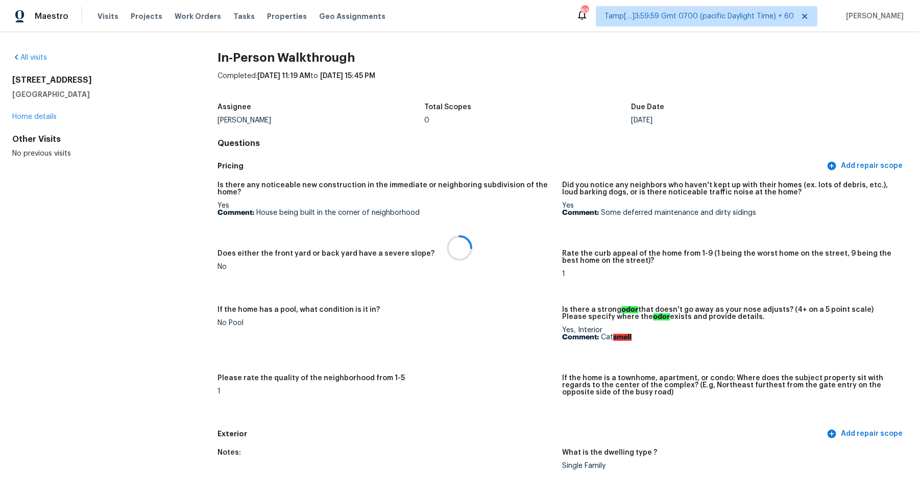
click at [22, 63] on div at bounding box center [459, 248] width 919 height 496
click at [28, 59] on div at bounding box center [459, 248] width 919 height 496
click at [33, 57] on link "All visits" at bounding box center [29, 57] width 35 height 7
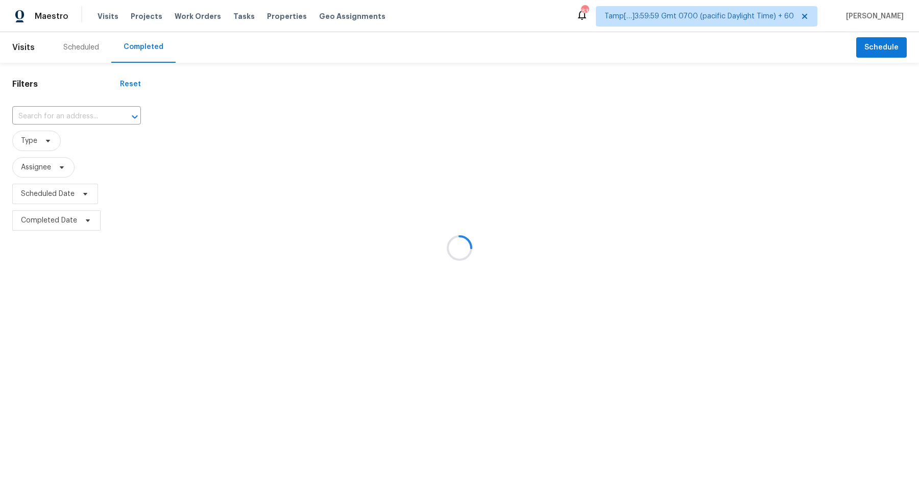
click at [75, 106] on div at bounding box center [459, 248] width 919 height 496
click at [77, 110] on div at bounding box center [459, 248] width 919 height 496
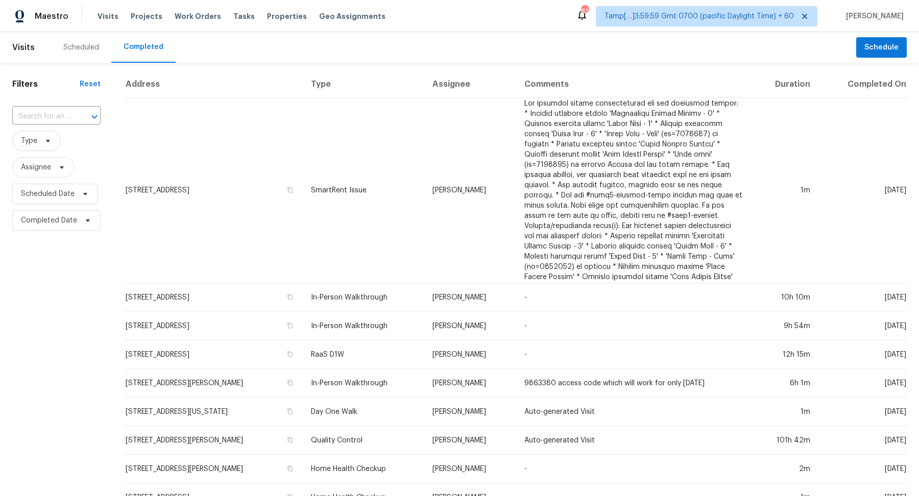
click at [77, 110] on div at bounding box center [87, 117] width 27 height 14
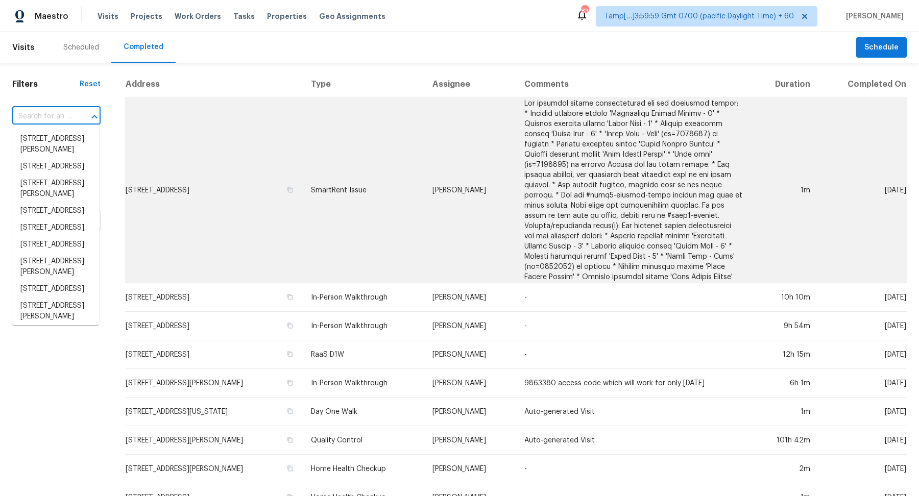
paste input "[STREET_ADDRESS]"
type input "[STREET_ADDRESS]"
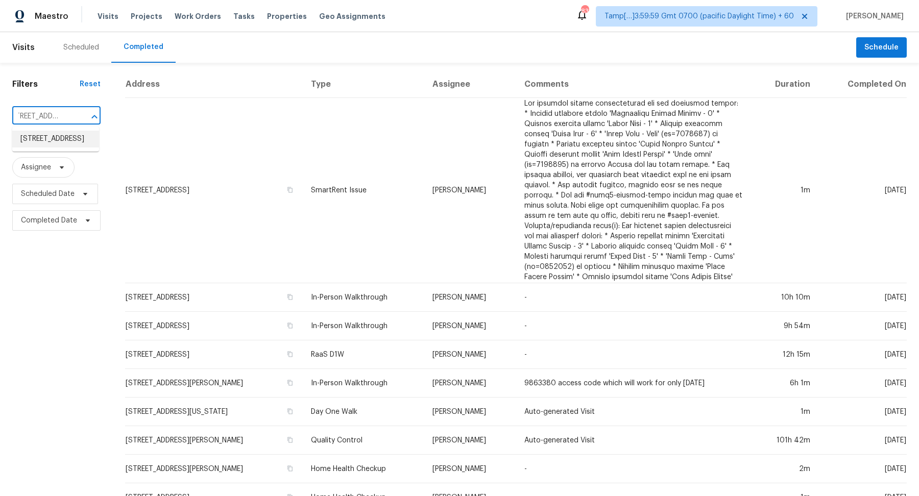
click at [72, 144] on li "[STREET_ADDRESS]" at bounding box center [55, 139] width 87 height 17
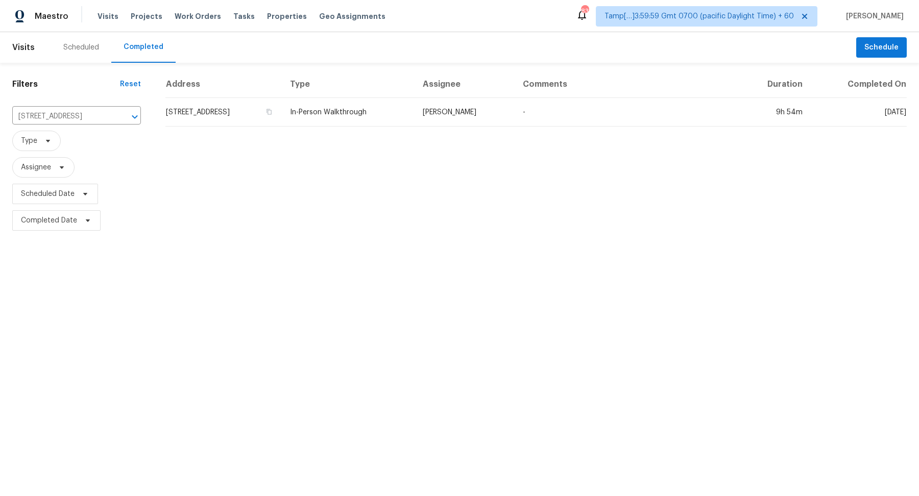
click at [237, 117] on td "[STREET_ADDRESS]" at bounding box center [223, 112] width 116 height 29
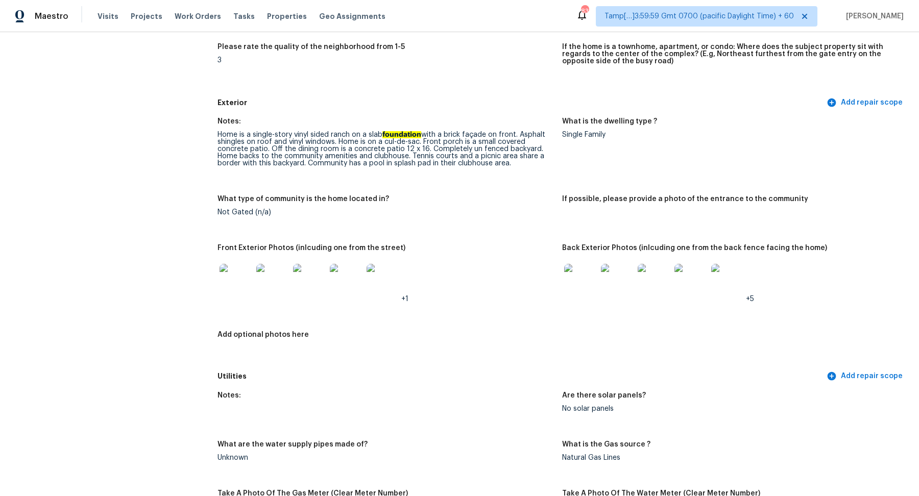
scroll to position [298, 0]
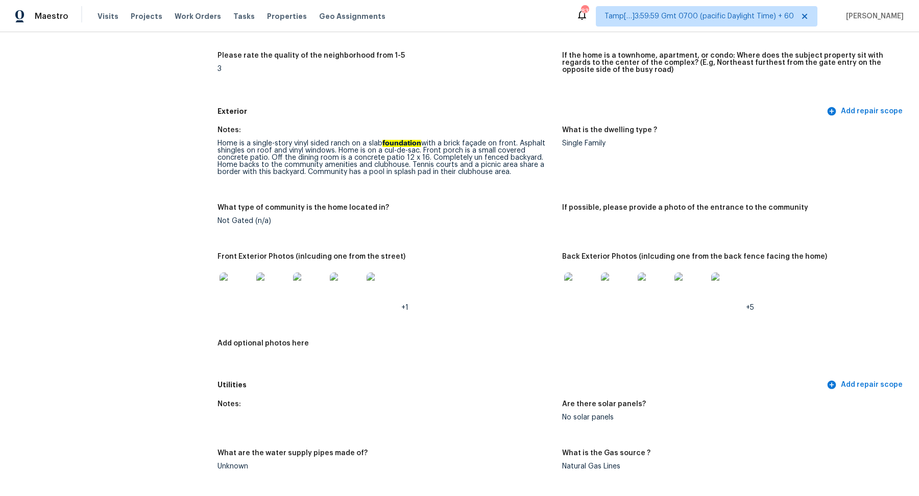
click at [248, 306] on div at bounding box center [236, 289] width 37 height 45
click at [242, 298] on img at bounding box center [236, 289] width 33 height 33
click at [577, 286] on img at bounding box center [580, 289] width 33 height 33
click at [633, 283] on img at bounding box center [617, 289] width 33 height 33
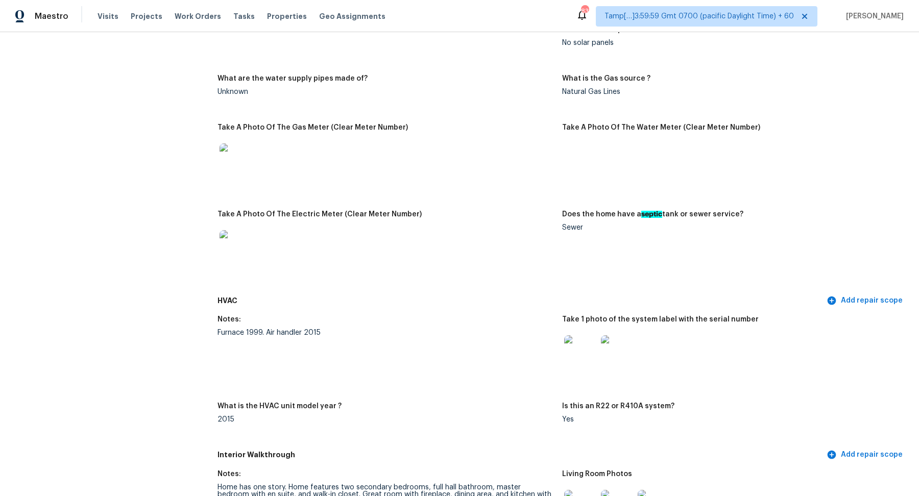
scroll to position [803, 0]
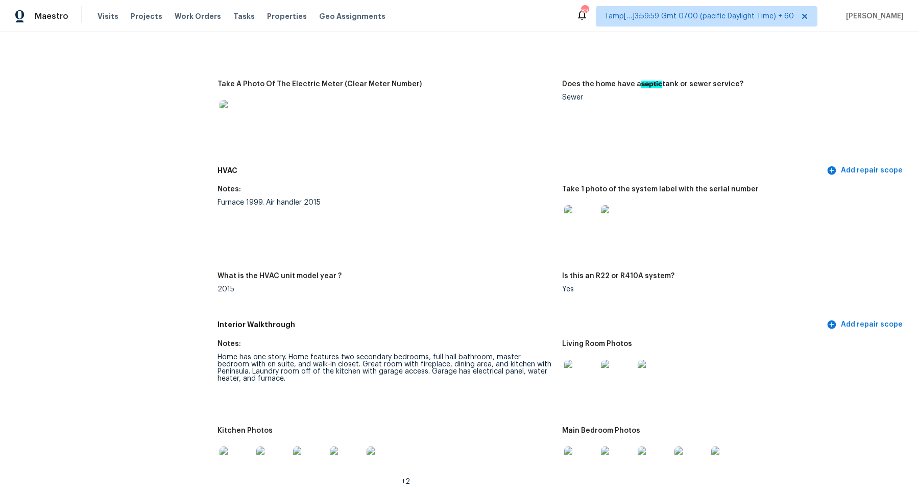
click at [584, 227] on img at bounding box center [580, 221] width 33 height 33
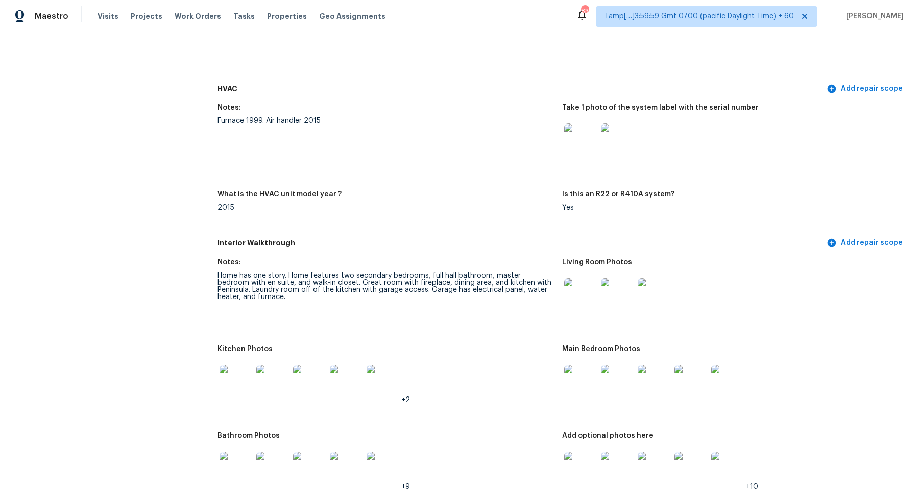
scroll to position [1105, 0]
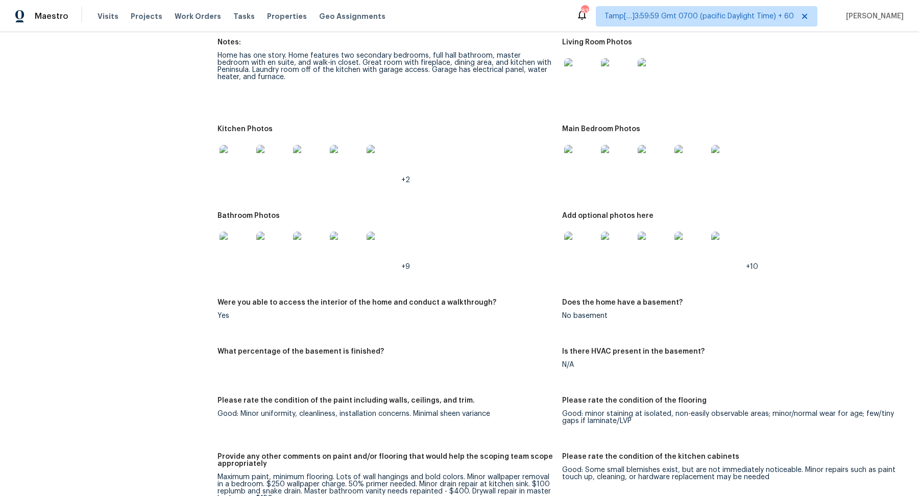
click at [248, 160] on img at bounding box center [236, 161] width 33 height 33
click at [587, 158] on img at bounding box center [580, 161] width 33 height 33
click at [233, 162] on img at bounding box center [236, 161] width 33 height 33
click at [583, 170] on img at bounding box center [580, 161] width 33 height 33
click at [252, 244] on img at bounding box center [236, 248] width 33 height 33
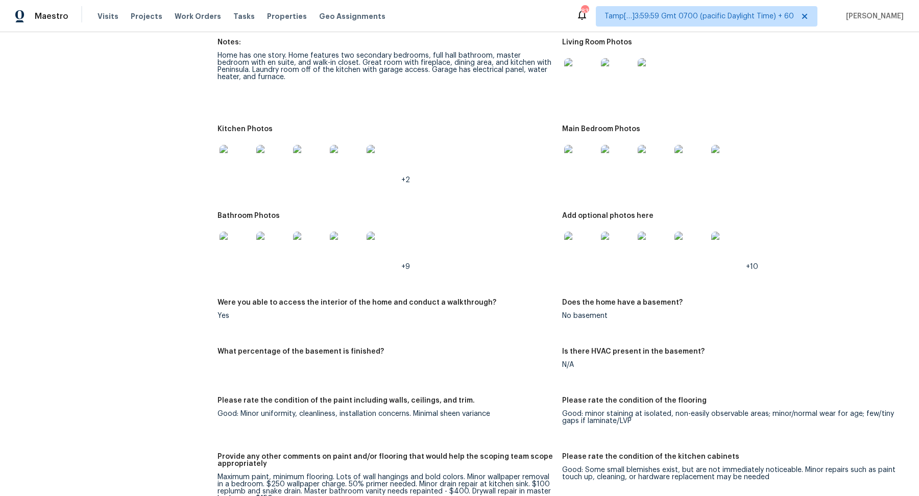
click at [571, 244] on img at bounding box center [580, 248] width 33 height 33
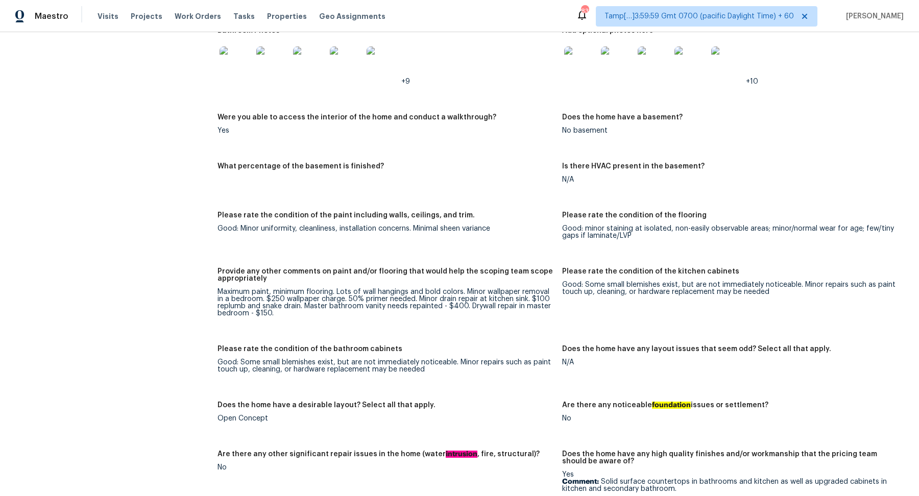
scroll to position [1089, 0]
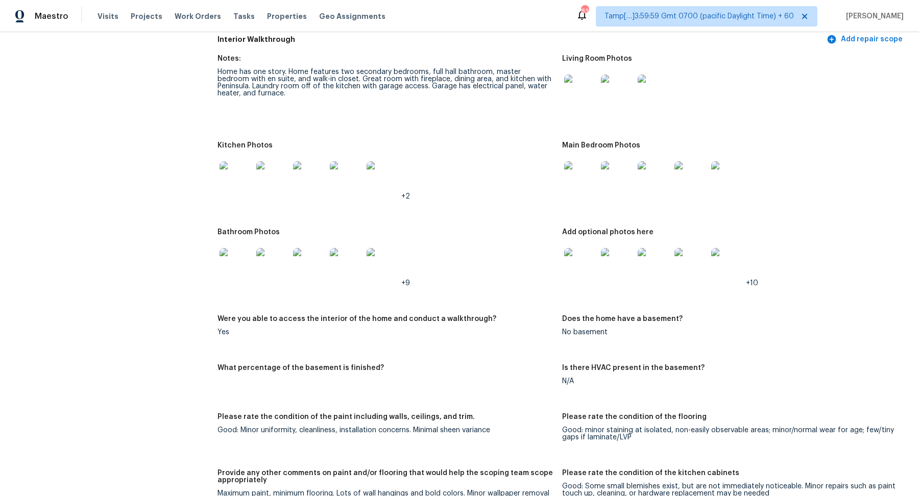
click at [241, 258] on img at bounding box center [236, 264] width 33 height 33
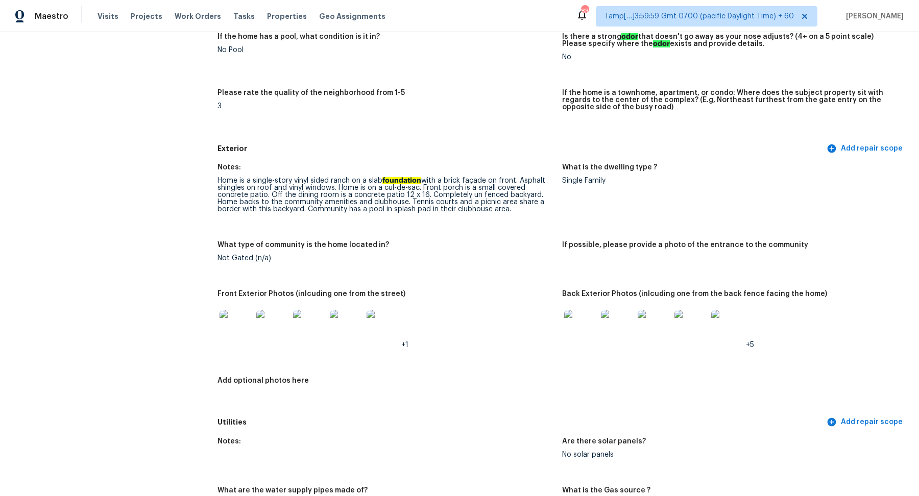
scroll to position [0, 0]
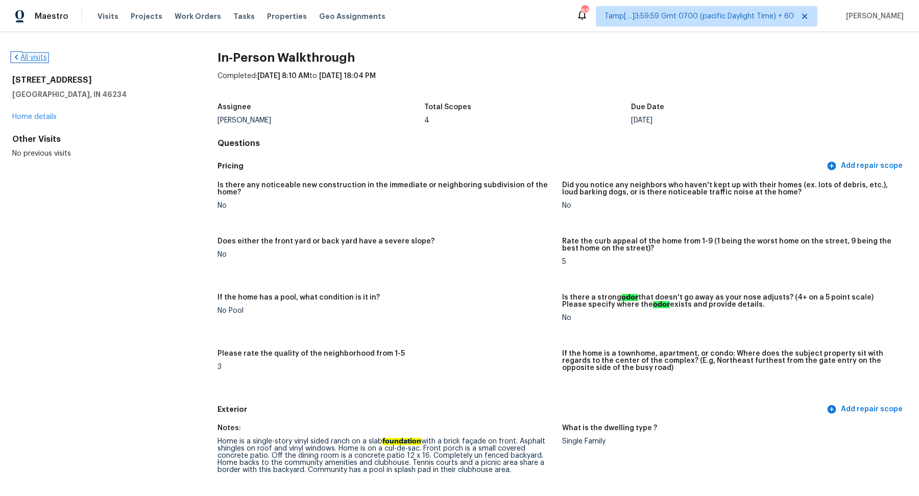
click at [46, 60] on link "All visits" at bounding box center [29, 57] width 35 height 7
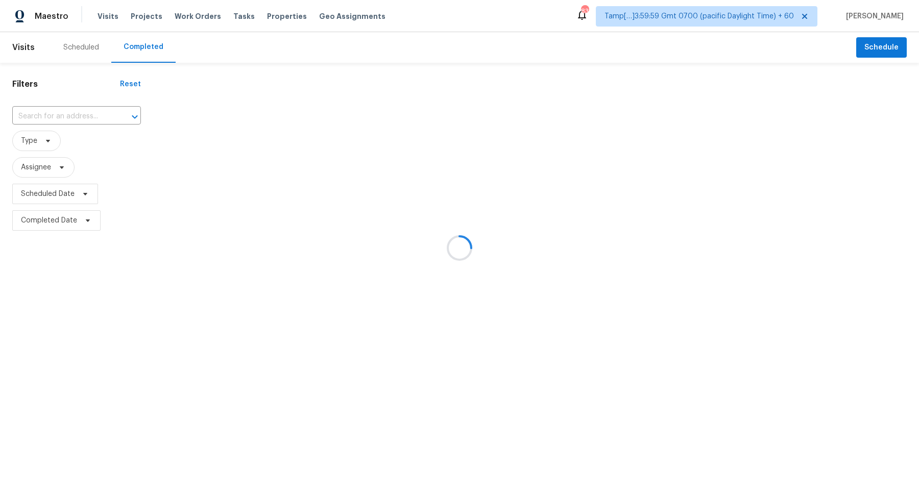
click at [85, 113] on div at bounding box center [459, 248] width 919 height 496
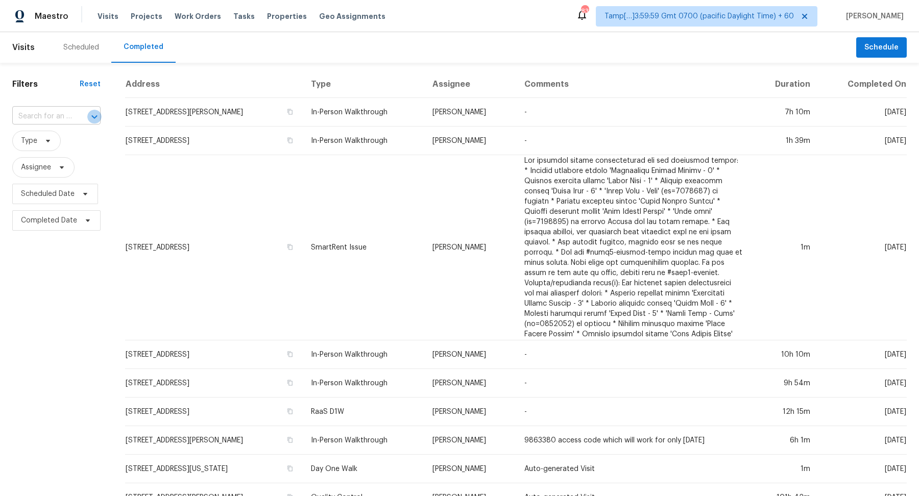
click at [88, 117] on icon "Open" at bounding box center [94, 117] width 12 height 12
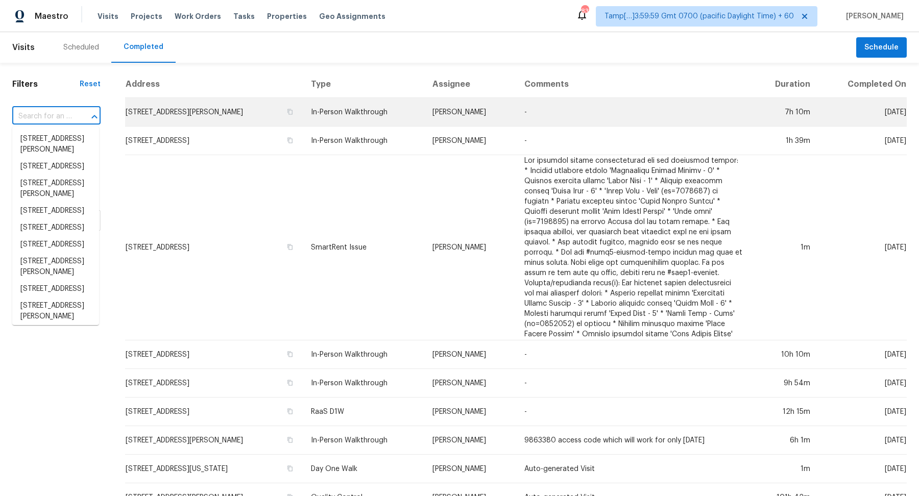
paste input "[STREET_ADDRESS][PERSON_NAME]"
type input "[STREET_ADDRESS][PERSON_NAME]"
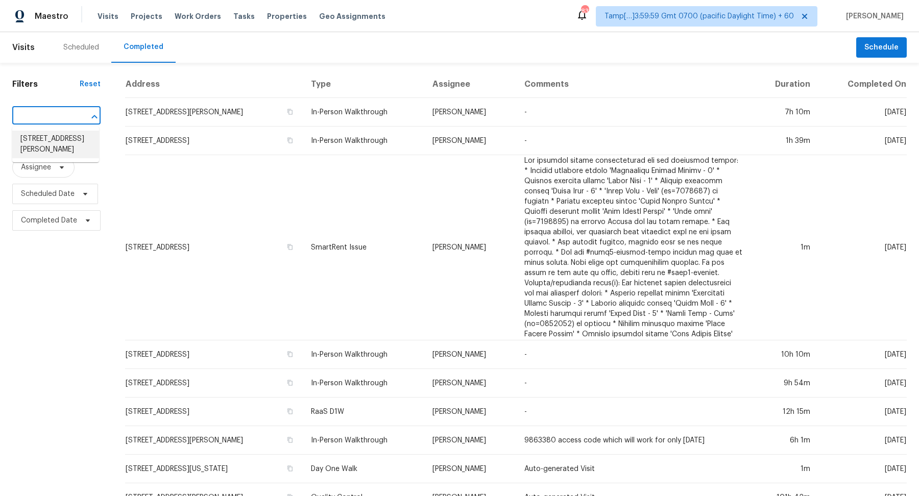
click at [77, 145] on li "[STREET_ADDRESS][PERSON_NAME]" at bounding box center [55, 145] width 87 height 28
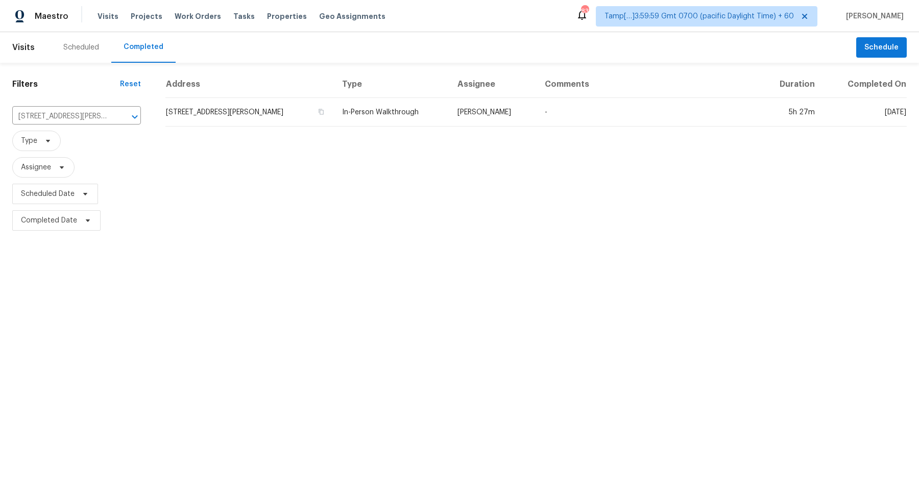
click at [252, 114] on td "[STREET_ADDRESS][PERSON_NAME]" at bounding box center [249, 112] width 169 height 29
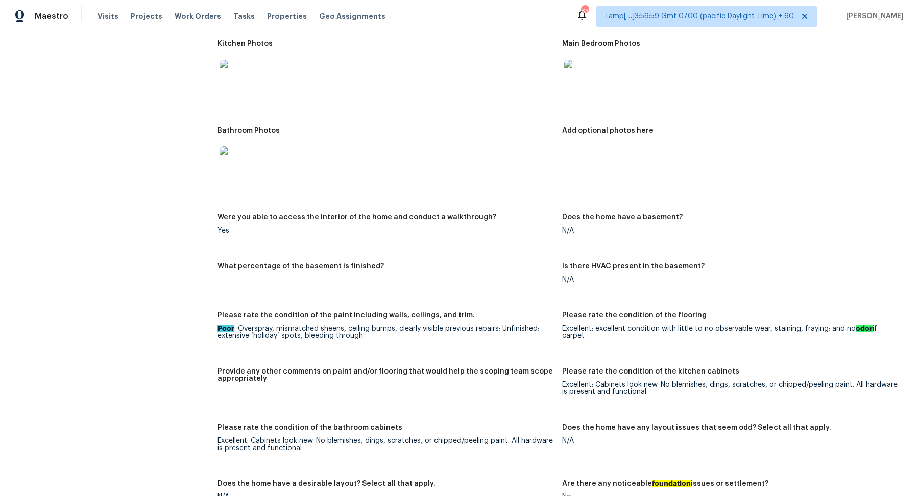
scroll to position [1027, 0]
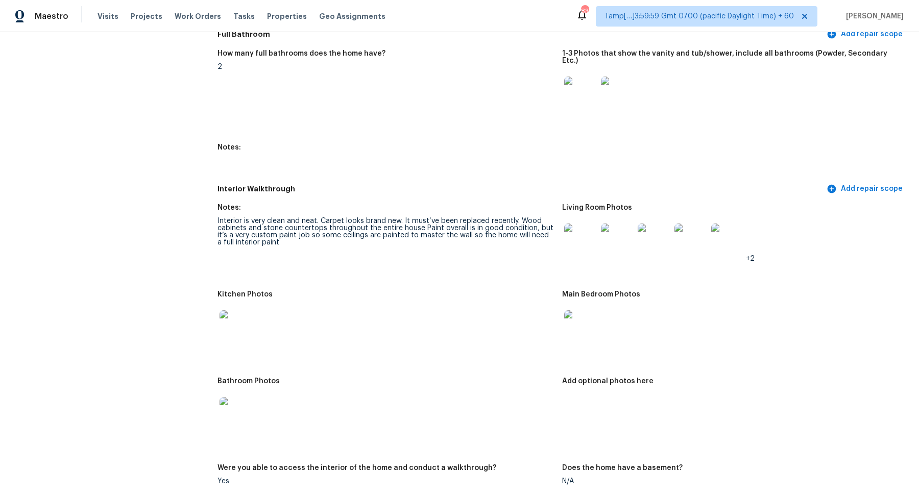
click at [587, 225] on img at bounding box center [580, 240] width 33 height 33
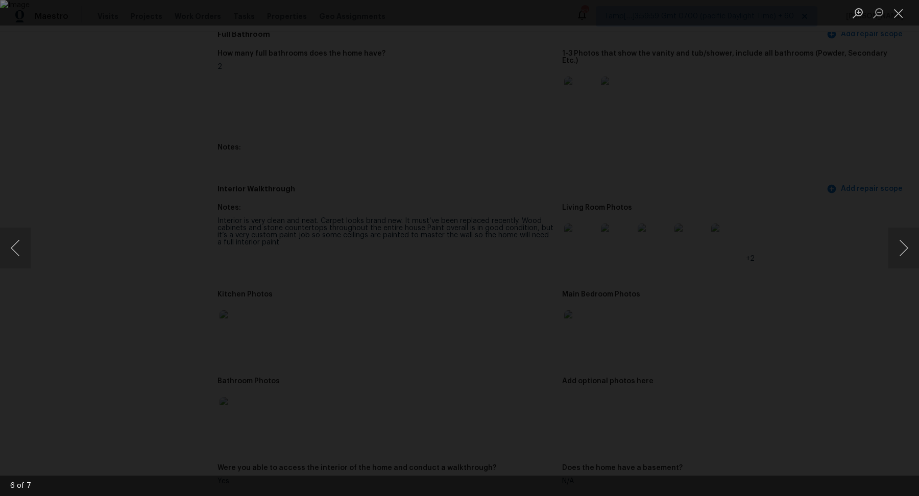
click at [811, 272] on div "Lightbox" at bounding box center [459, 248] width 919 height 496
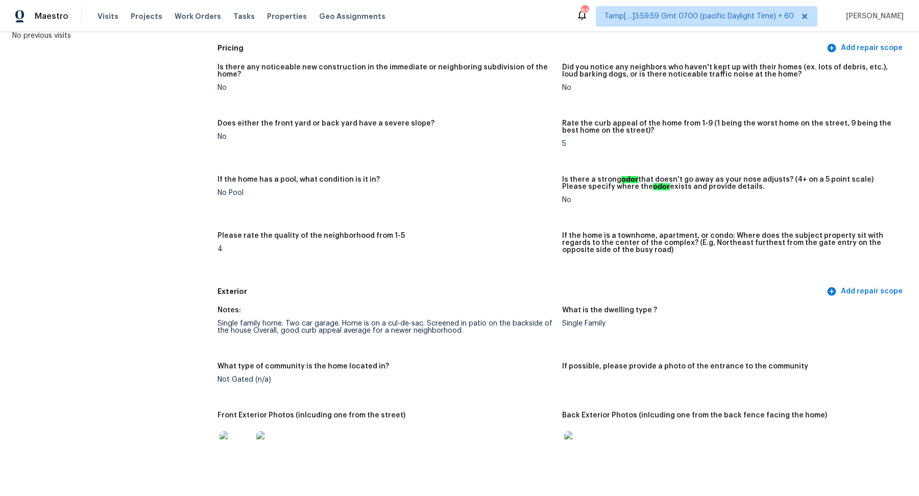
scroll to position [241, 0]
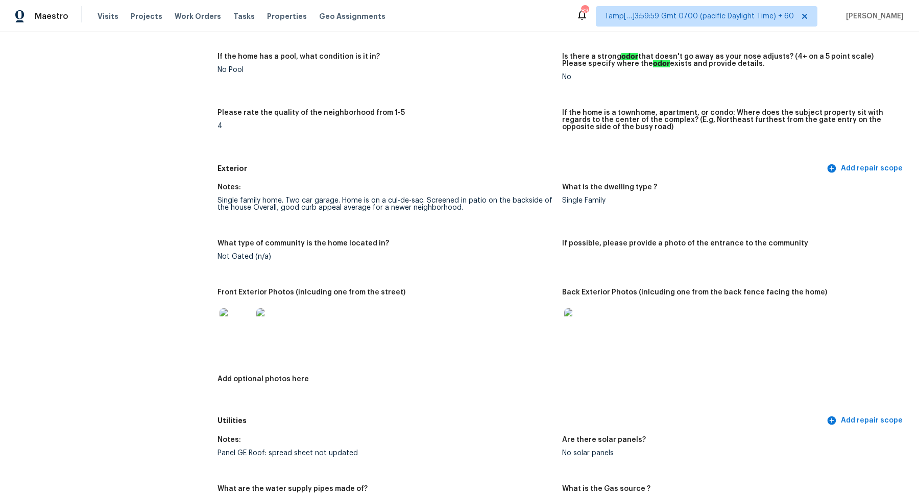
click at [245, 330] on img at bounding box center [236, 324] width 33 height 33
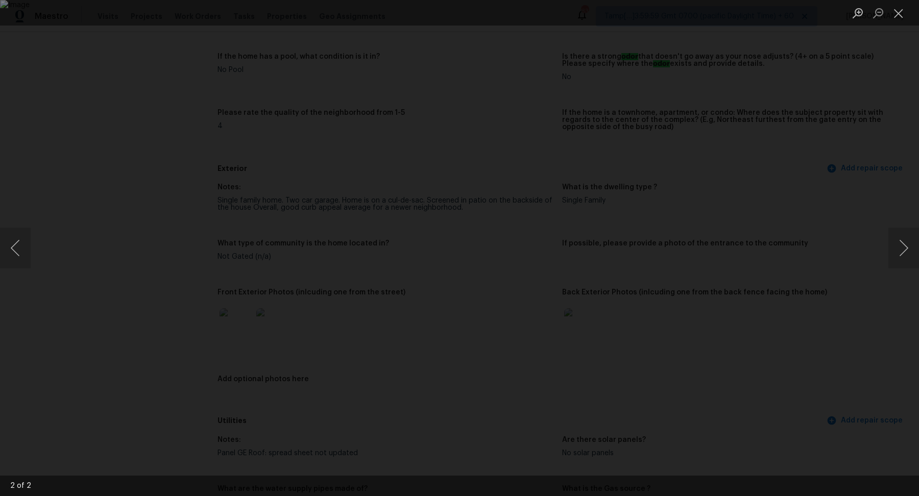
click at [175, 149] on div "Lightbox" at bounding box center [459, 248] width 919 height 496
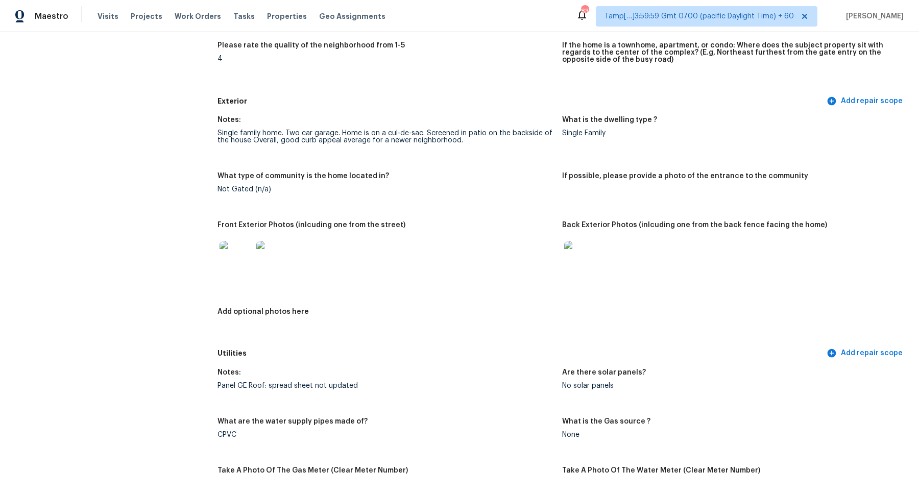
scroll to position [493, 0]
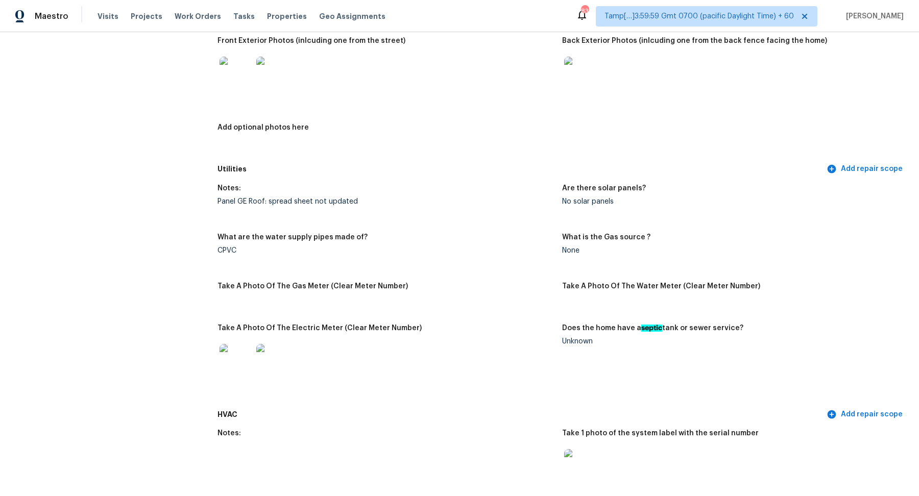
click at [274, 80] on img at bounding box center [272, 73] width 33 height 33
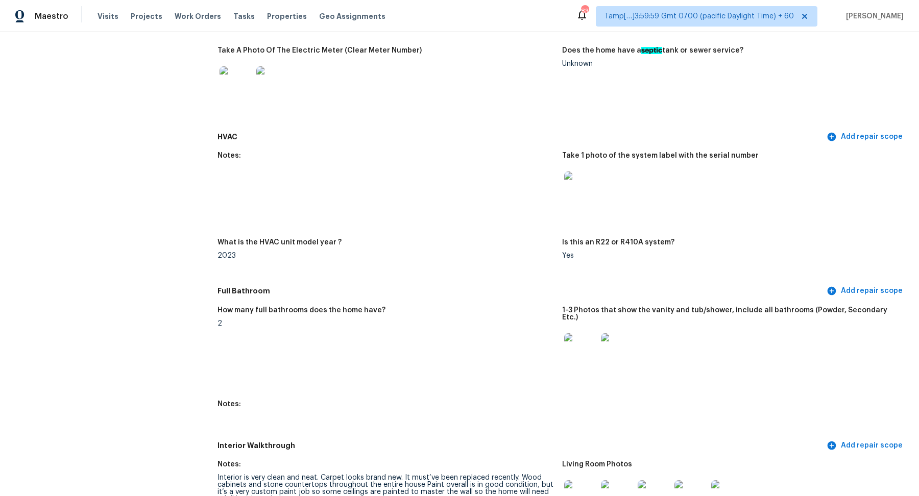
scroll to position [1034, 0]
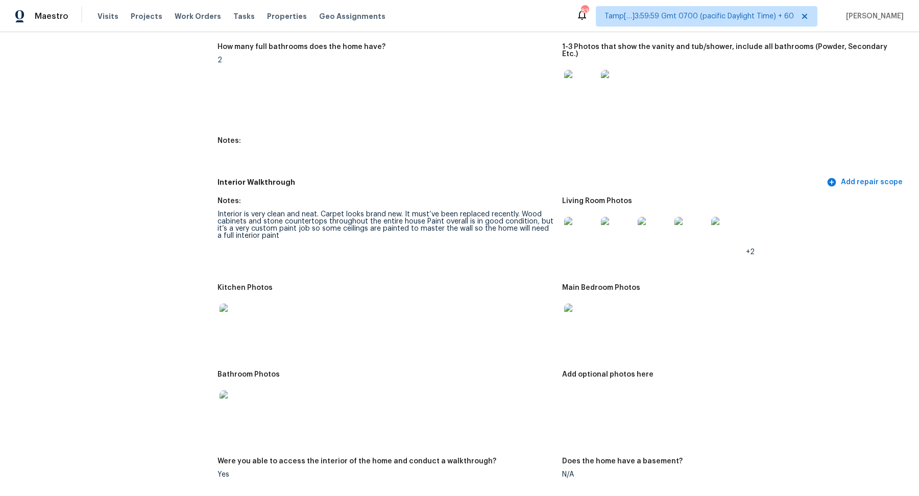
click at [569, 235] on img at bounding box center [580, 233] width 33 height 33
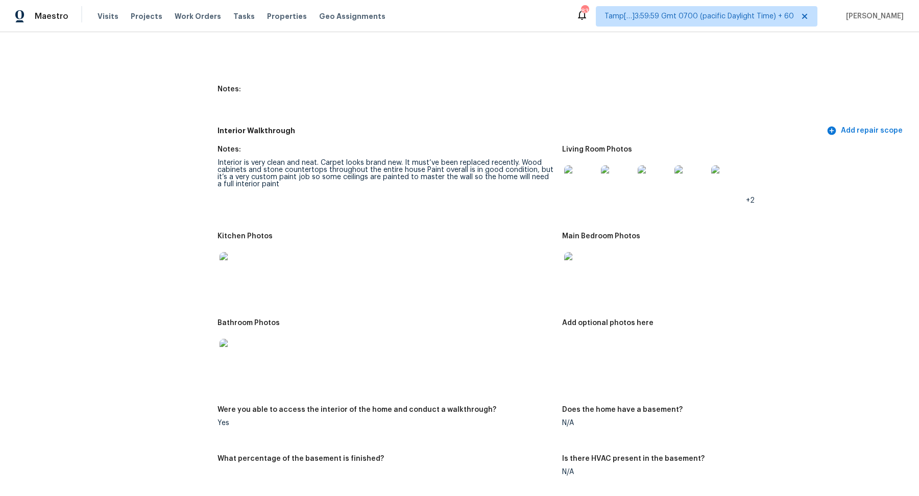
scroll to position [1056, 0]
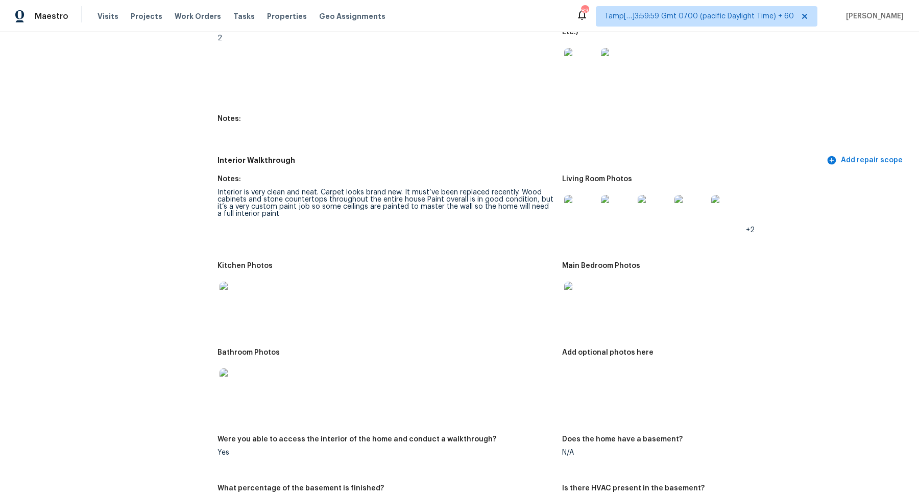
click at [585, 208] on img at bounding box center [580, 211] width 33 height 33
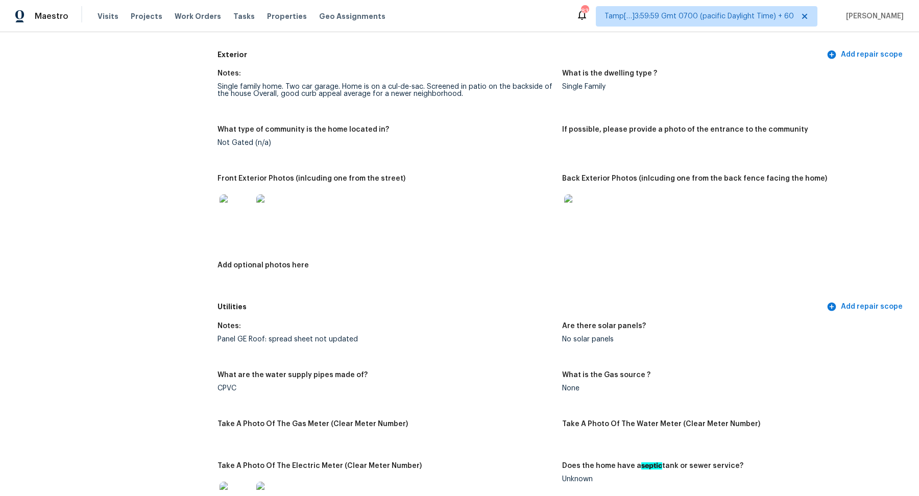
scroll to position [351, 0]
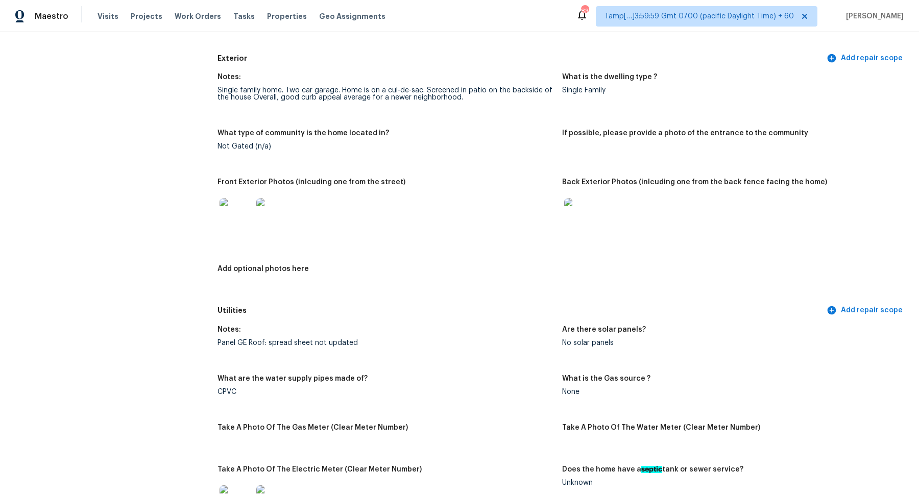
click at [242, 219] on img at bounding box center [236, 214] width 33 height 33
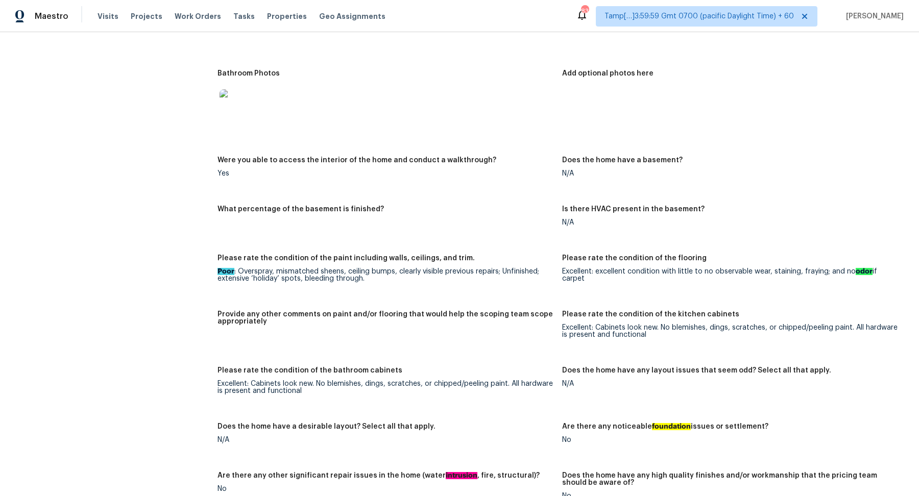
scroll to position [33, 0]
